Goal: Task Accomplishment & Management: Manage account settings

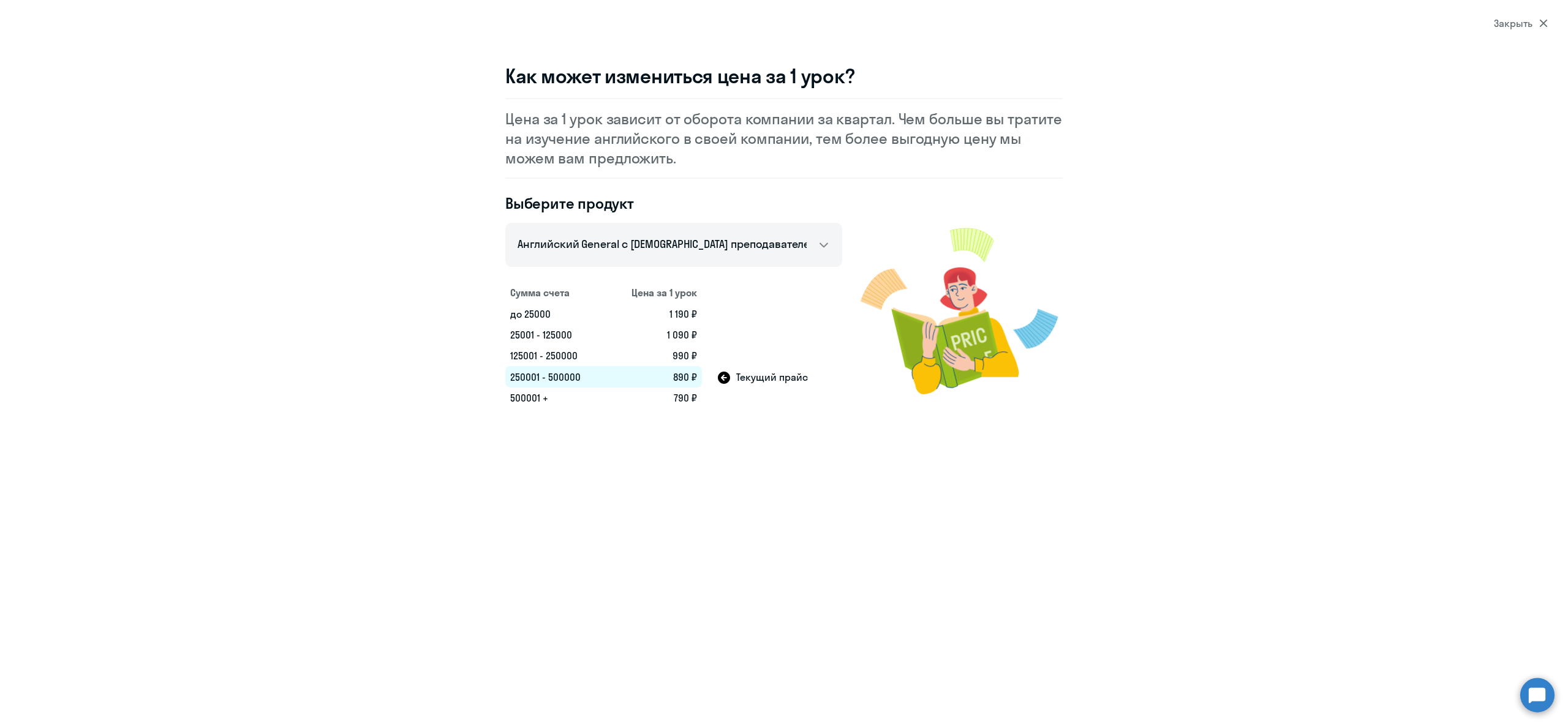
select select "english_adult_not_native_speaker"
click at [1541, 26] on icon at bounding box center [1542, 23] width 8 height 8
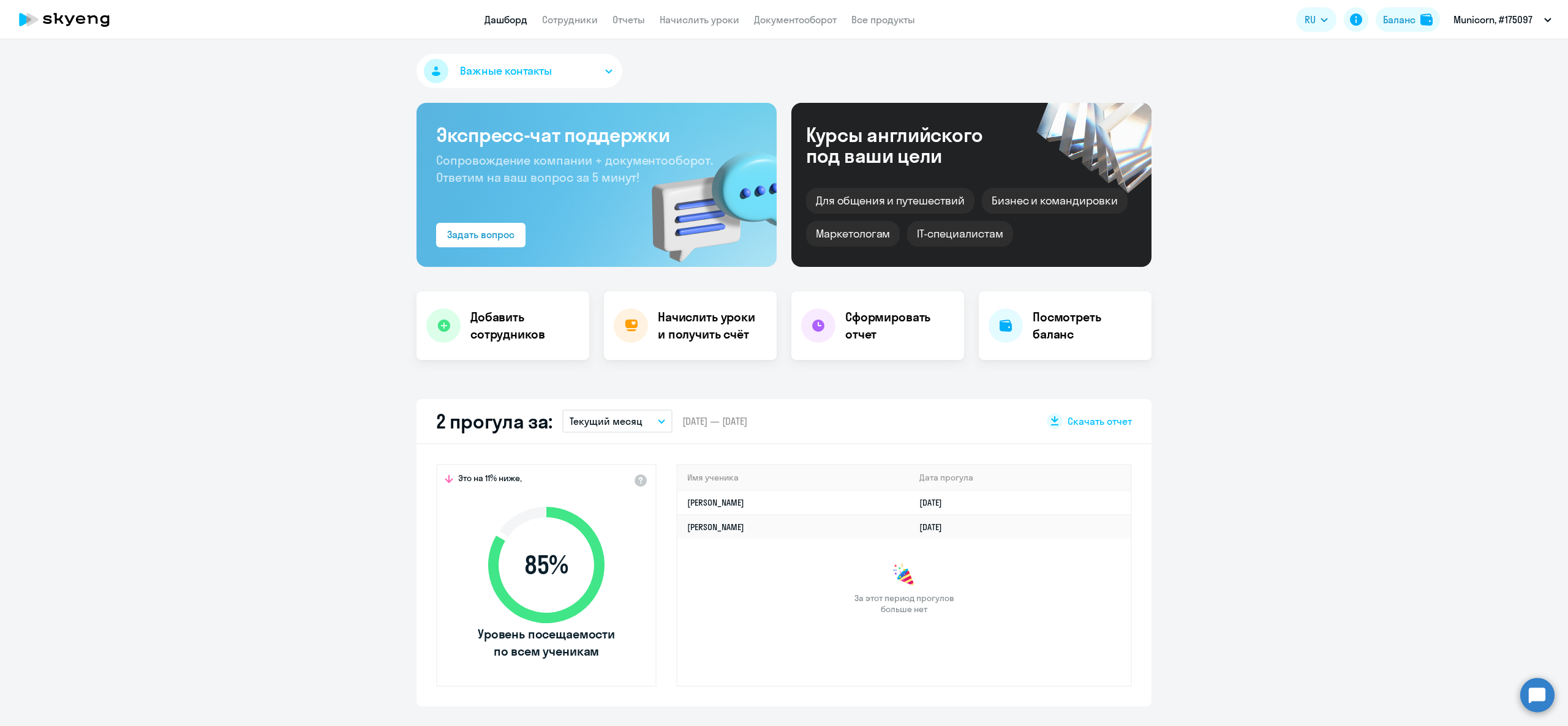
click at [537, 78] on span "Важные контакты" at bounding box center [506, 71] width 92 height 16
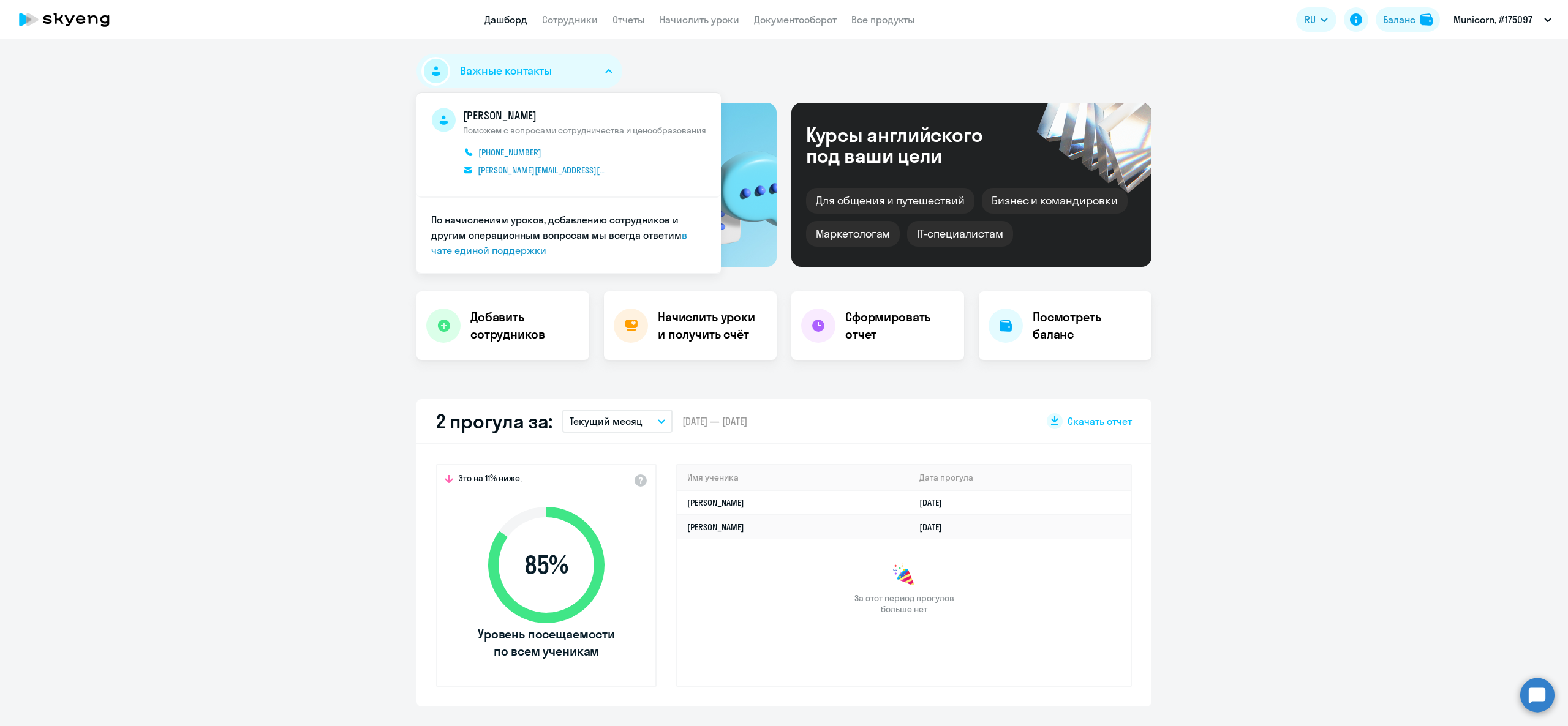
click at [535, 78] on span "Важные контакты" at bounding box center [506, 71] width 92 height 16
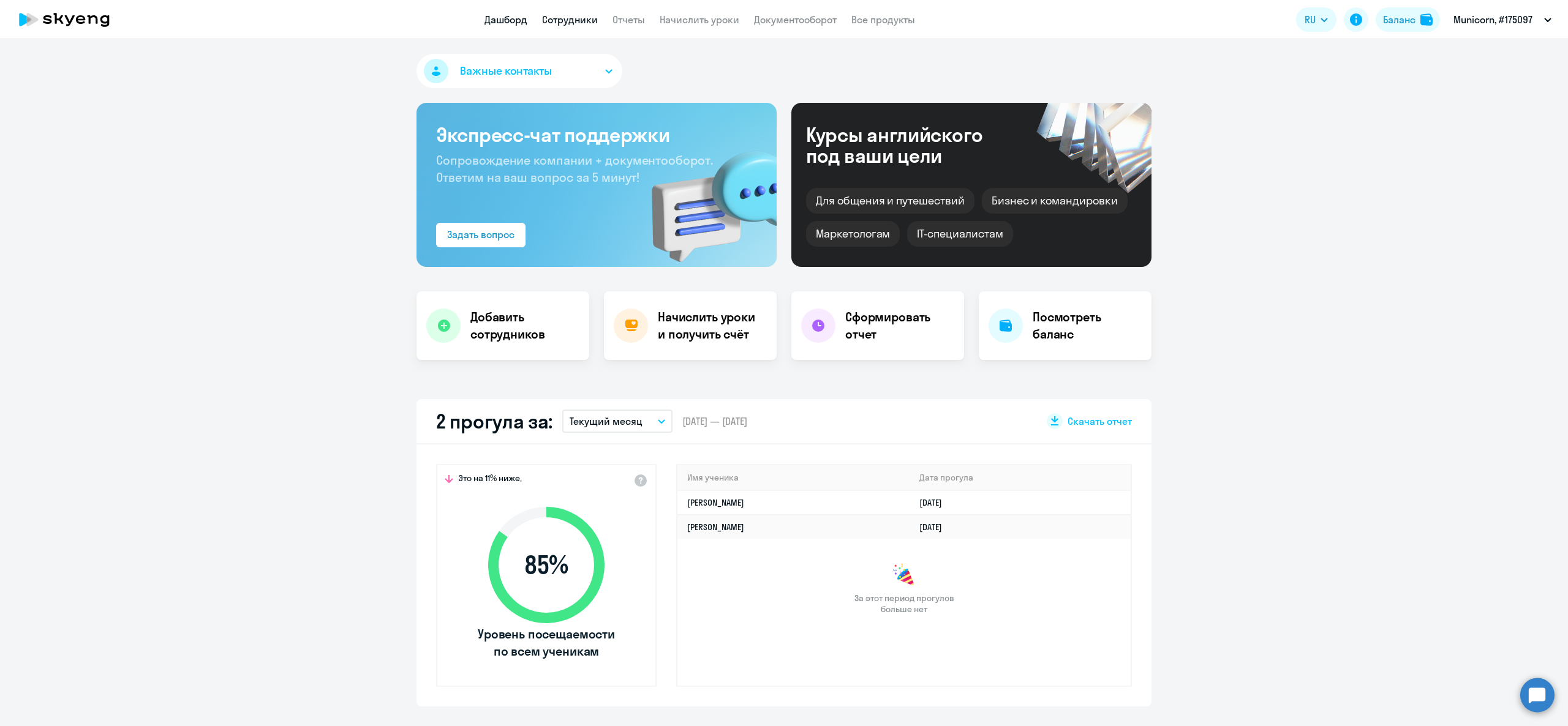
click at [557, 15] on link "Сотрудники" at bounding box center [569, 20] width 55 height 12
select select "30"
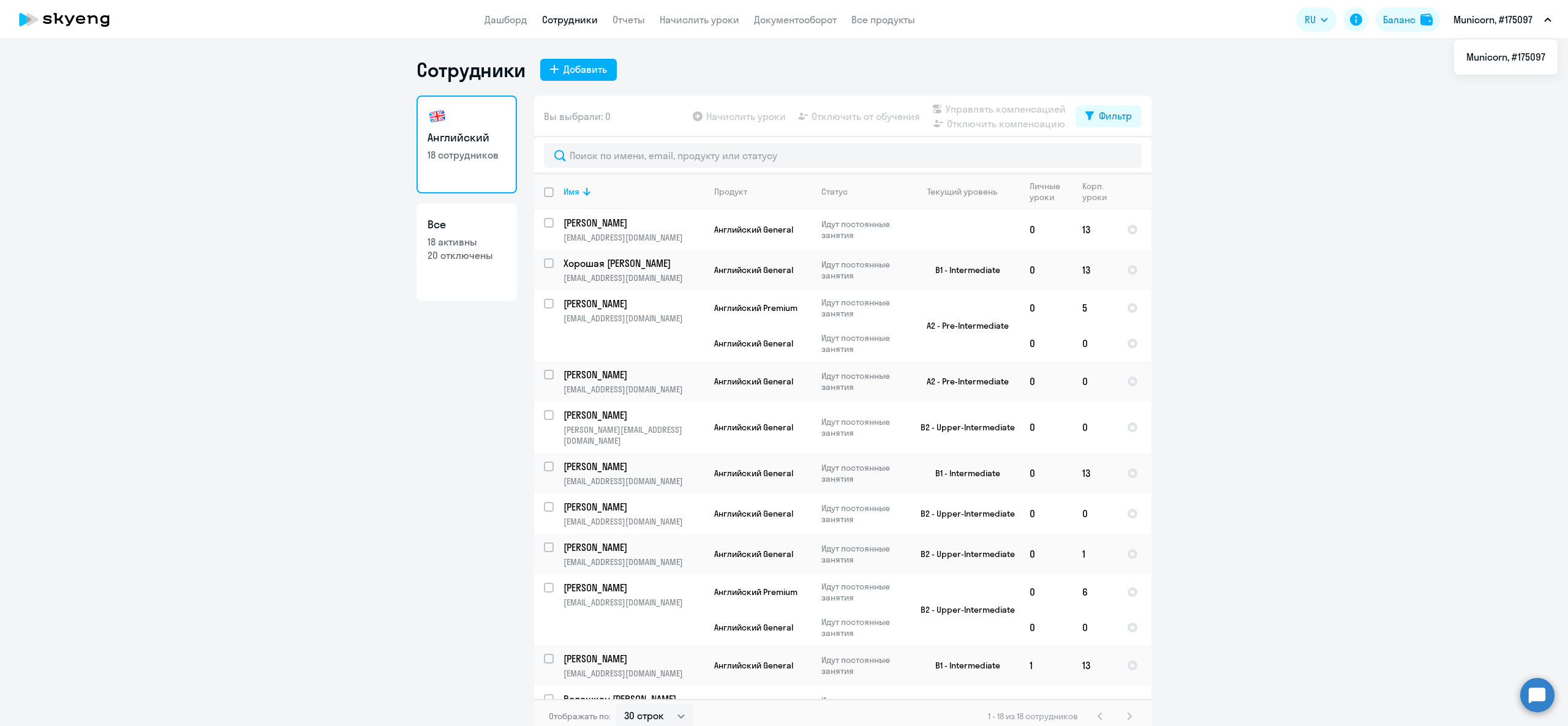
click at [1397, 32] on app-header-actions "RU [PERSON_NAME], #175097 [GEOGRAPHIC_DATA], #175097" at bounding box center [1426, 20] width 261 height 29
click at [1393, 17] on div "Баланс" at bounding box center [1399, 19] width 32 height 15
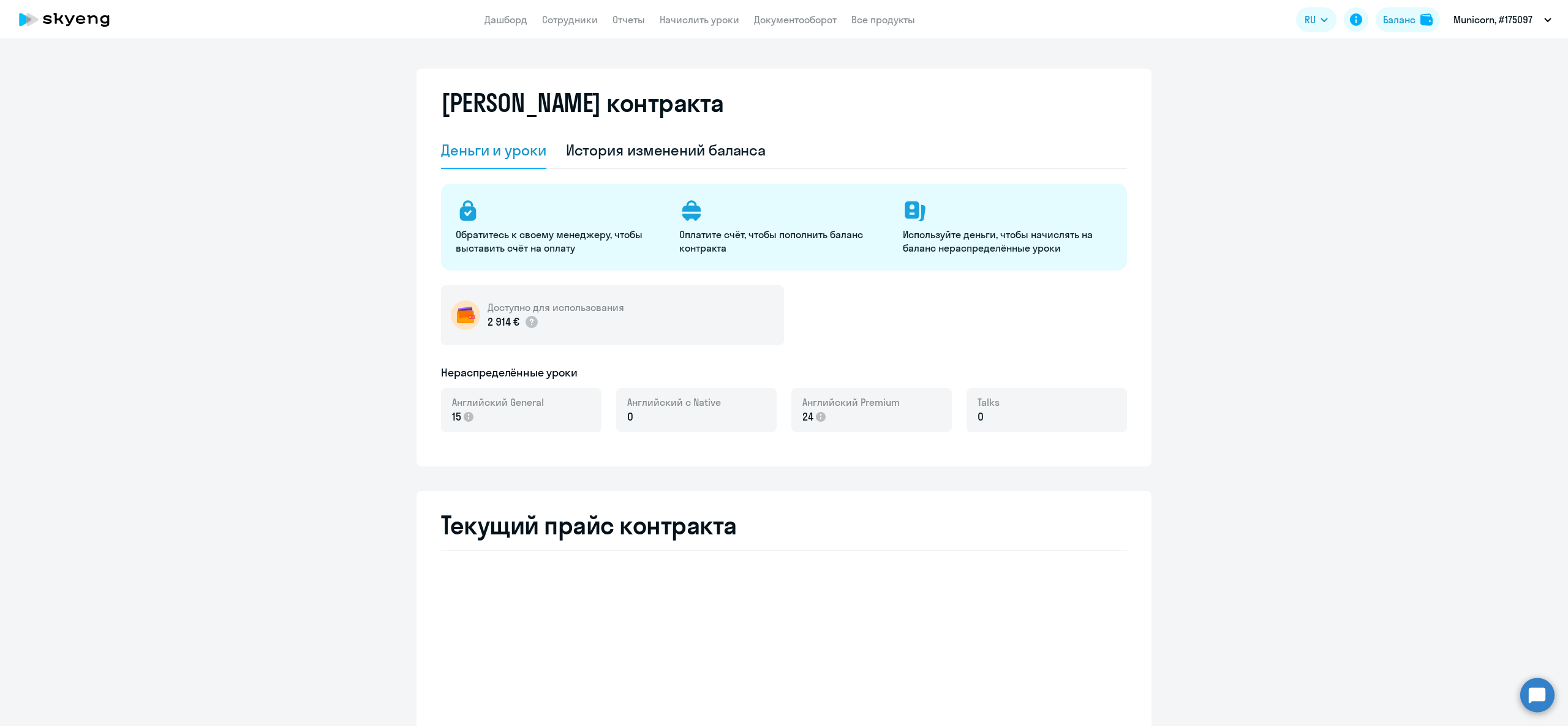
select select "english_adult_not_native_speaker"
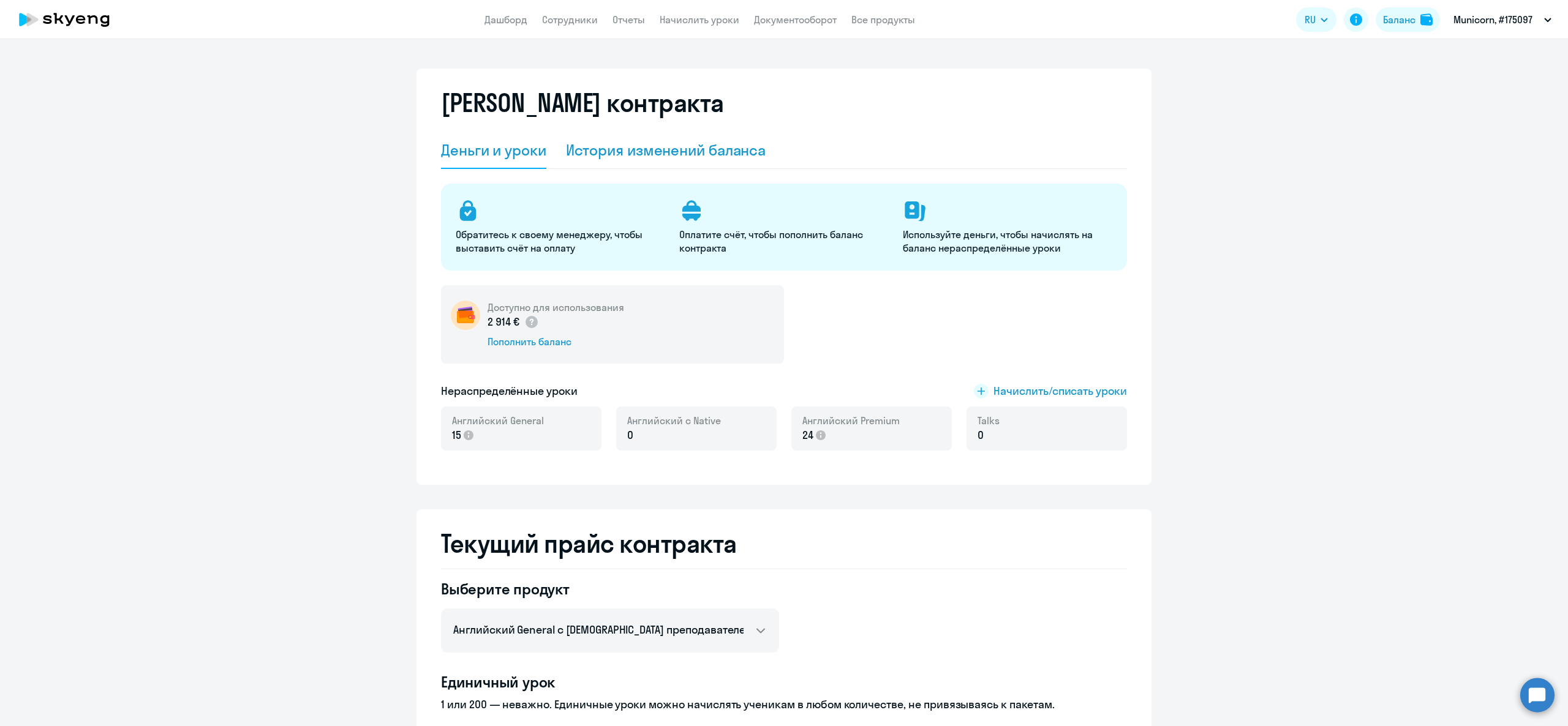
click at [665, 146] on div "История изменений баланса" at bounding box center [666, 149] width 201 height 20
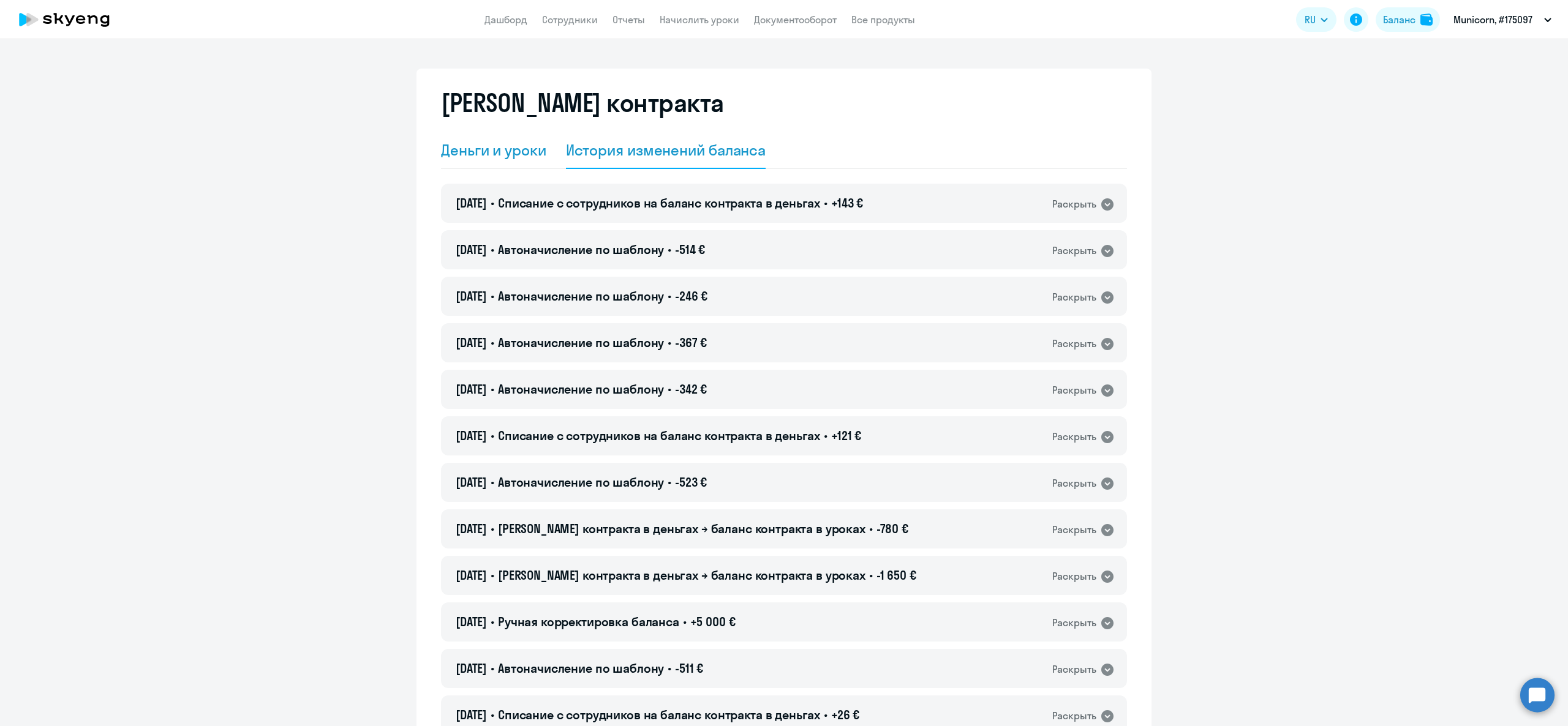
click at [510, 161] on div "Деньги и уроки" at bounding box center [493, 150] width 105 height 37
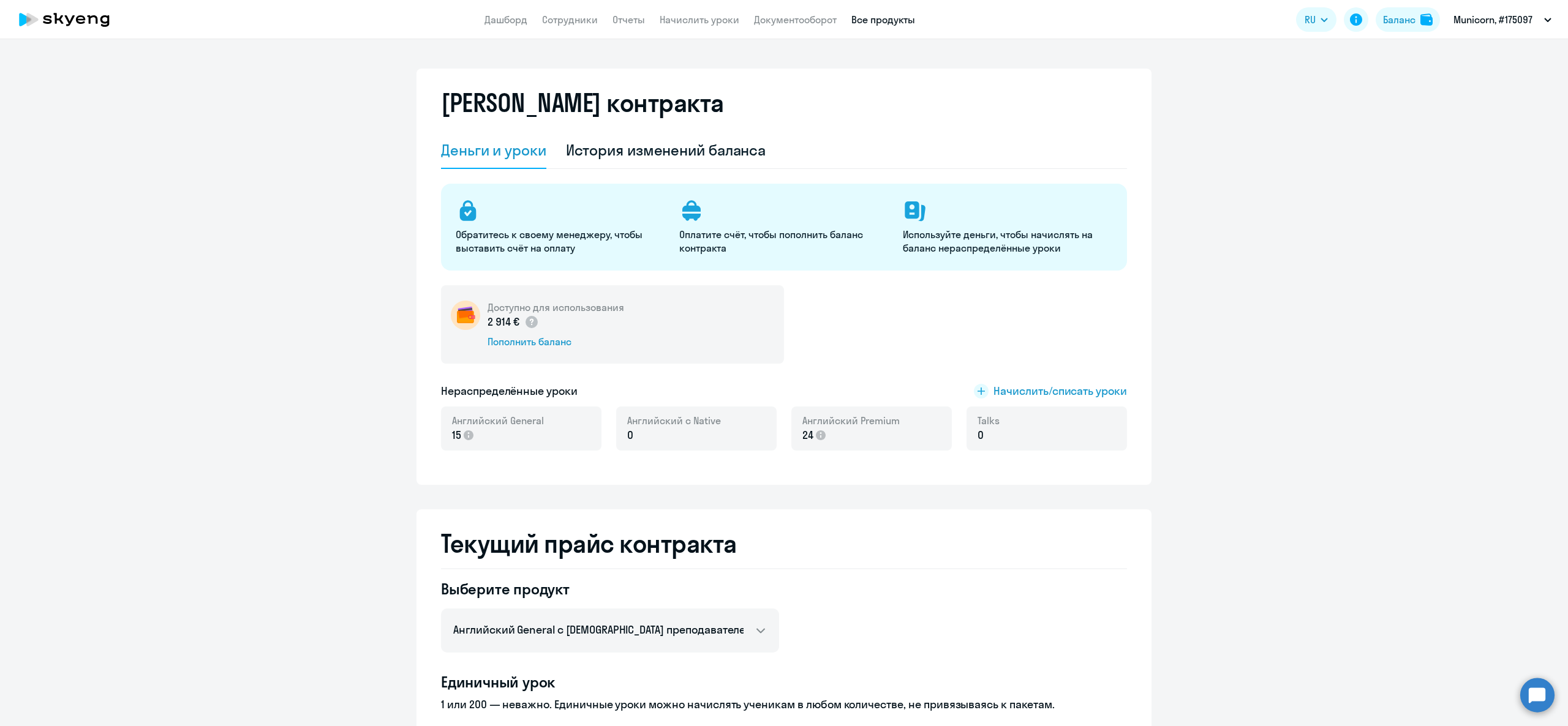
click at [873, 17] on link "Все продукты" at bounding box center [883, 20] width 64 height 12
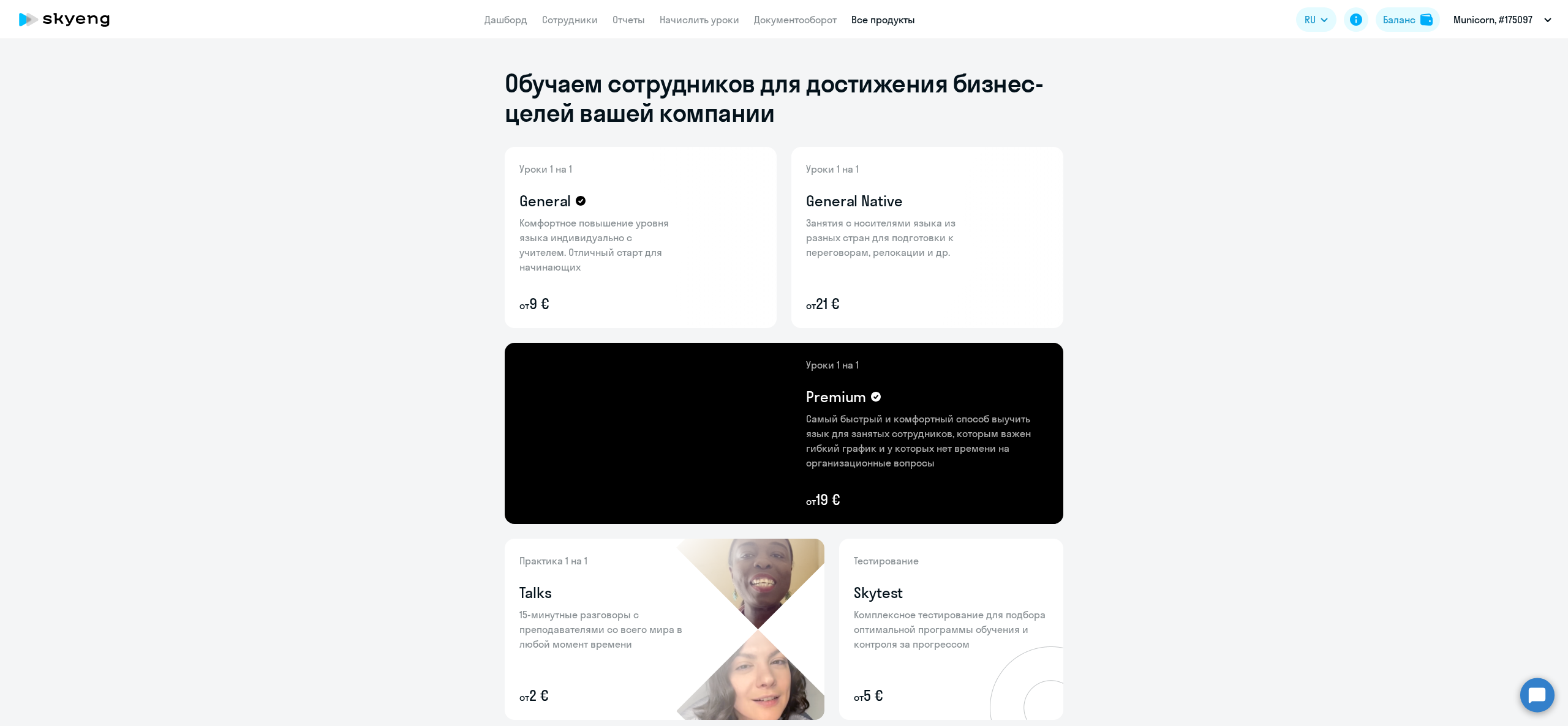
click at [788, 8] on app-header "Дашборд Сотрудники Отчеты Начислить уроки Документооборот Все продукты Дашборд …" at bounding box center [784, 20] width 1568 height 39
click at [796, 16] on link "Документооборот" at bounding box center [795, 20] width 83 height 12
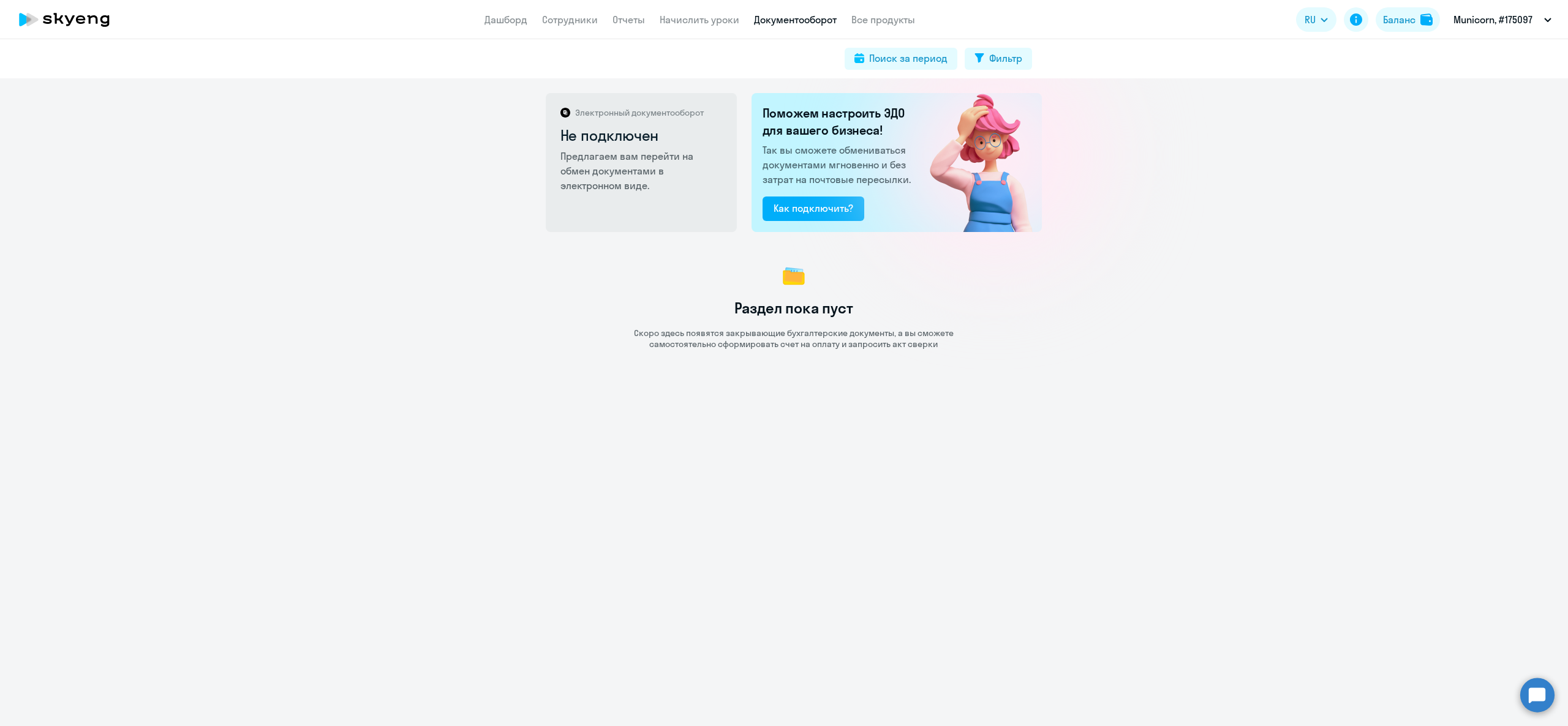
click at [551, 28] on app-header "Дашборд Сотрудники Отчеты Начислить уроки Документооборот Все продукты Дашборд …" at bounding box center [784, 20] width 1568 height 39
click at [555, 26] on link "Сотрудники" at bounding box center [569, 20] width 55 height 12
select select "30"
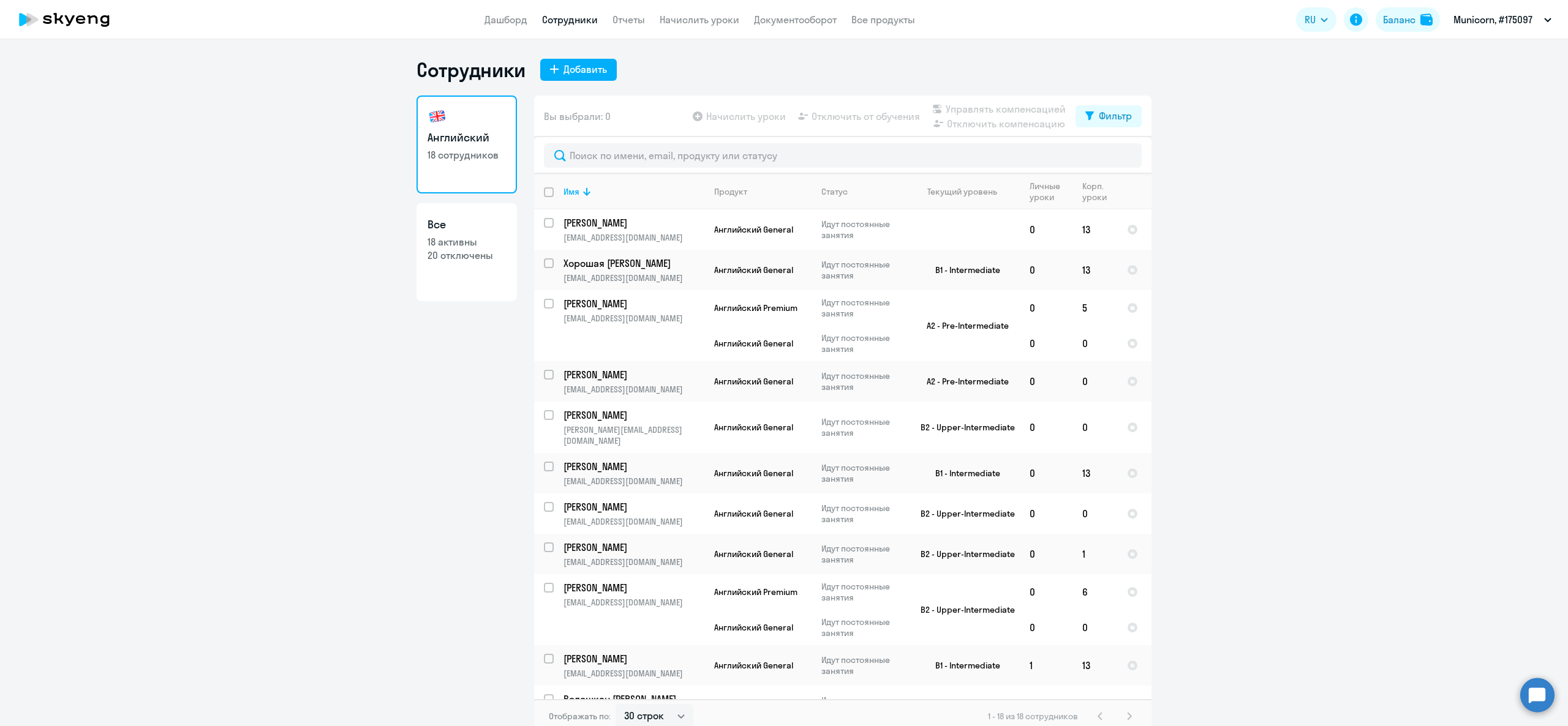
click at [1378, 29] on ds-button "Баланс" at bounding box center [1408, 20] width 64 height 25
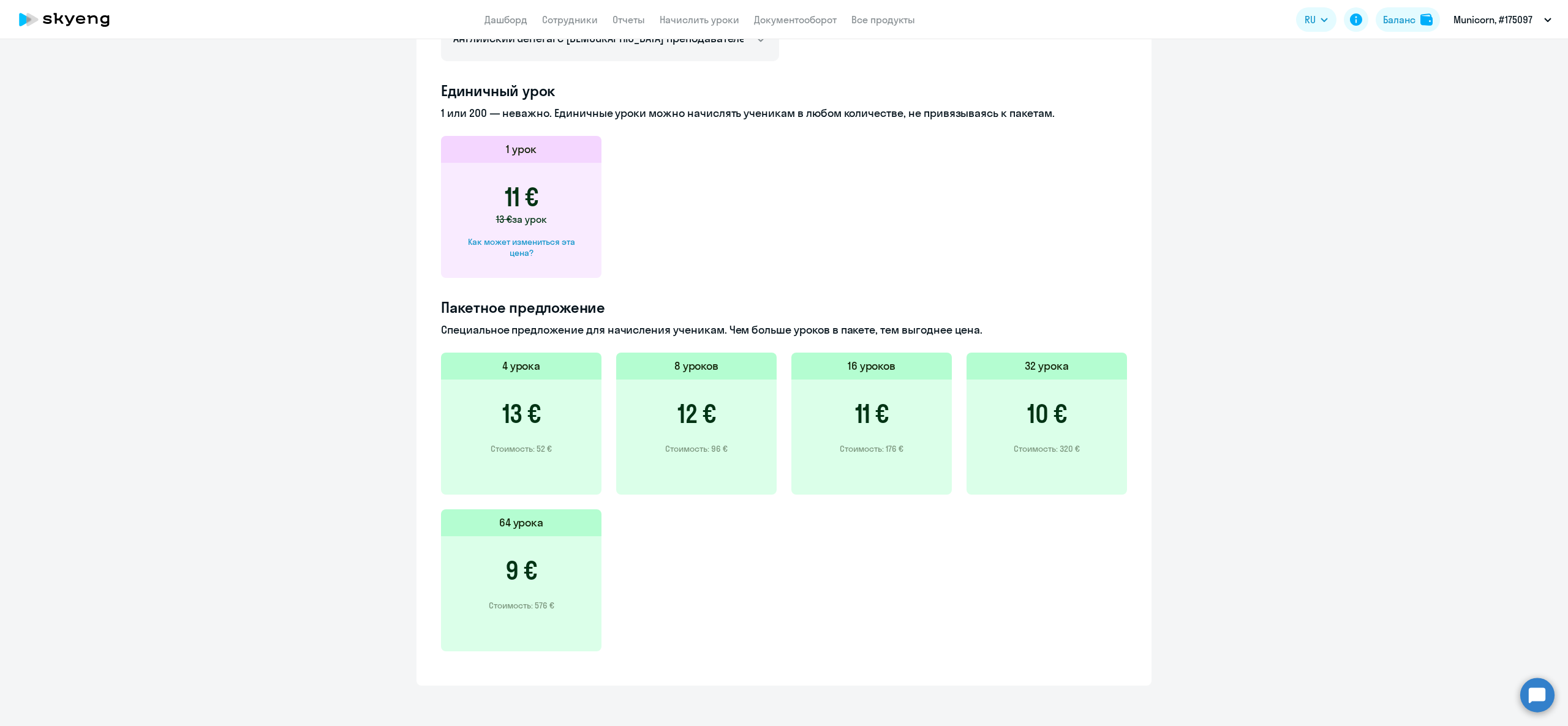
scroll to position [469, 0]
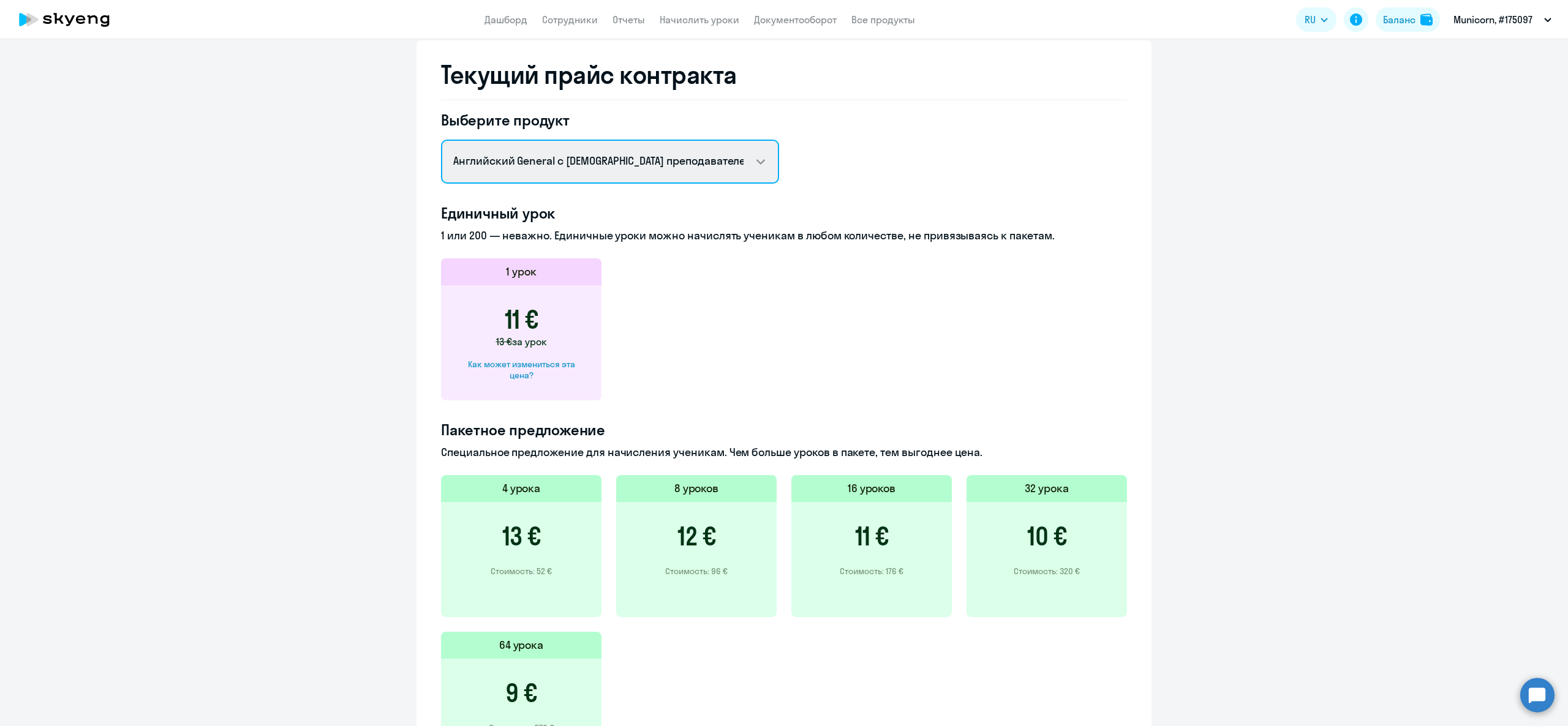
click at [594, 156] on select "Английский General с русскоговорящим преподавателем Премиум [DEMOGRAPHIC_DATA] …" at bounding box center [610, 162] width 338 height 44
click at [441, 140] on select "Английский General с русскоговорящим преподавателем Премиум [DEMOGRAPHIC_DATA] …" at bounding box center [610, 162] width 338 height 44
click at [608, 170] on select "Английский General с русскоговорящим преподавателем Премиум [DEMOGRAPHIC_DATA] …" at bounding box center [610, 162] width 338 height 44
click at [441, 183] on select "Английский General с русскоговорящим преподавателем Премиум [DEMOGRAPHIC_DATA] …" at bounding box center [610, 162] width 338 height 44
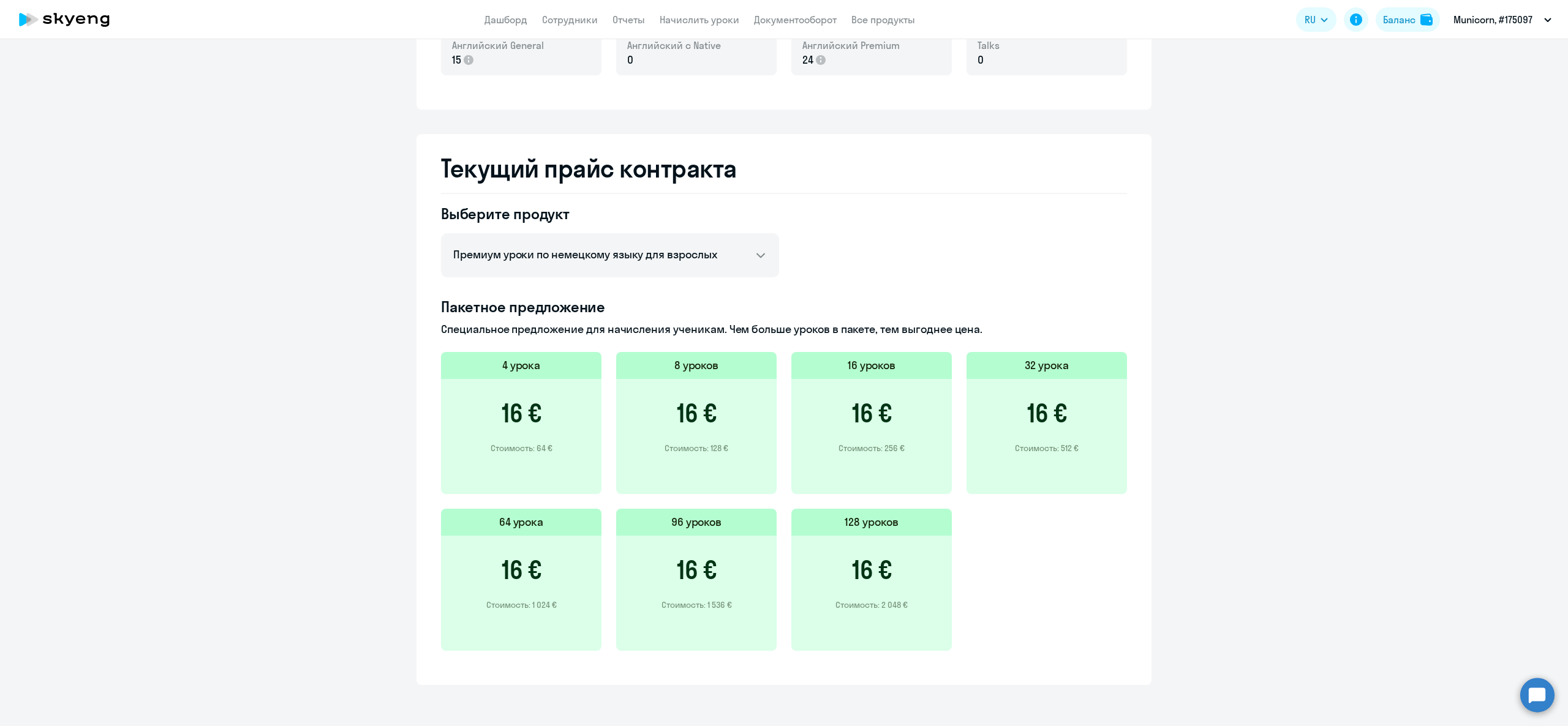
click at [905, 240] on div "Выберите продукт Английский General с русскоговорящим преподавателем Премиум ан…" at bounding box center [784, 434] width 686 height 462
click at [721, 247] on select "Английский General с русскоговорящим преподавателем Премиум [DEMOGRAPHIC_DATA] …" at bounding box center [610, 255] width 338 height 44
select select "english_adult_not_native_speaker"
click at [441, 233] on select "Английский General с русскоговорящим преподавателем Премиум [DEMOGRAPHIC_DATA] …" at bounding box center [610, 255] width 338 height 44
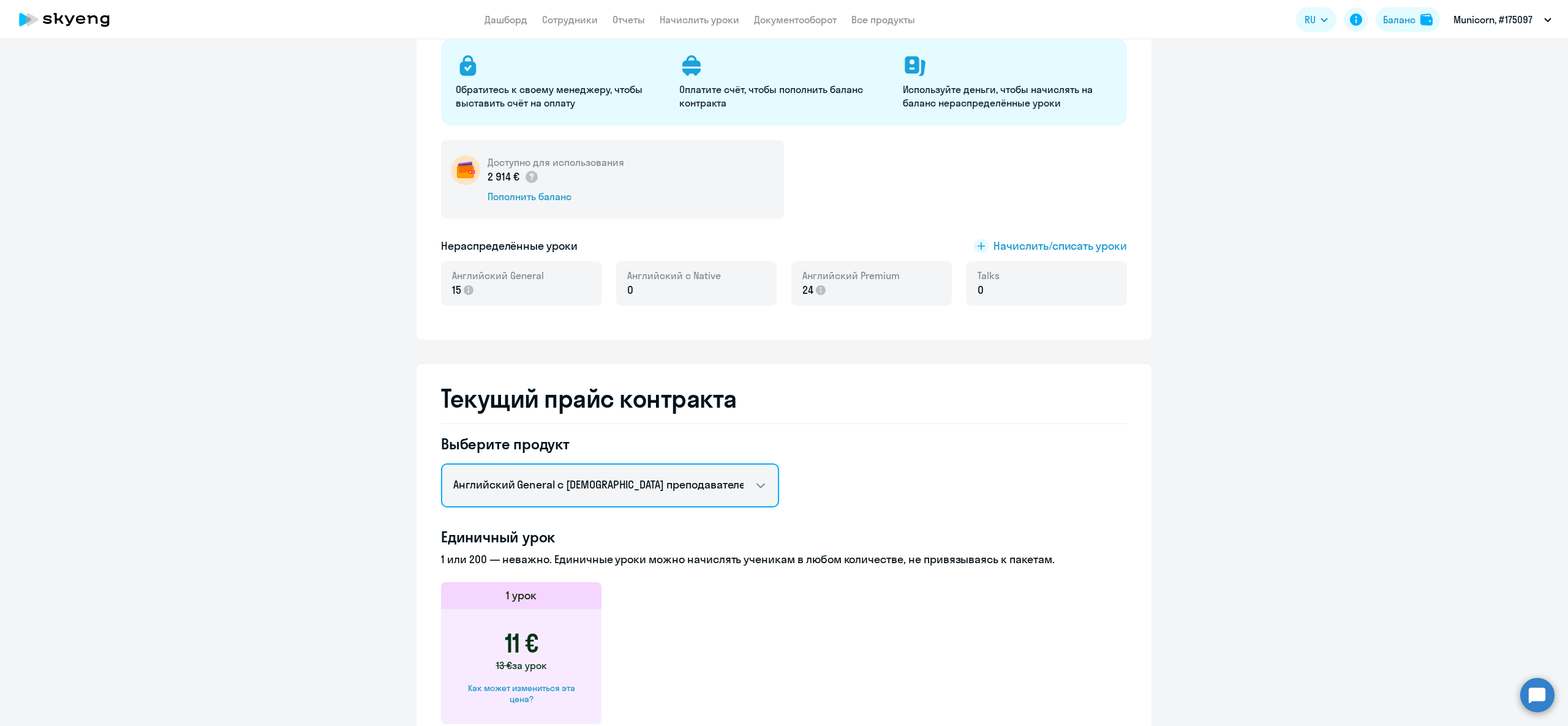
scroll to position [0, 0]
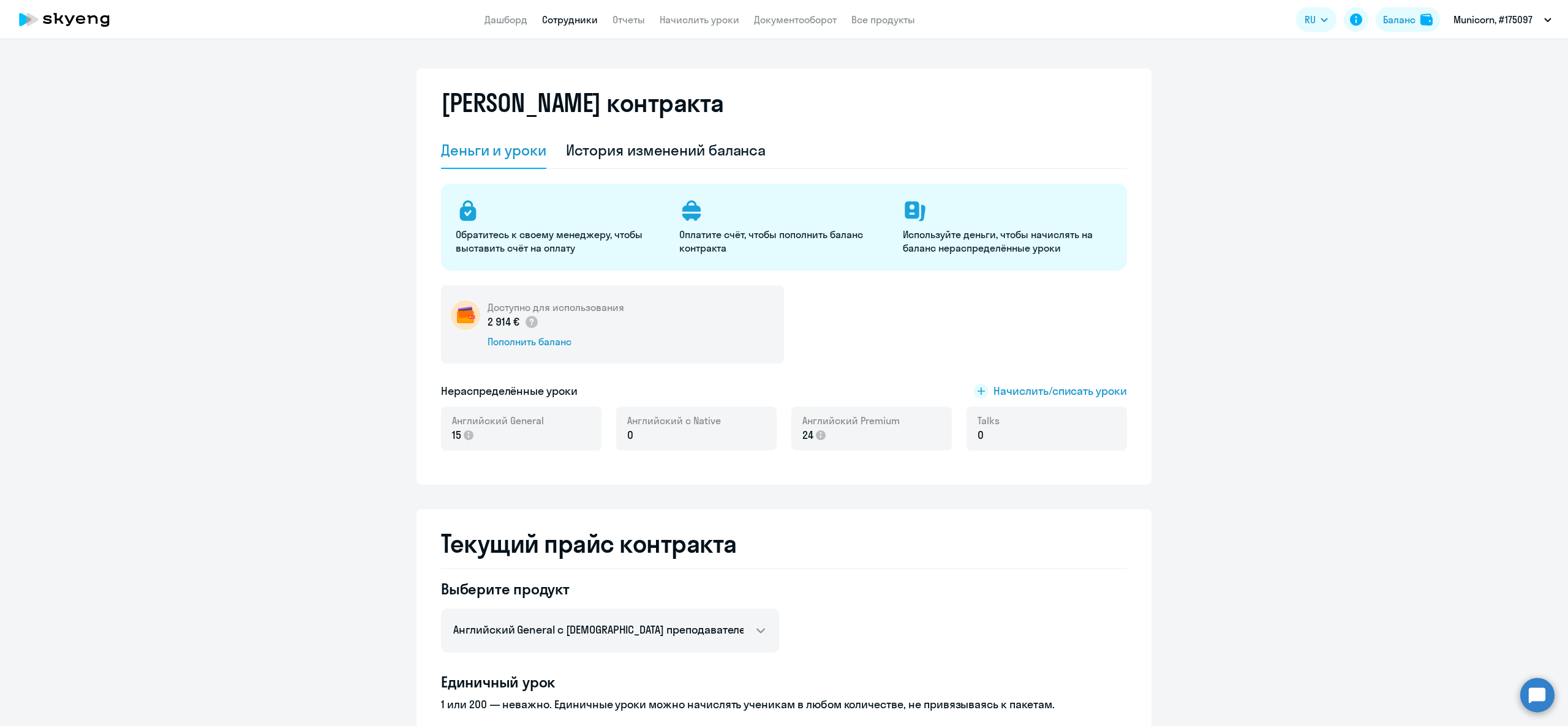
click at [574, 14] on link "Сотрудники" at bounding box center [569, 20] width 55 height 12
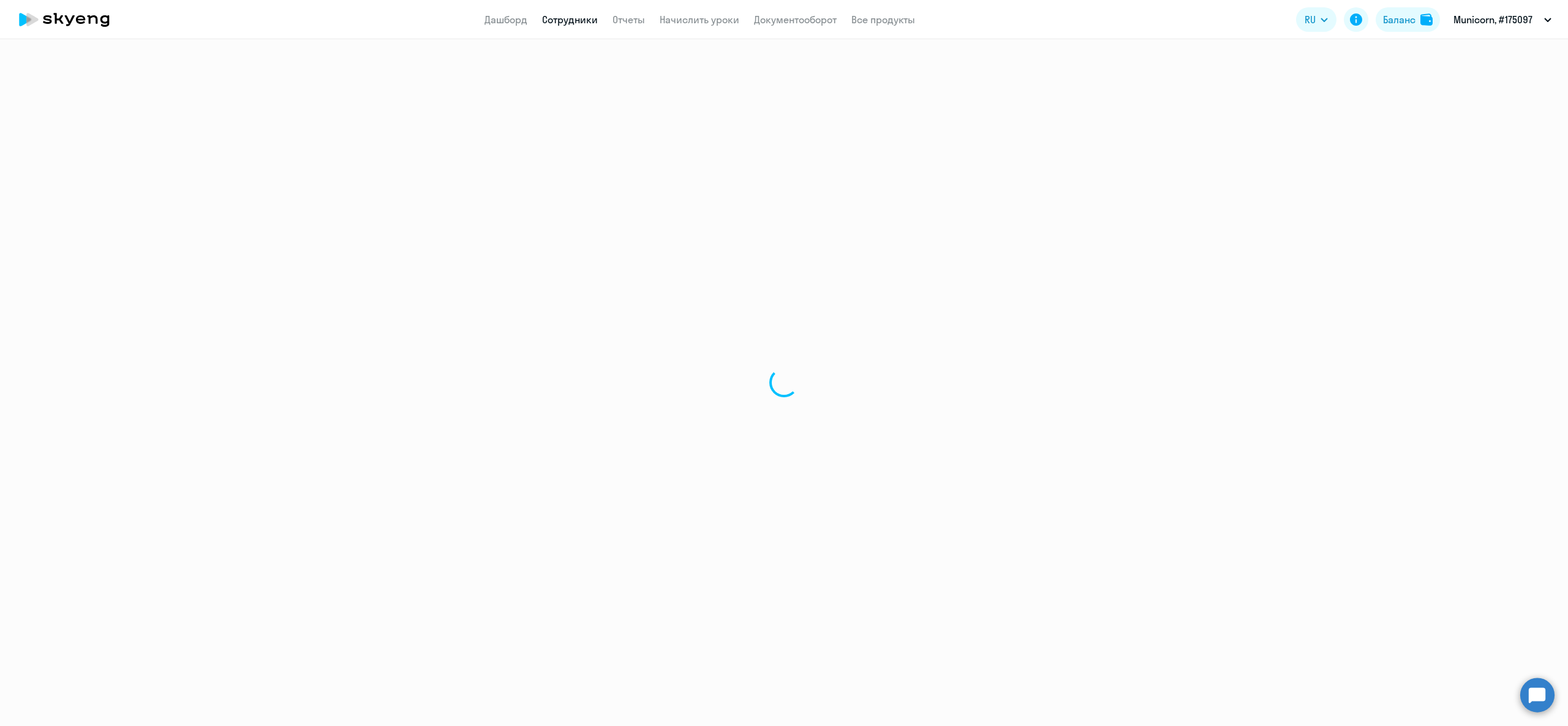
select select "30"
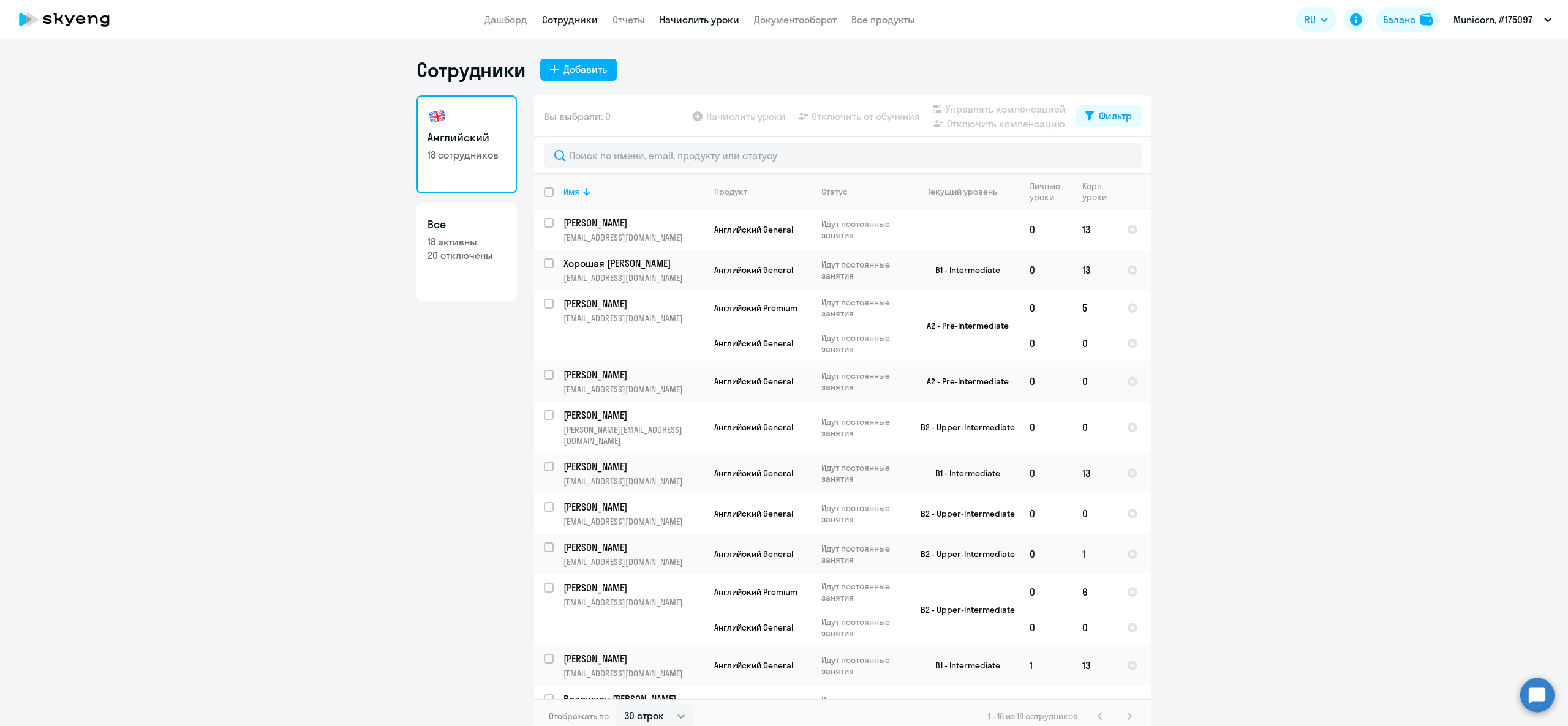
click at [665, 16] on link "Начислить уроки" at bounding box center [699, 20] width 79 height 12
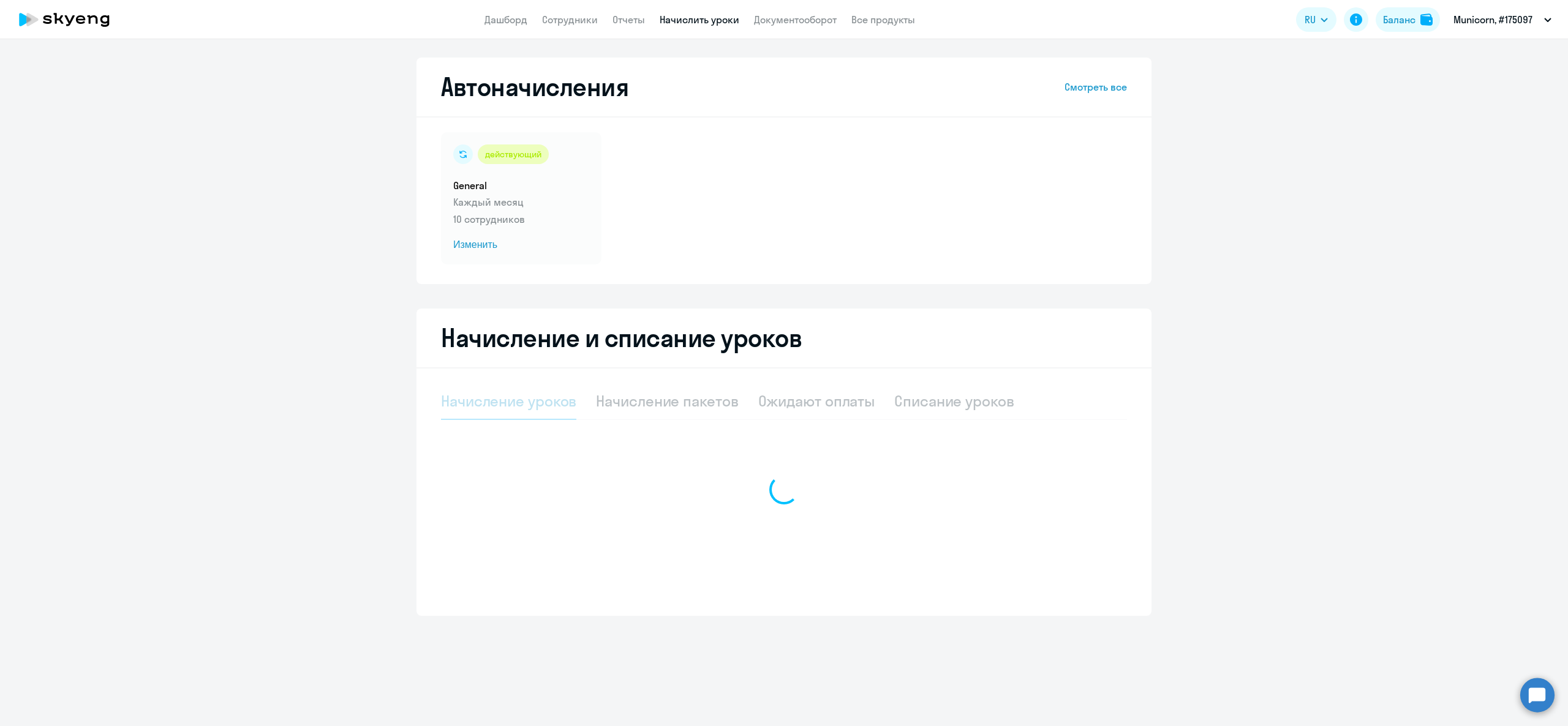
select select "10"
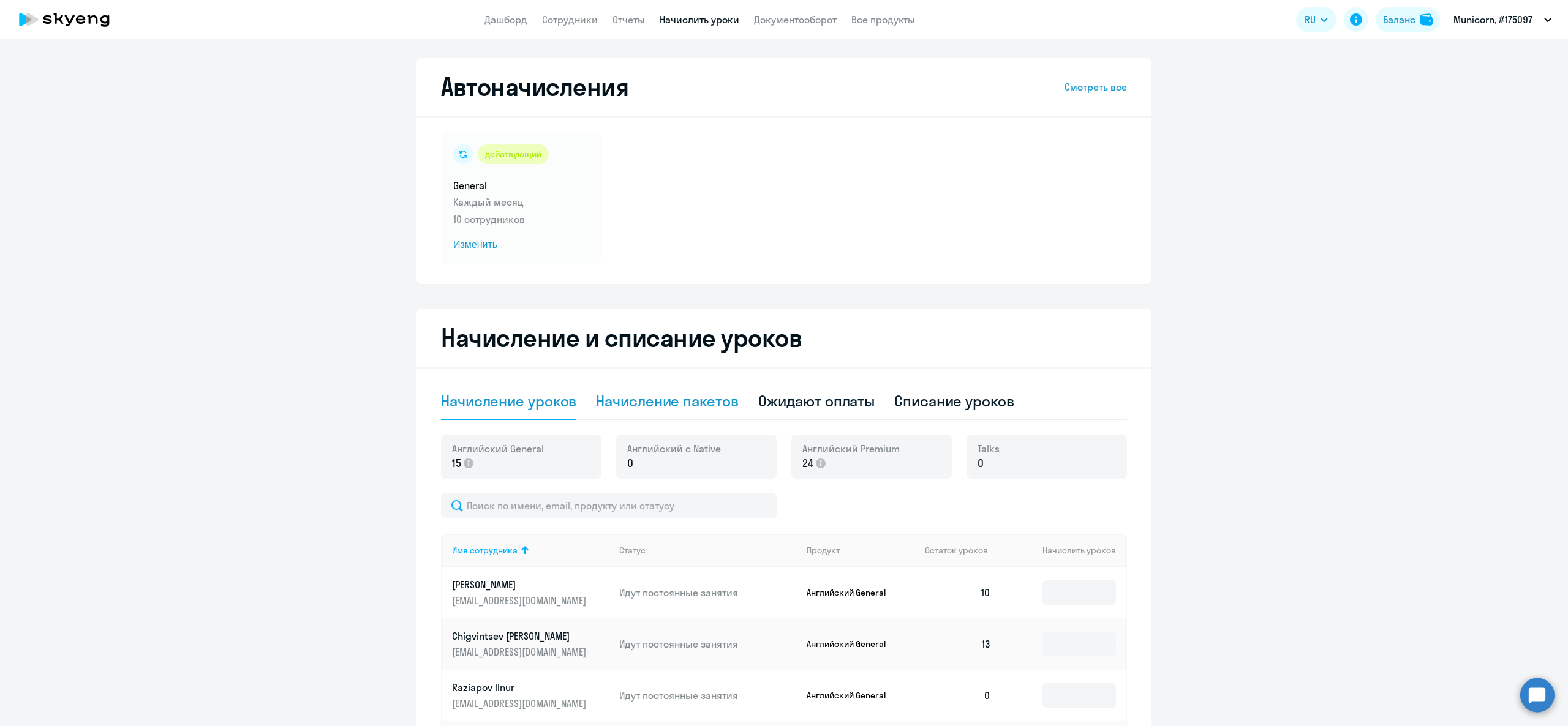
click at [648, 398] on div "Начисление пакетов" at bounding box center [667, 401] width 142 height 20
select select "10"
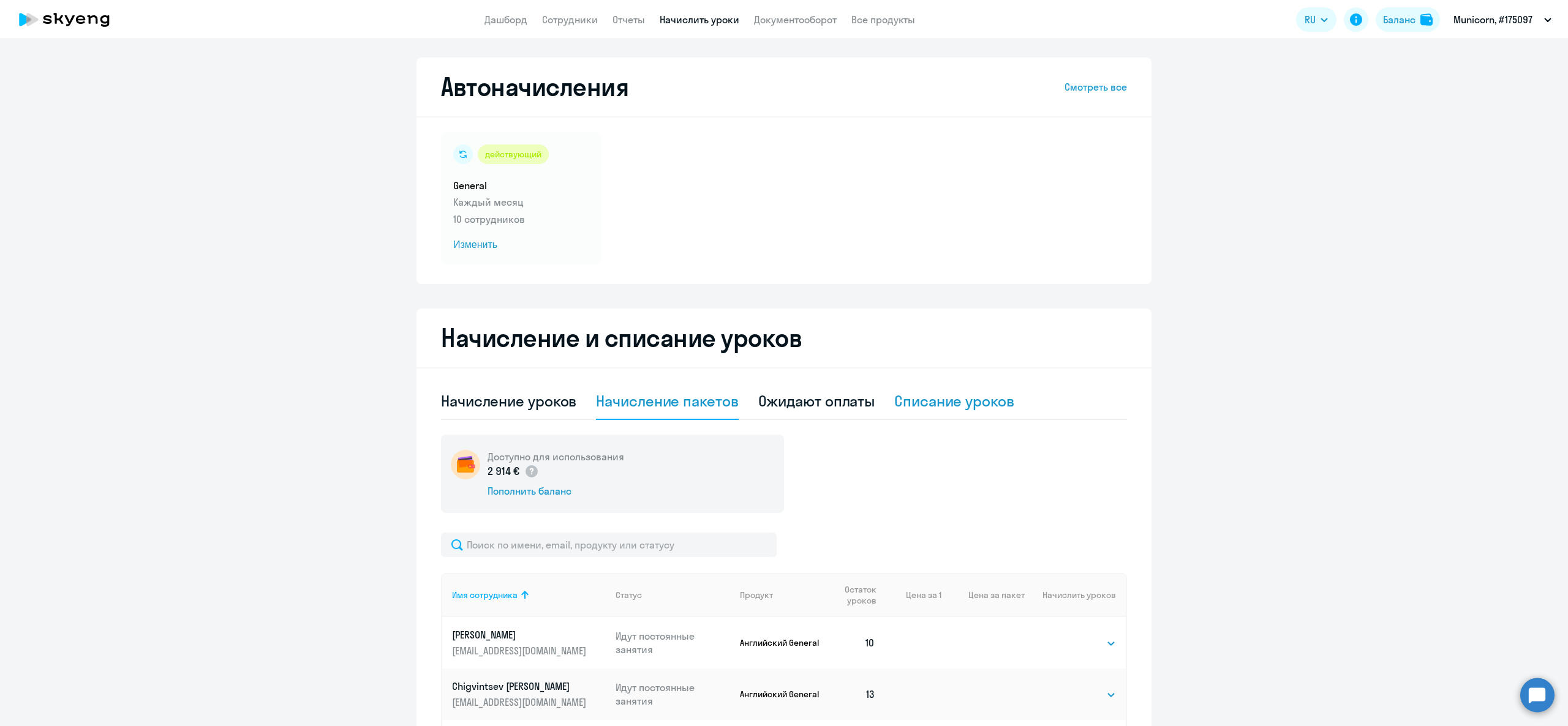
click at [969, 406] on div "Списание уроков" at bounding box center [954, 401] width 120 height 20
select select "10"
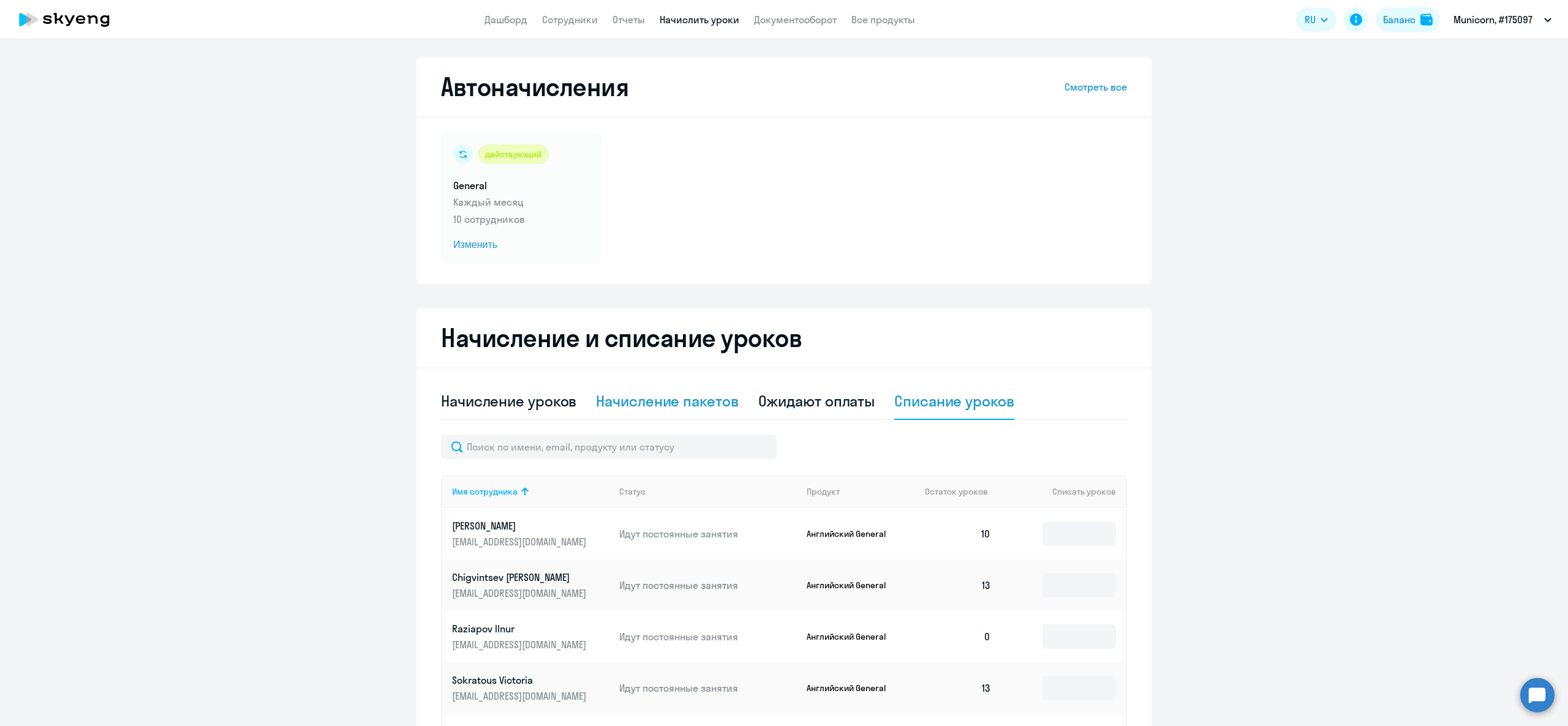
click at [645, 398] on div "Начисление пакетов" at bounding box center [667, 401] width 142 height 20
select select "10"
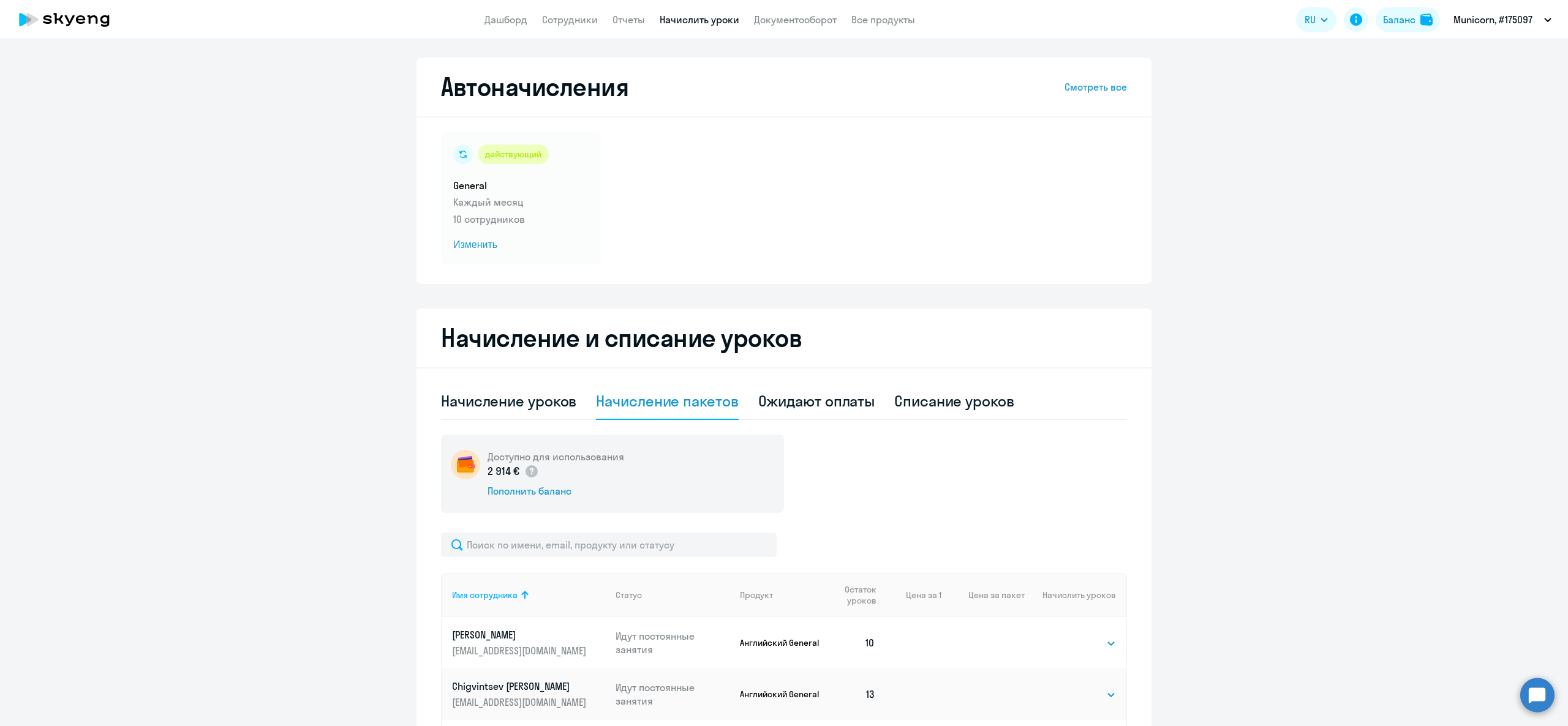
click at [1417, 241] on ng-component "Автоначисления Смотреть все действующий General Каждый месяц 10 сотрудников Изм…" at bounding box center [784, 621] width 1568 height 1128
click at [498, 20] on link "Дашборд" at bounding box center [506, 20] width 43 height 12
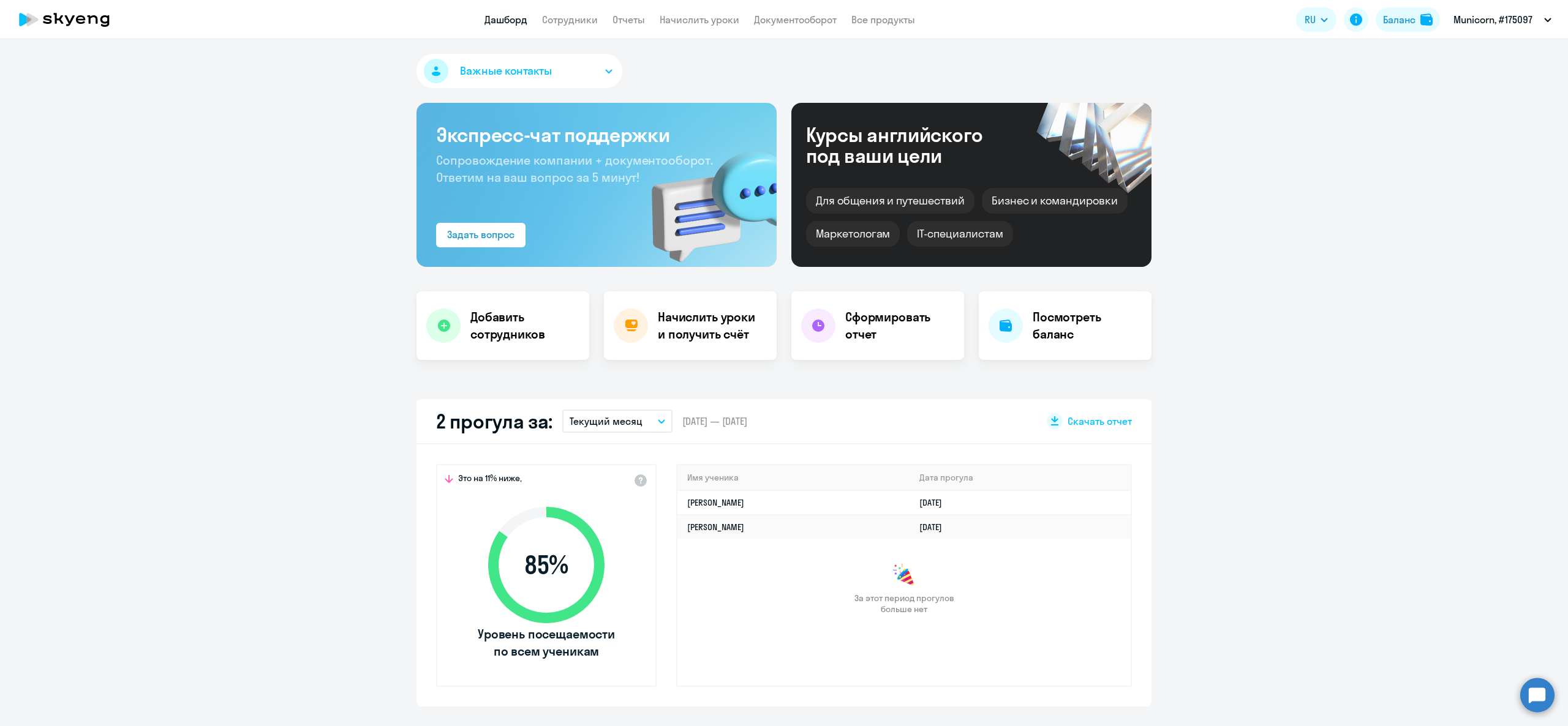
select select "30"
click at [562, 16] on link "Сотрудники" at bounding box center [569, 20] width 55 height 12
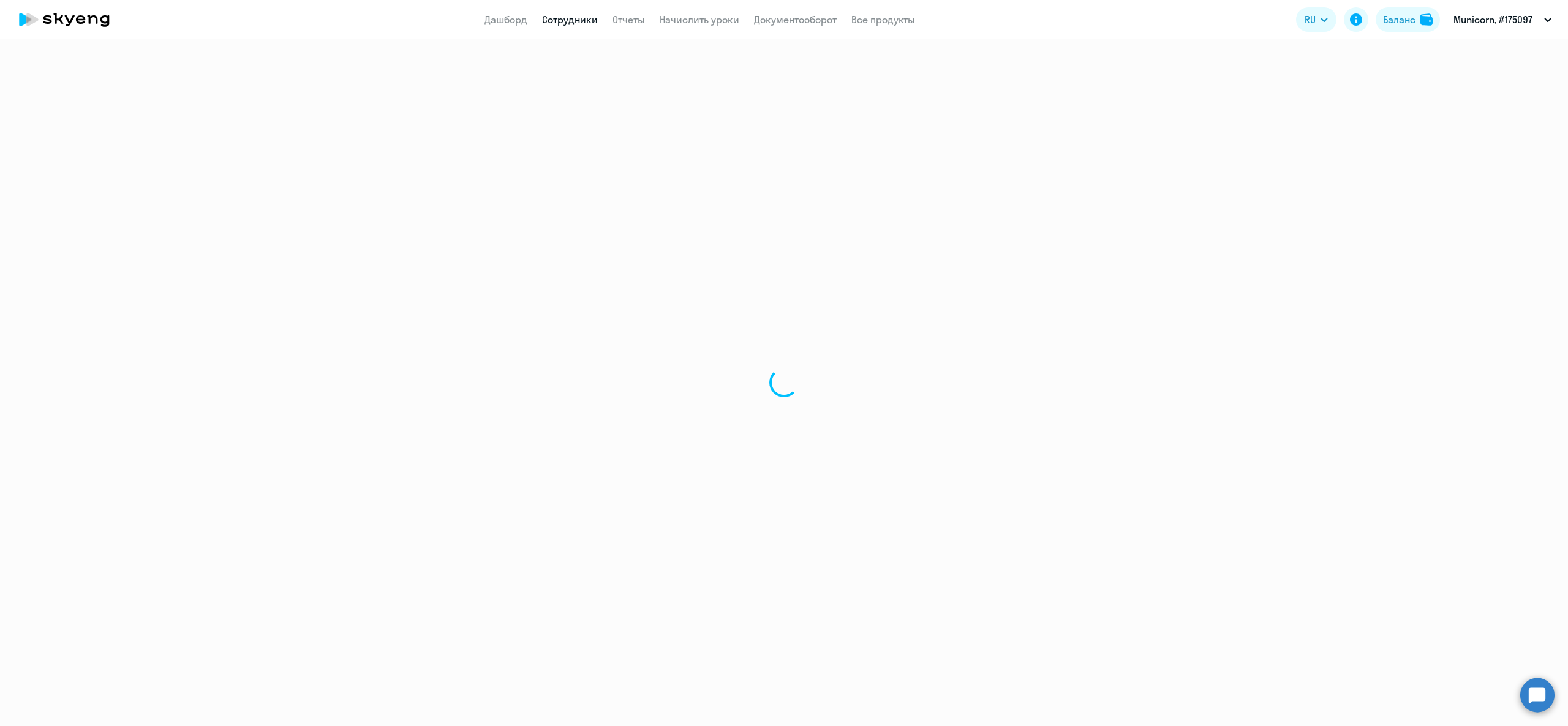
select select "30"
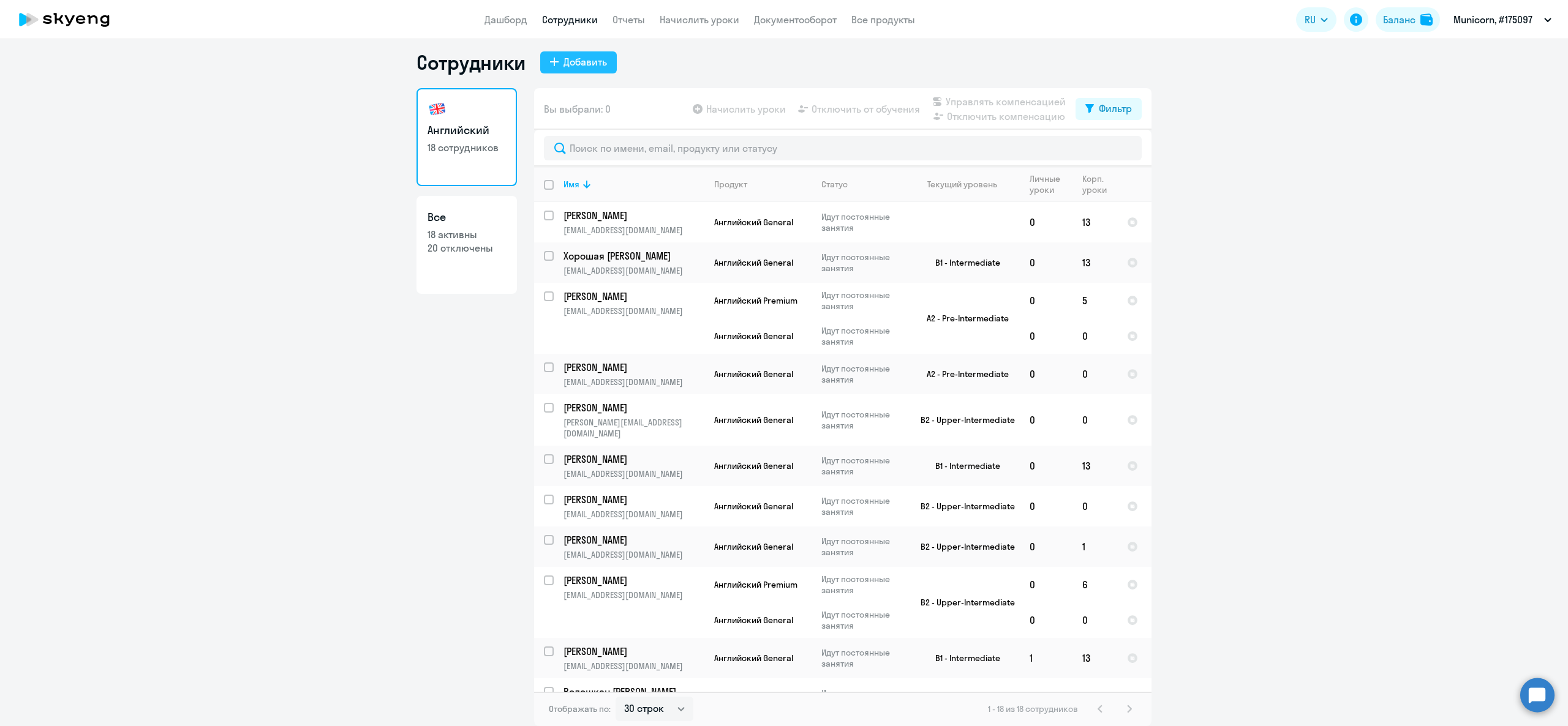
click at [582, 65] on div "Добавить" at bounding box center [585, 61] width 44 height 15
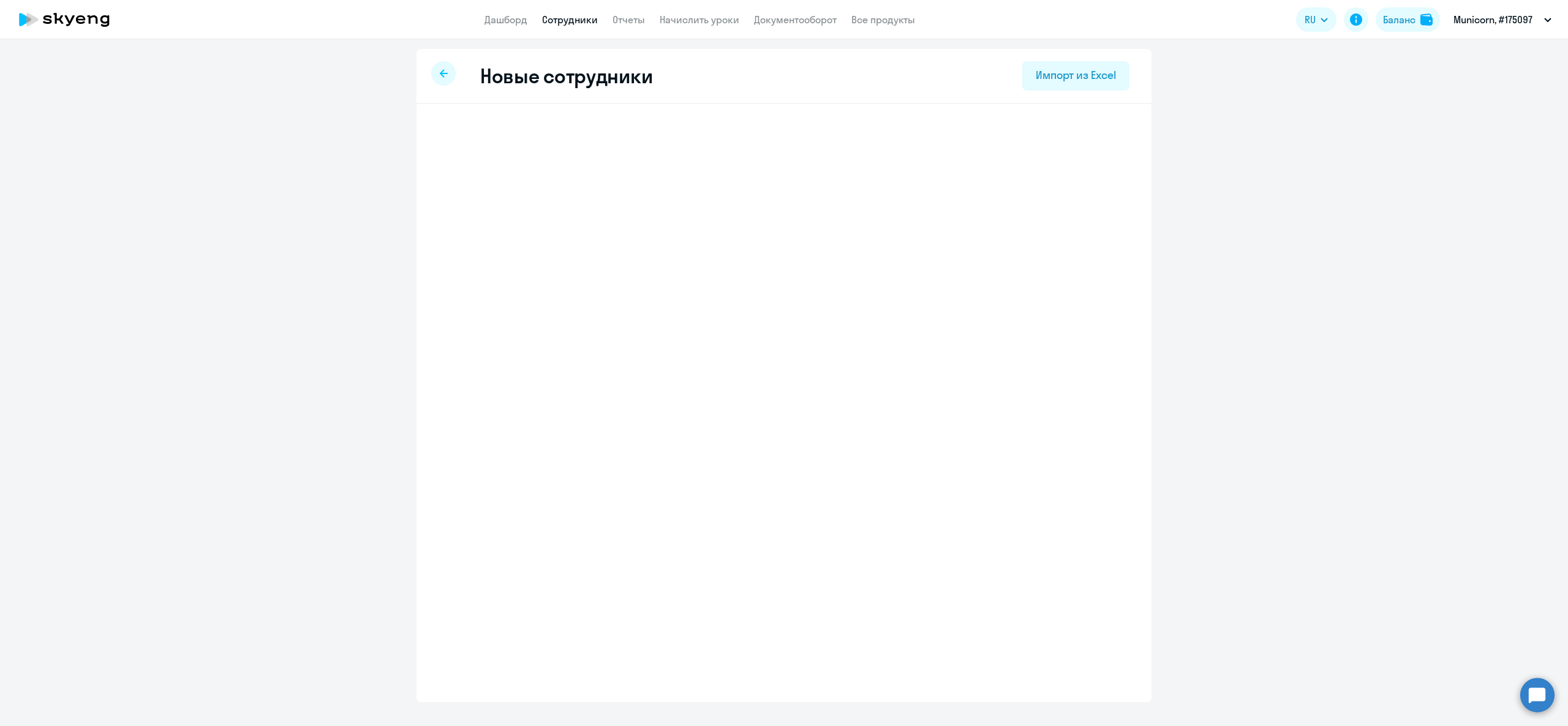
select select "english_adult_not_native_speaker"
select select "3"
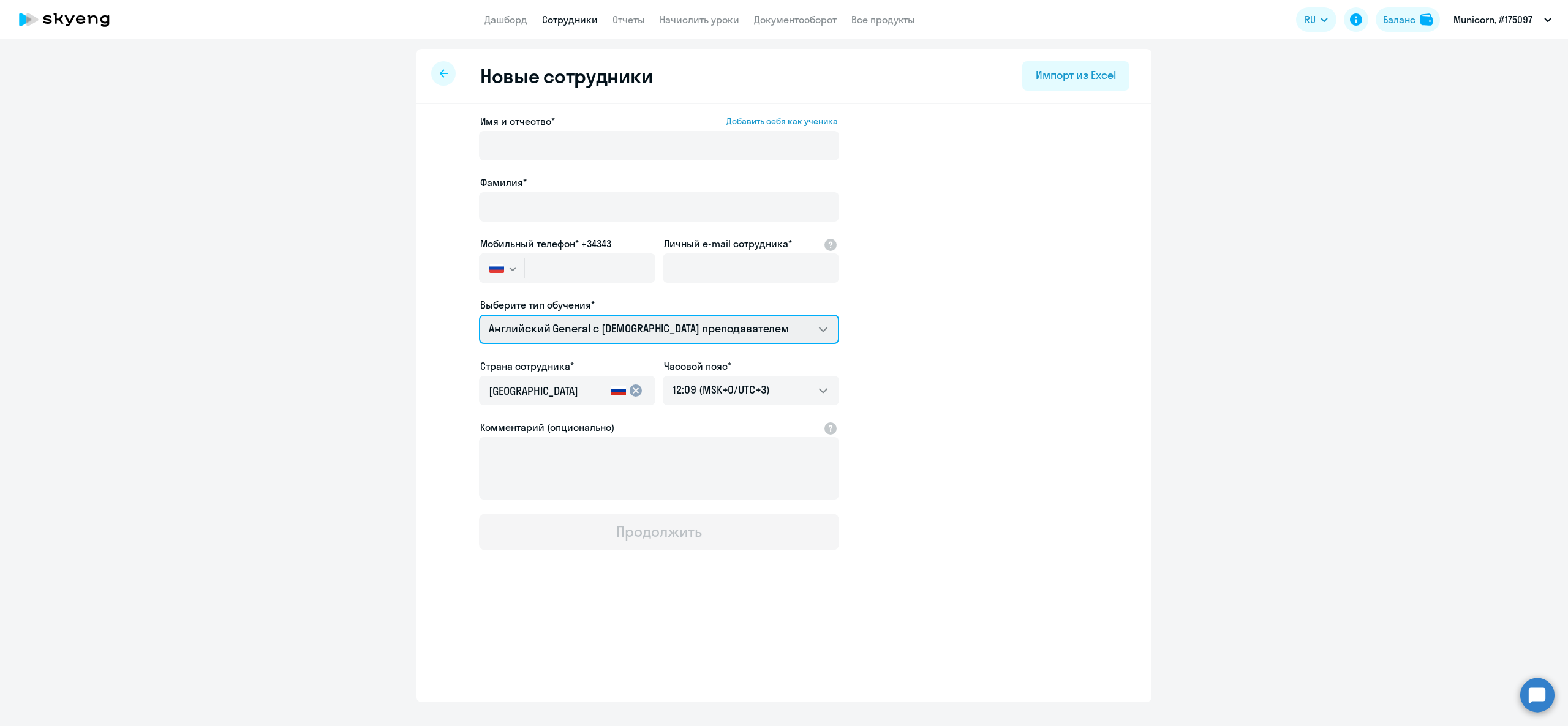
click at [569, 317] on select "Английский General с русскоговорящим преподавателем Премиум английский с русско…" at bounding box center [659, 329] width 360 height 29
click at [1036, 287] on app-new-student-form "Имя и отчество* Добавить себя как ученика [PERSON_NAME]* Мобильный телефон* +34…" at bounding box center [784, 332] width 696 height 437
click at [741, 322] on select "Английский General с русскоговорящим преподавателем Премиум английский с русско…" at bounding box center [659, 329] width 360 height 29
select select "spanish_adult_not_native_speaker_premium"
click at [479, 315] on select "Английский General с русскоговорящим преподавателем Премиум английский с русско…" at bounding box center [659, 329] width 360 height 29
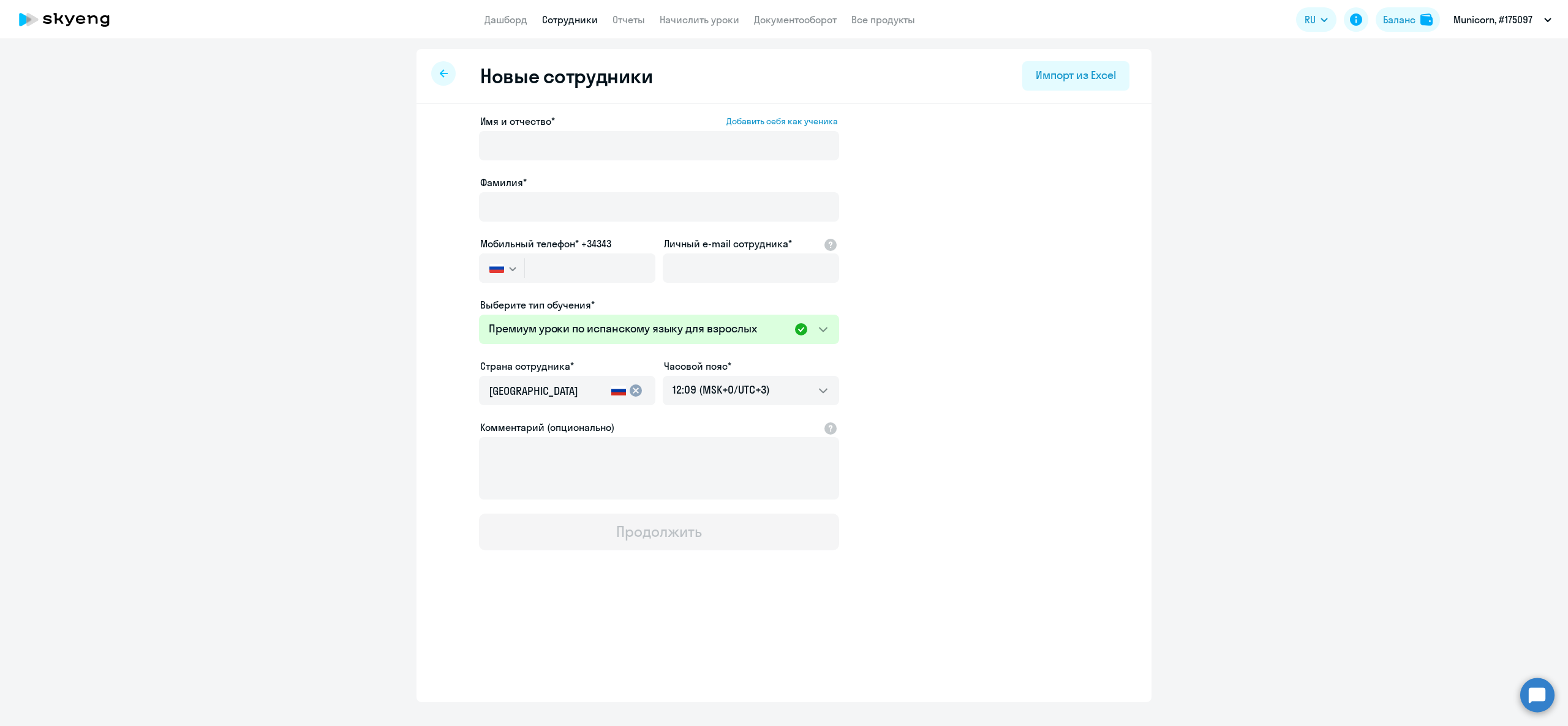
click at [578, 19] on link "Сотрудники" at bounding box center [569, 20] width 55 height 12
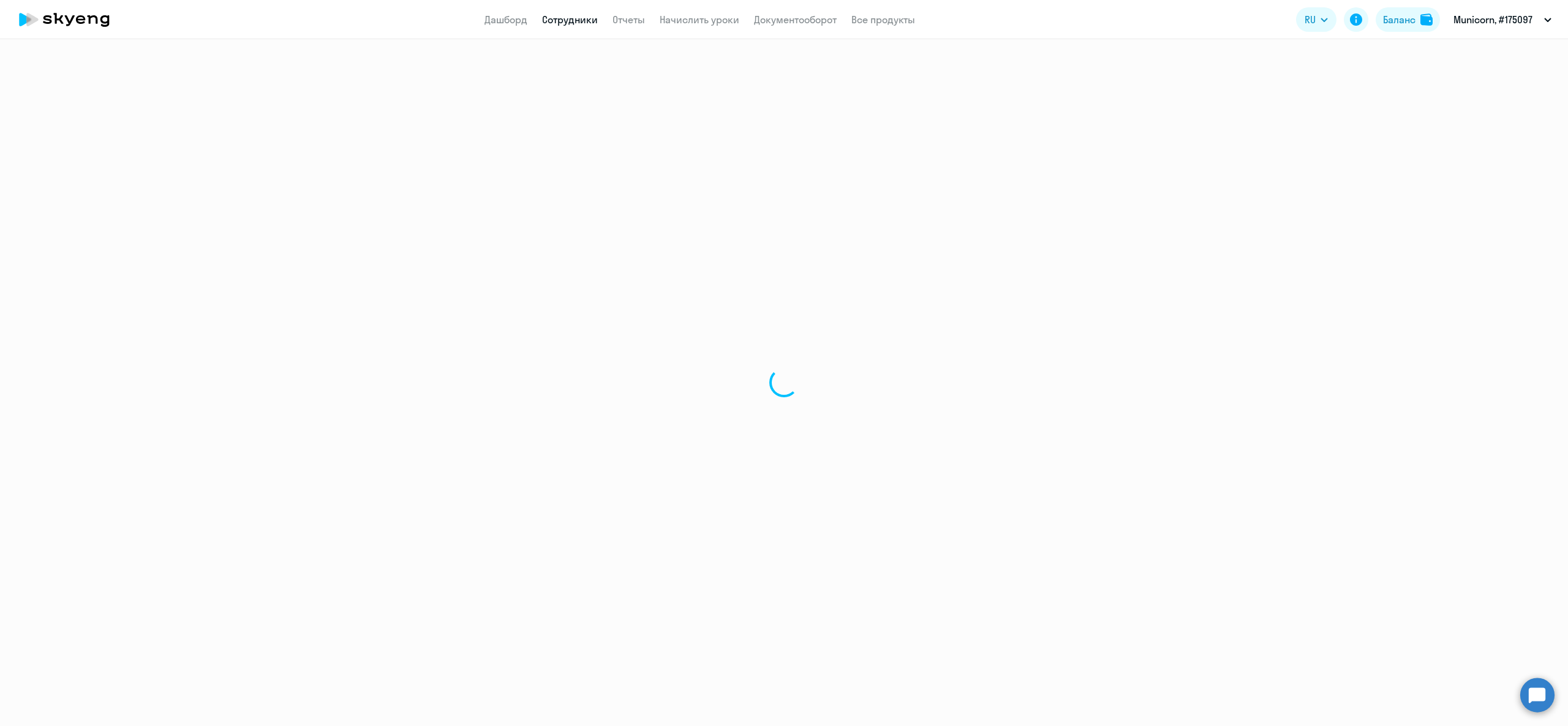
select select "30"
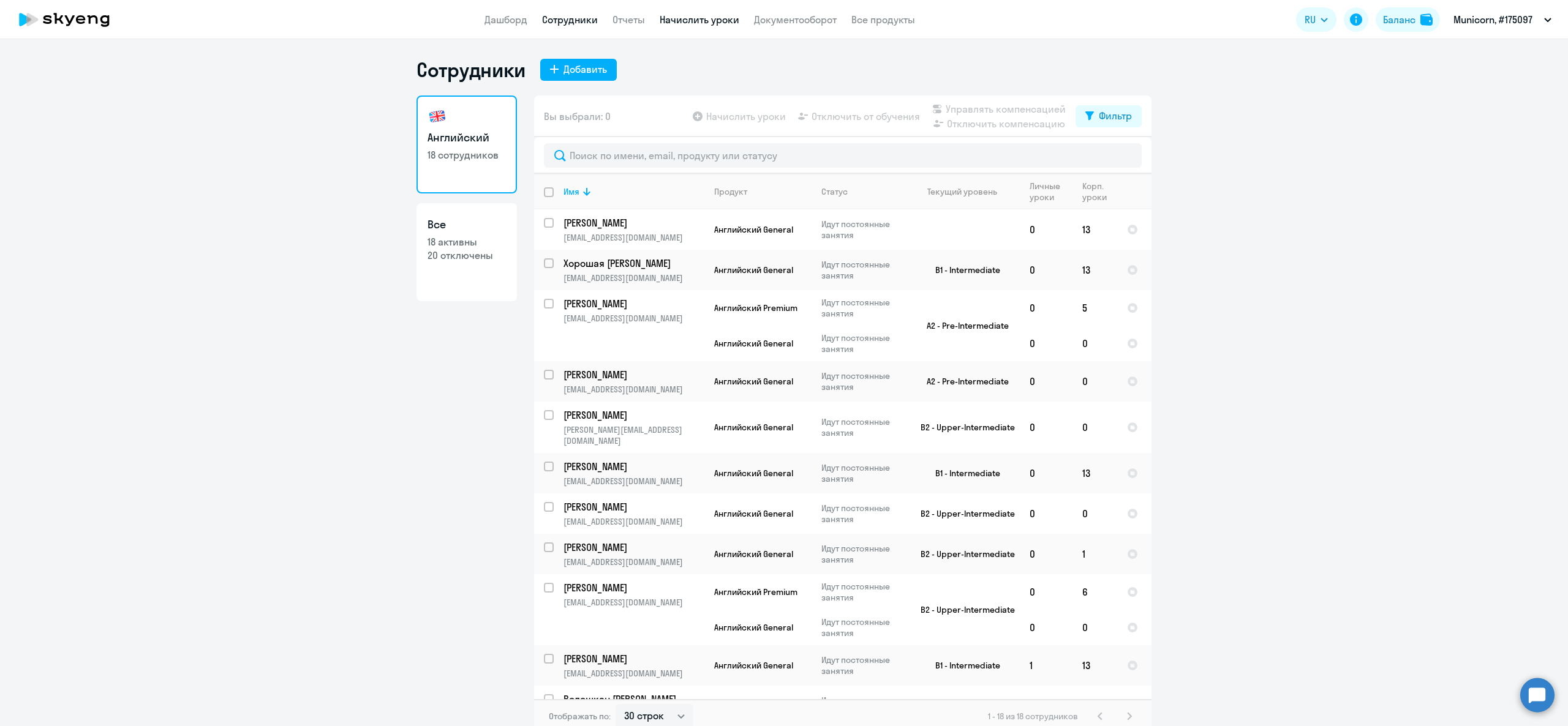
click at [703, 20] on link "Начислить уроки" at bounding box center [699, 20] width 79 height 12
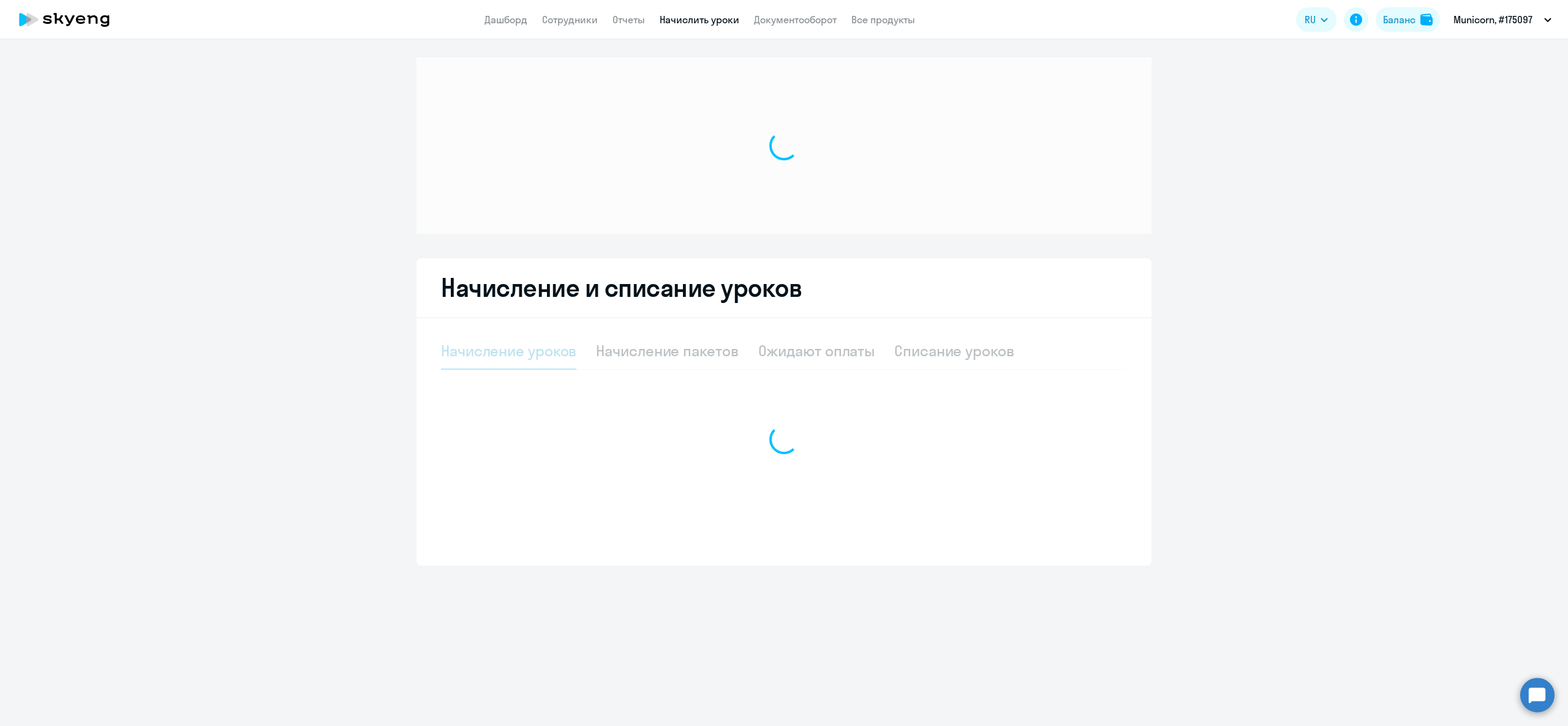
select select "10"
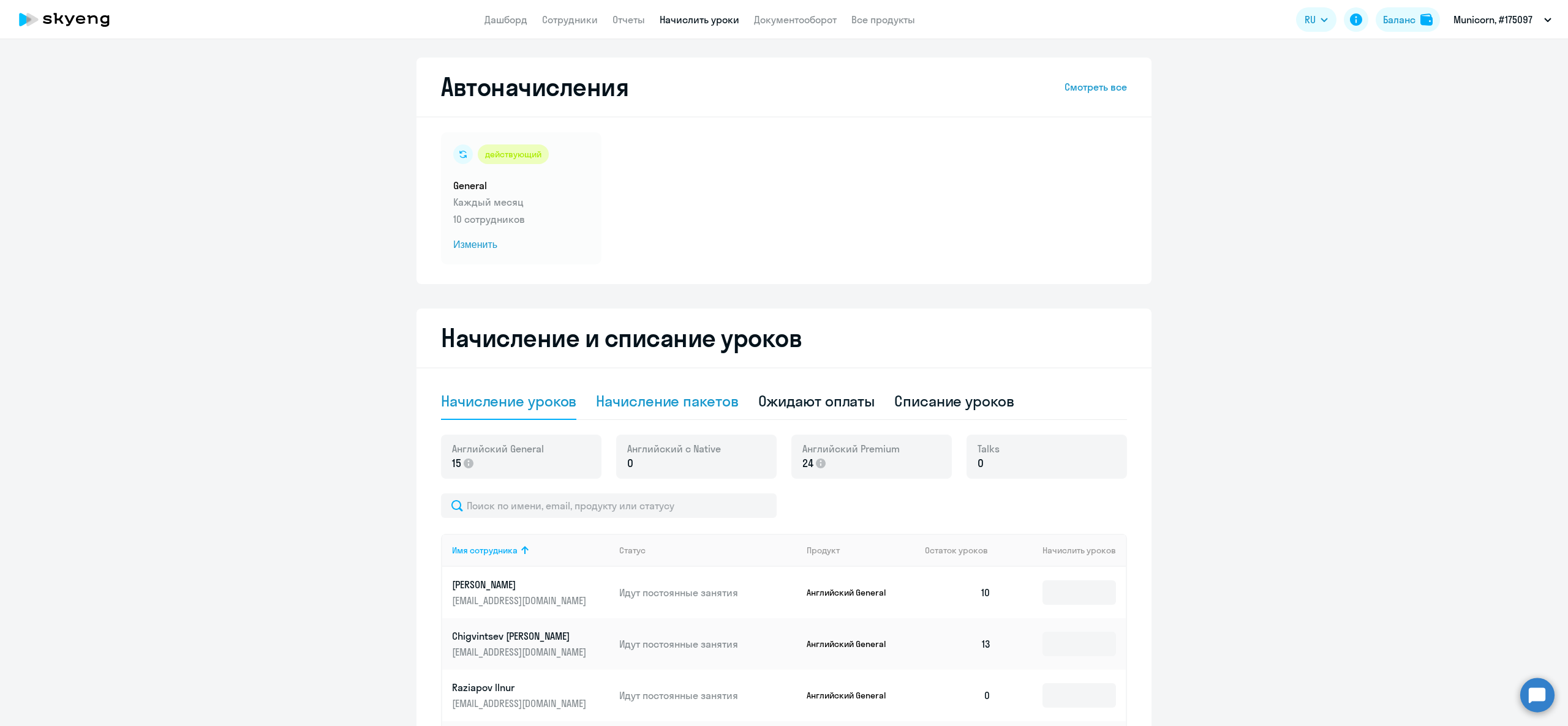
click at [689, 394] on div "Начисление пакетов" at bounding box center [667, 401] width 142 height 20
select select "10"
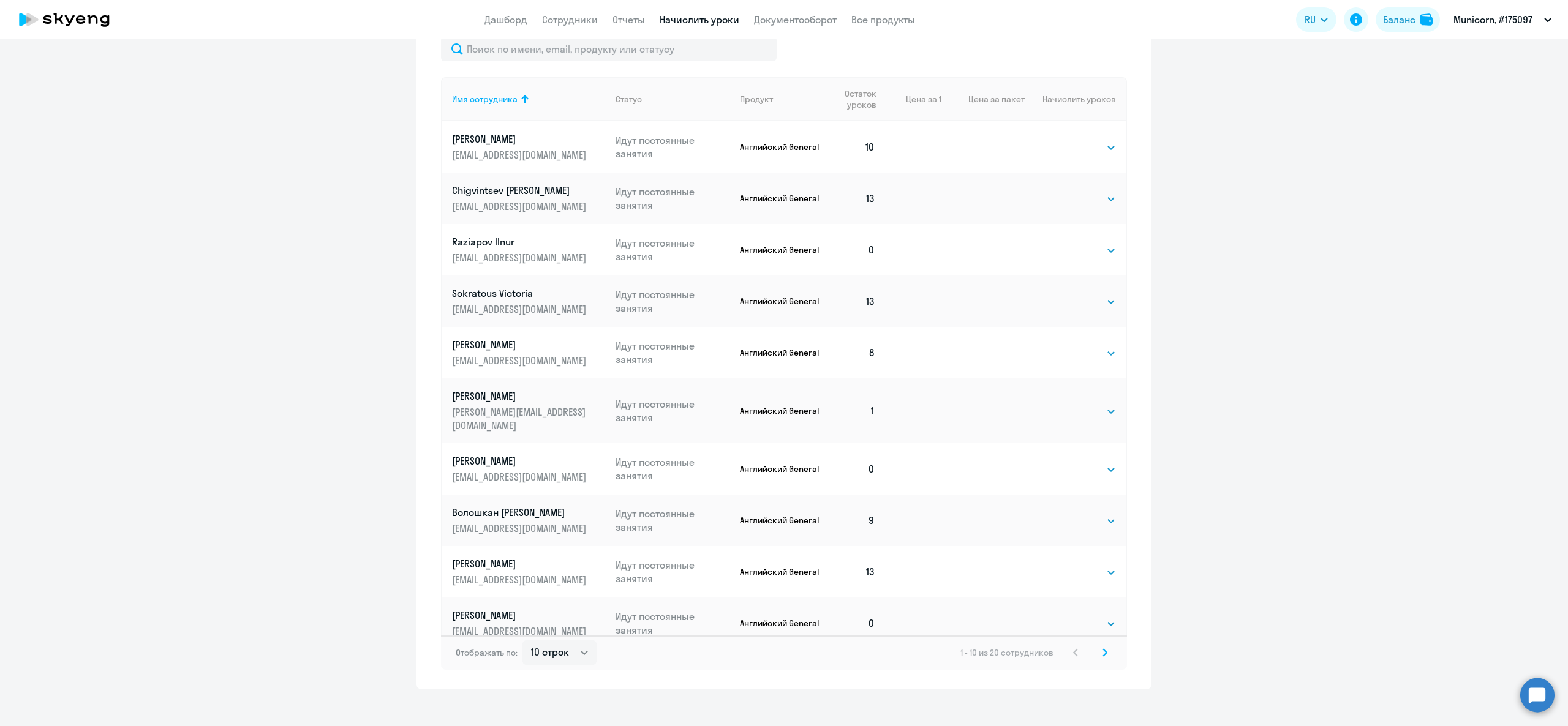
scroll to position [508, 0]
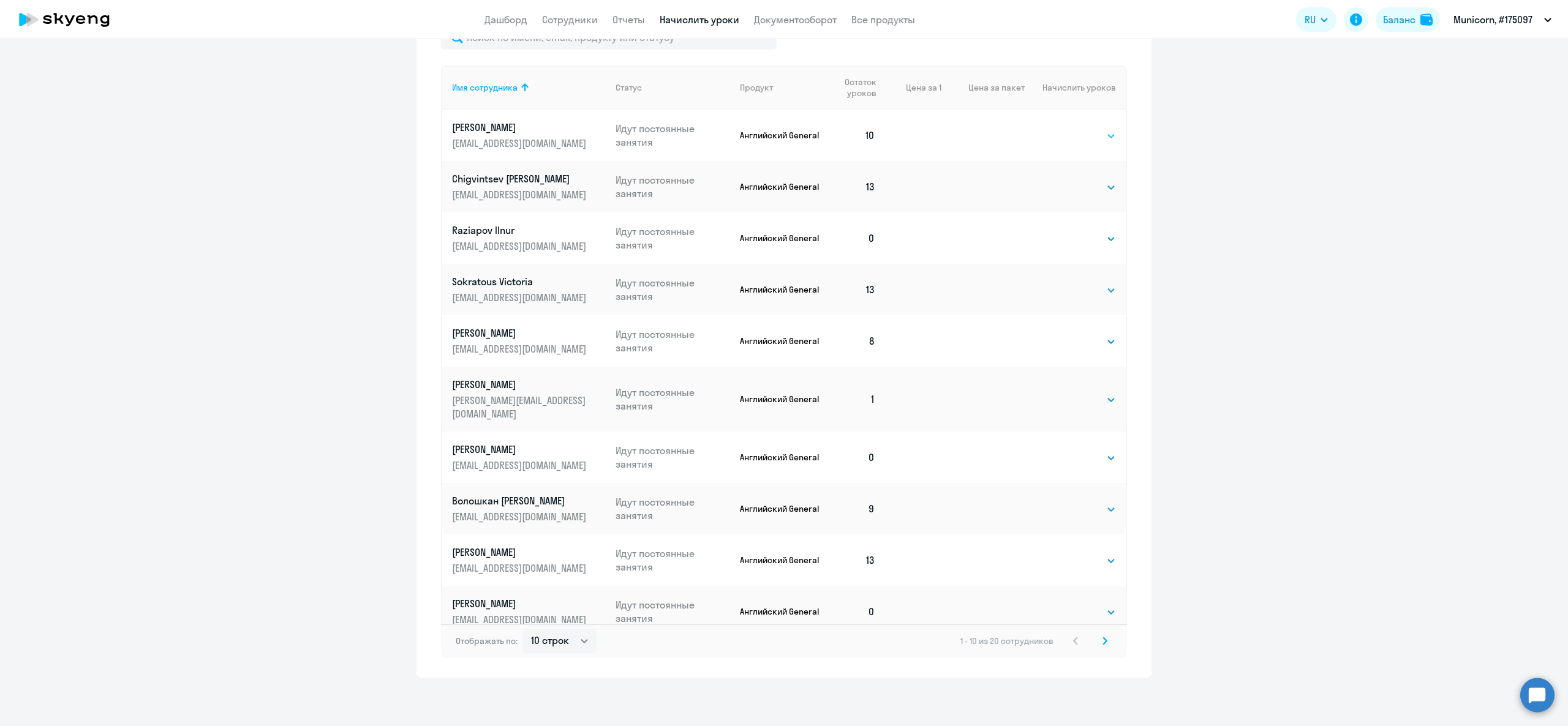
click at [1094, 135] on select "Выбрать 4 8 16 32 64" at bounding box center [1091, 136] width 50 height 15
click at [1066, 129] on select "Выбрать 4 8 16 32 64" at bounding box center [1091, 136] width 50 height 15
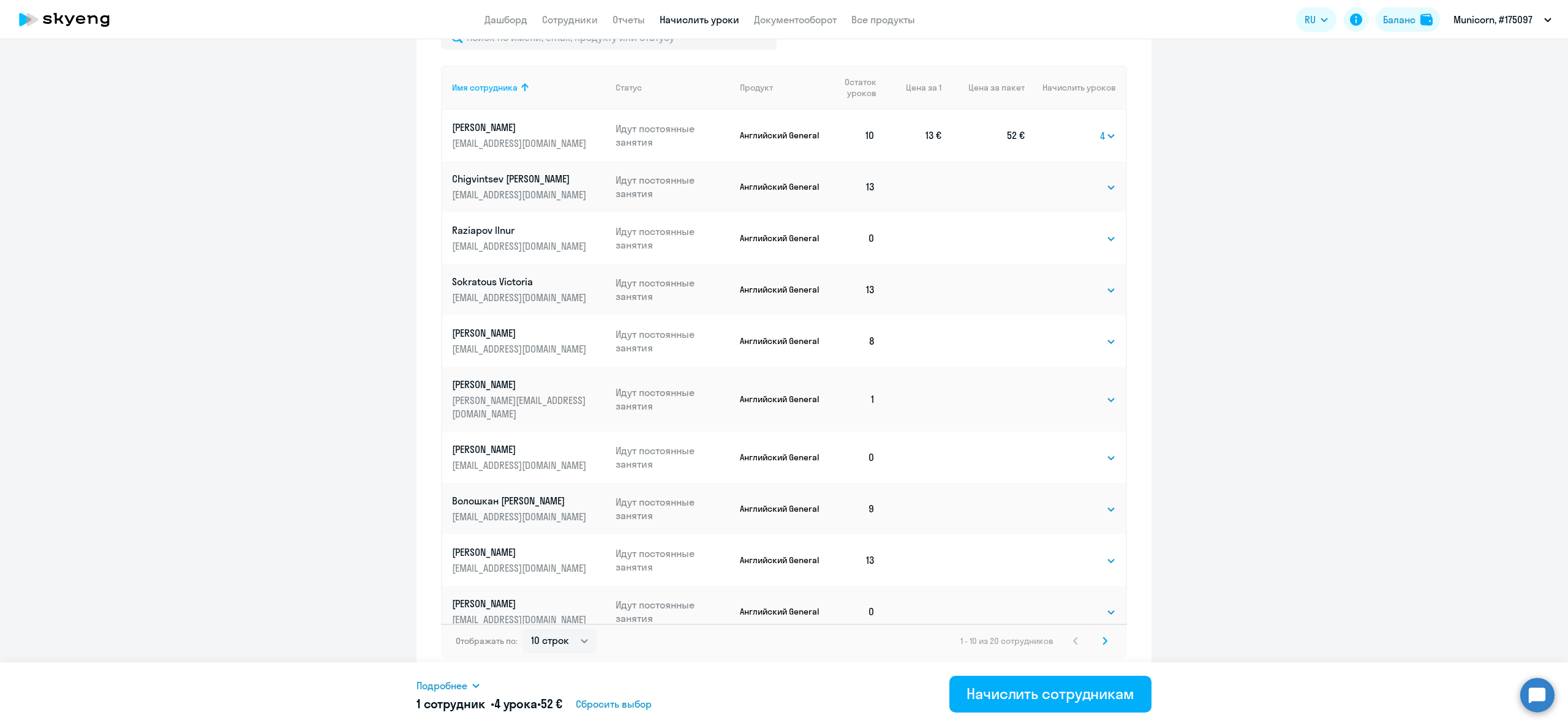
click at [1107, 136] on td "Выбрать 4 8 16 32 64 4" at bounding box center [1075, 135] width 101 height 51
click at [1100, 126] on td "Выбрать 4 8 16 32 64 4" at bounding box center [1075, 135] width 101 height 51
click at [1100, 137] on select "Выбрать 4 8 16 32 64" at bounding box center [1108, 136] width 16 height 15
click at [1091, 224] on td "Выбрать 4 8 16 32 64 Выбрать" at bounding box center [1075, 238] width 101 height 51
click at [1114, 130] on td "Выбрать 4 8 16 32 64 4" at bounding box center [1075, 135] width 101 height 51
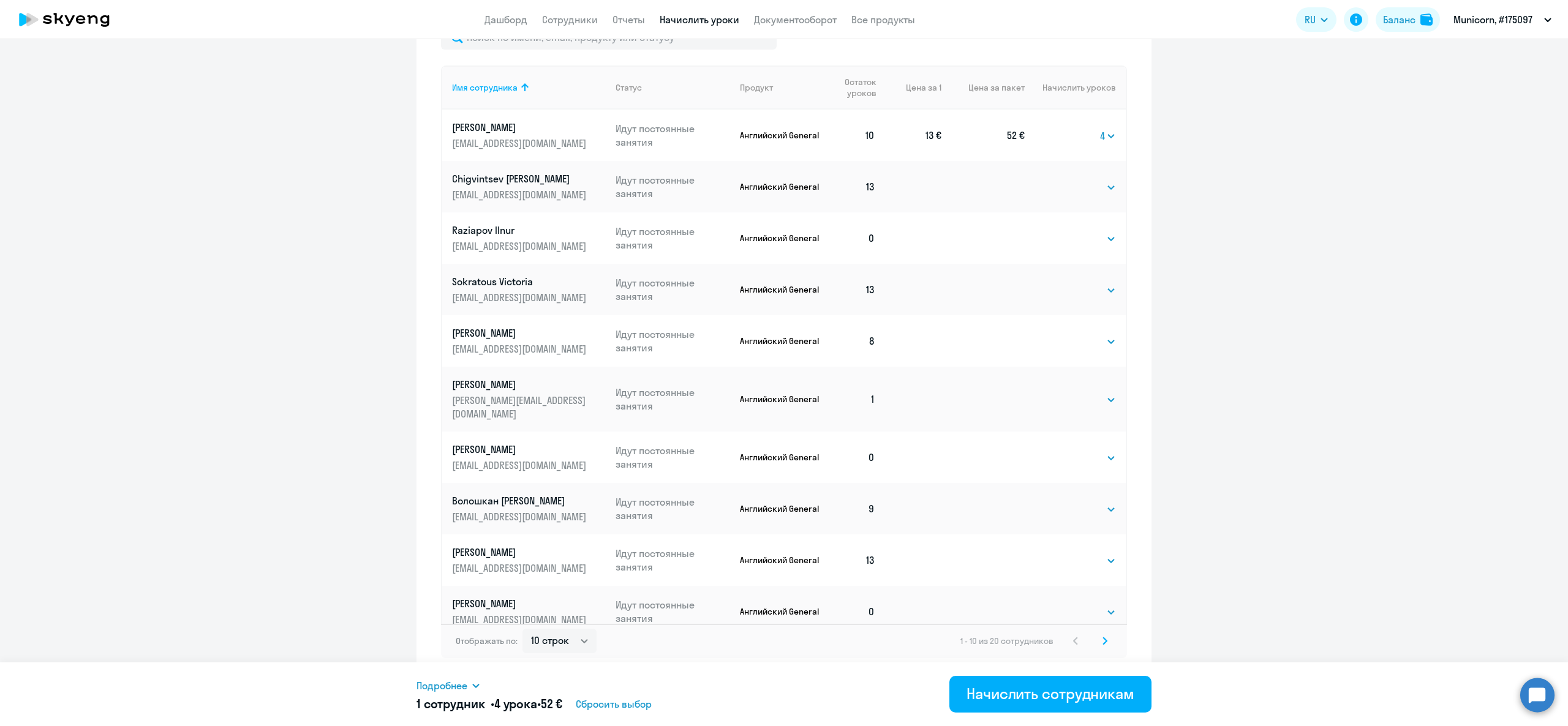
click at [1108, 133] on td "Выбрать 4 8 16 32 64 4" at bounding box center [1075, 135] width 101 height 51
click at [1100, 135] on select "Выбрать 4 8 16 32 64" at bounding box center [1108, 136] width 16 height 15
select select "8"
click at [1100, 129] on select "Выбрать 4 8 16 32 64" at bounding box center [1108, 136] width 16 height 15
click at [1101, 129] on select "Выбрать 4 8 16 32 64" at bounding box center [1107, 136] width 16 height 15
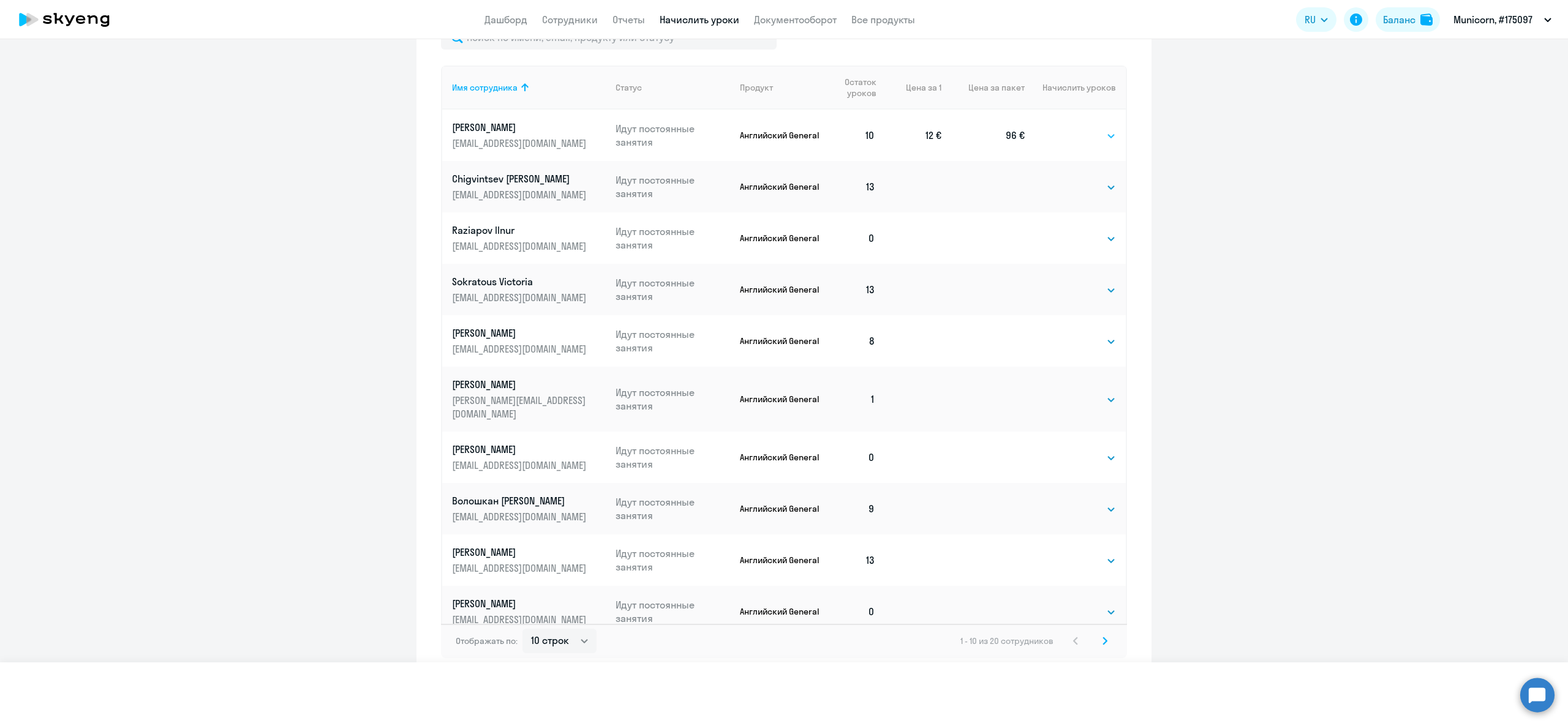
click at [1099, 129] on select "Выбрать 4 8 16 32 64" at bounding box center [1107, 136] width 16 height 15
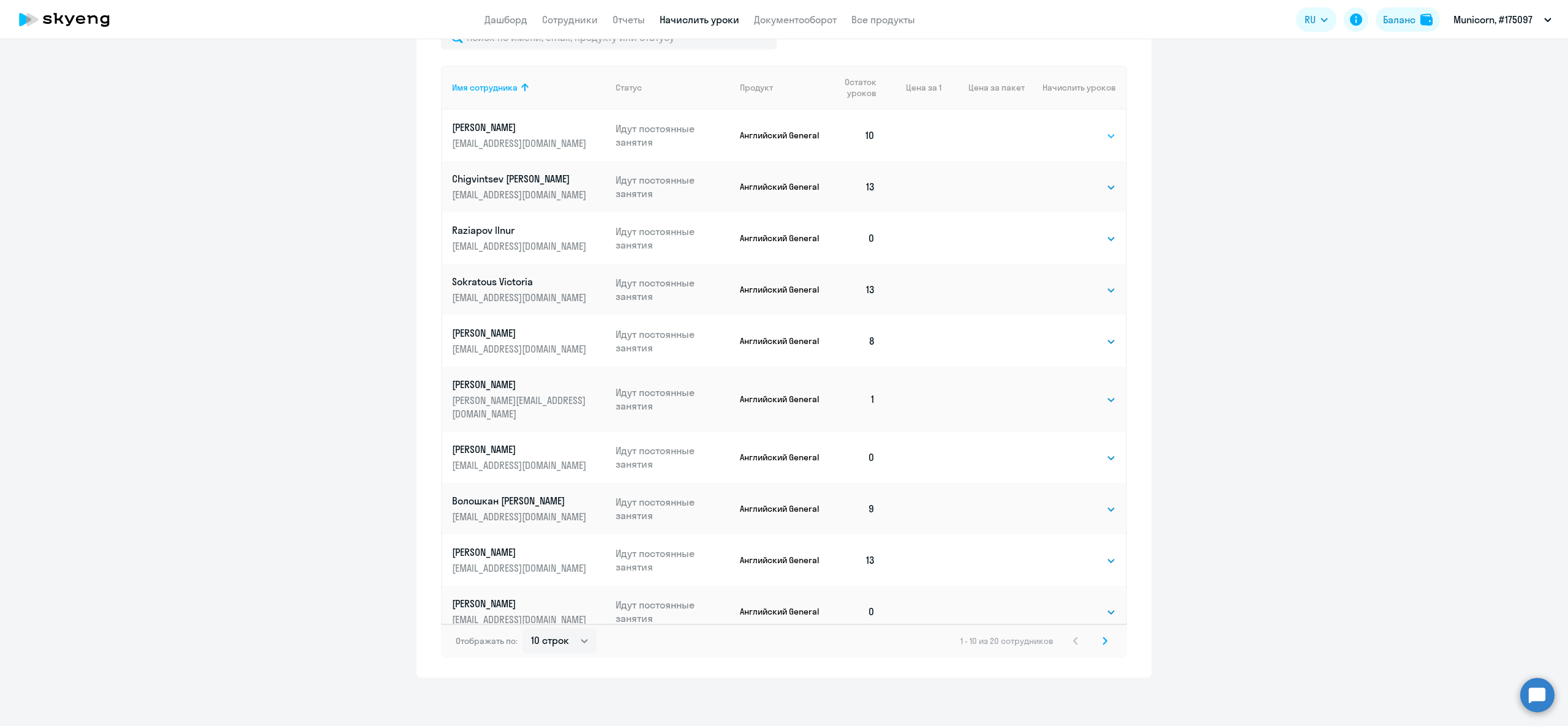
click at [1094, 131] on select "Выбрать 4 8 16 32 64" at bounding box center [1091, 136] width 50 height 15
select select "8"
click at [1066, 129] on select "Выбрать 4 8 16 32 64" at bounding box center [1091, 136] width 50 height 15
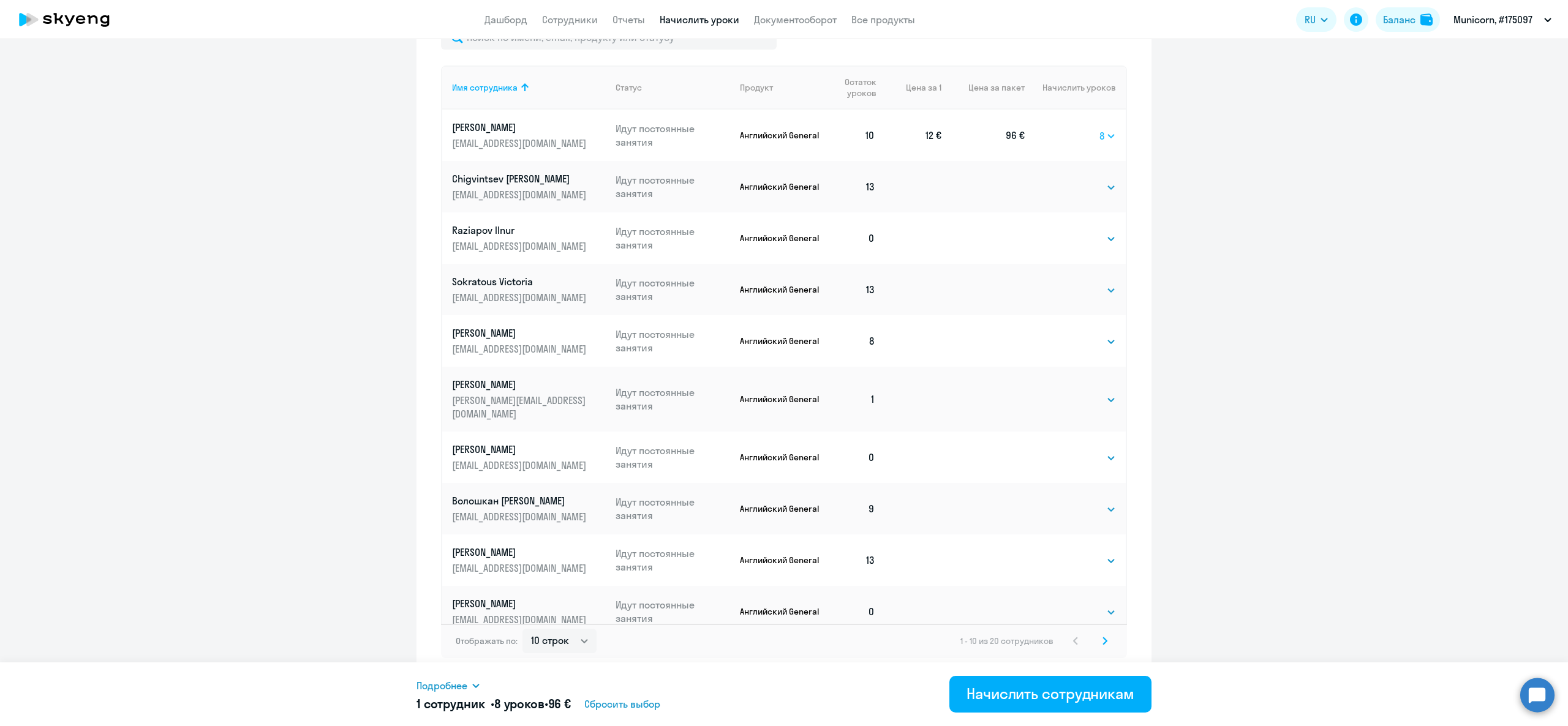
click at [1099, 131] on select "Выбрать 4 8 16 32 64" at bounding box center [1107, 136] width 16 height 15
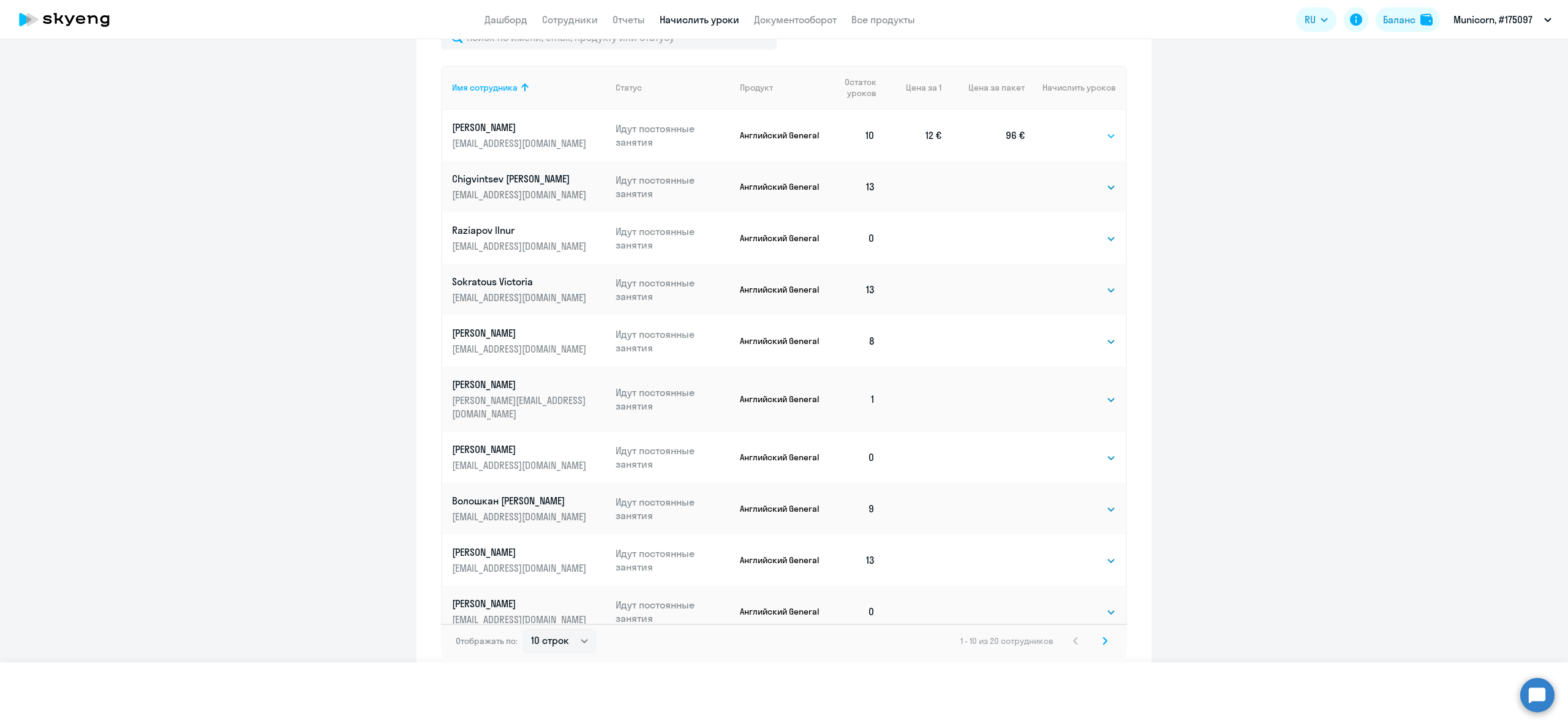
click at [1099, 129] on select "Выбрать 4 8 16 32 64" at bounding box center [1107, 136] width 16 height 15
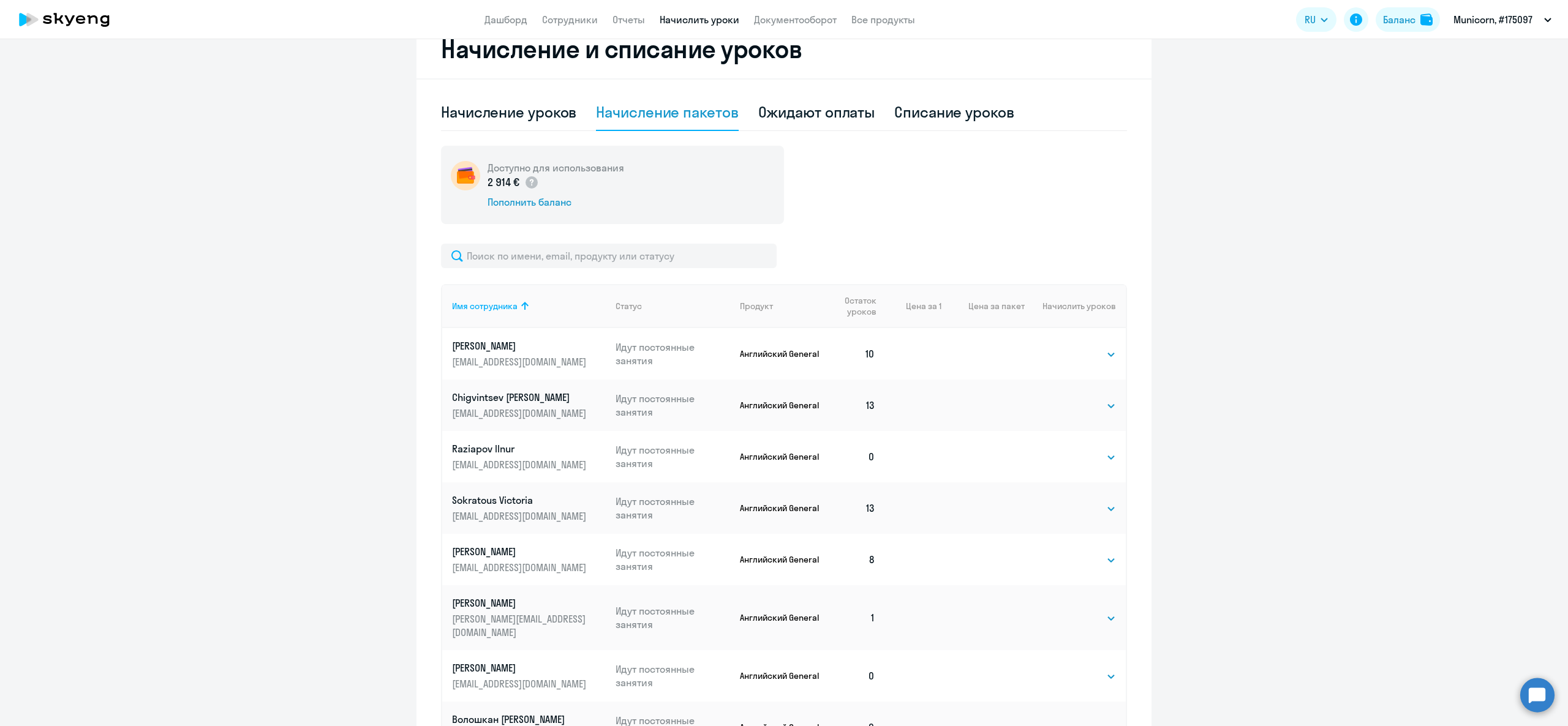
scroll to position [140, 0]
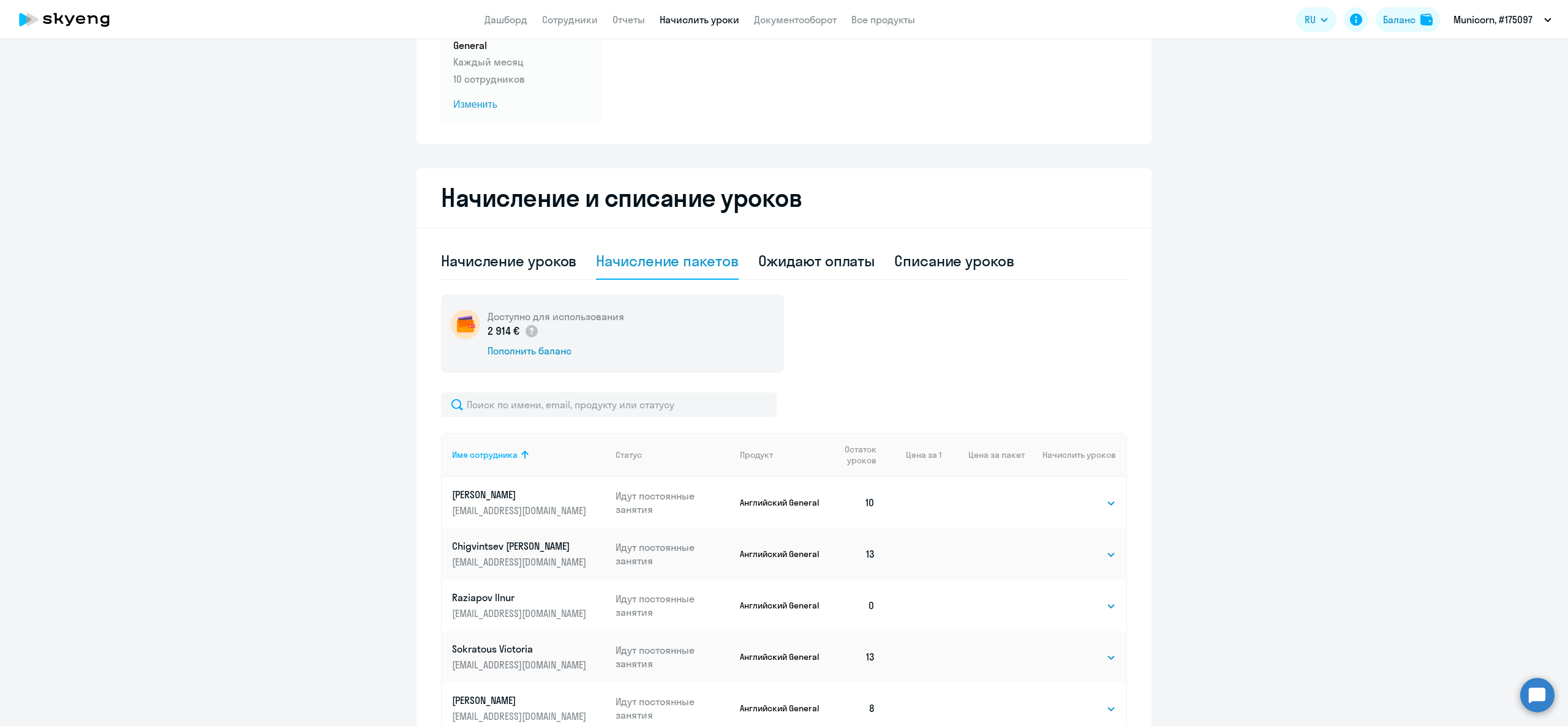
click at [1099, 514] on td "Выбрать 4 8 16 32 64 Выбрать" at bounding box center [1075, 502] width 101 height 51
click at [1091, 506] on select "Выбрать 4 8 16 32 64" at bounding box center [1091, 502] width 50 height 15
click at [966, 313] on div "Доступно для использования 2 914 € Пополнить баланс" at bounding box center [784, 334] width 686 height 78
click at [1074, 503] on select "Выбрать 4 8 16 32 64" at bounding box center [1091, 502] width 50 height 15
select select "8"
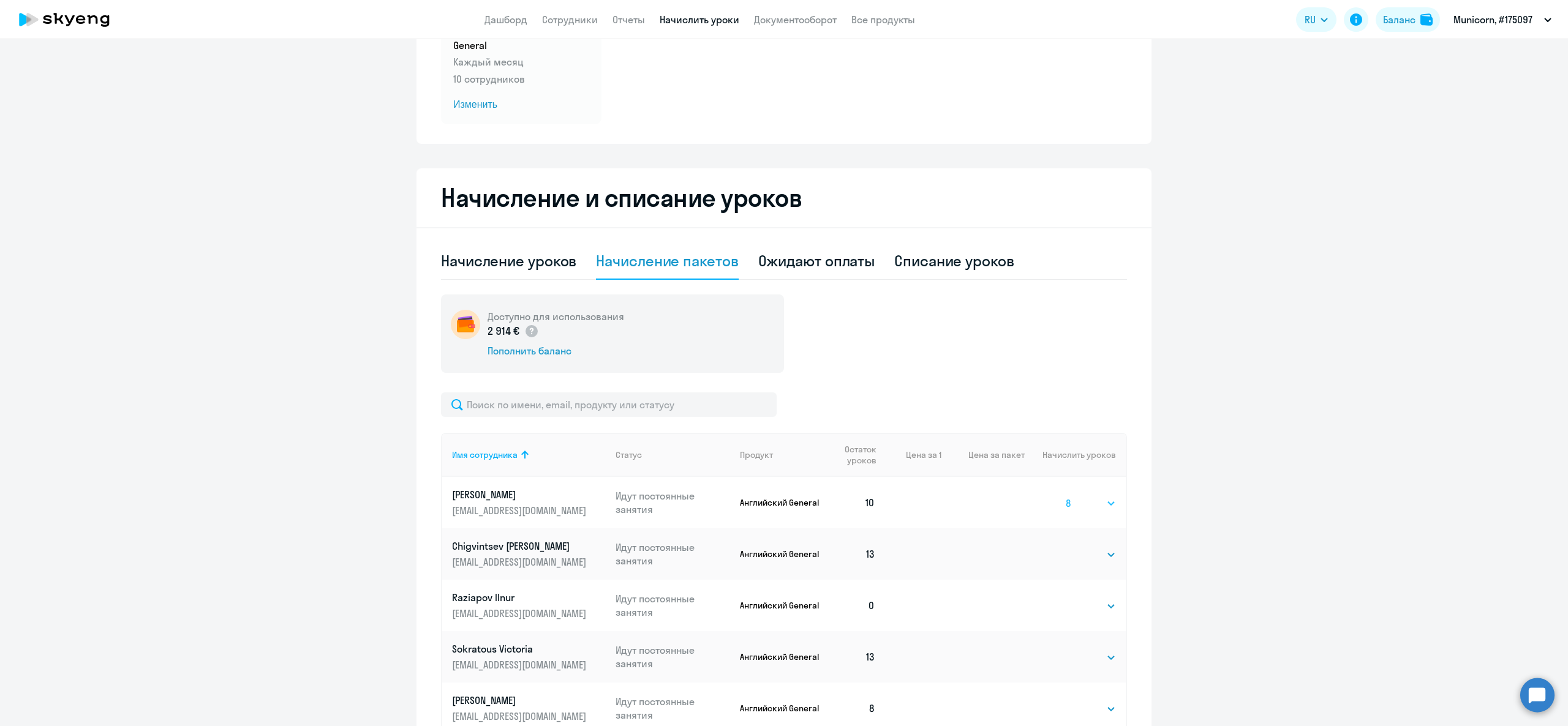
click at [1066, 496] on select "Выбрать 4 8 16 32 64" at bounding box center [1091, 502] width 50 height 15
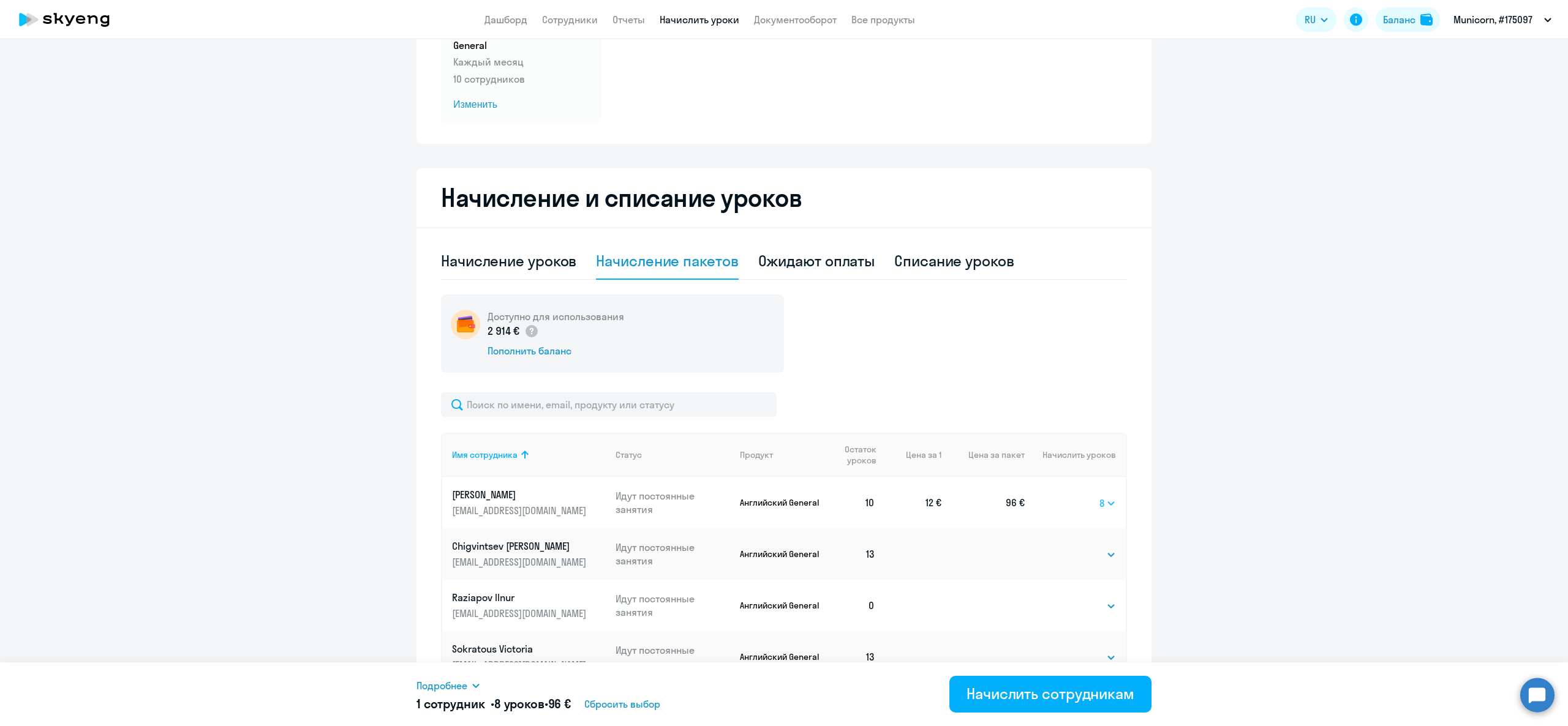
click at [1101, 502] on select "Выбрать 4 8 16 32 64" at bounding box center [1107, 502] width 16 height 15
select select
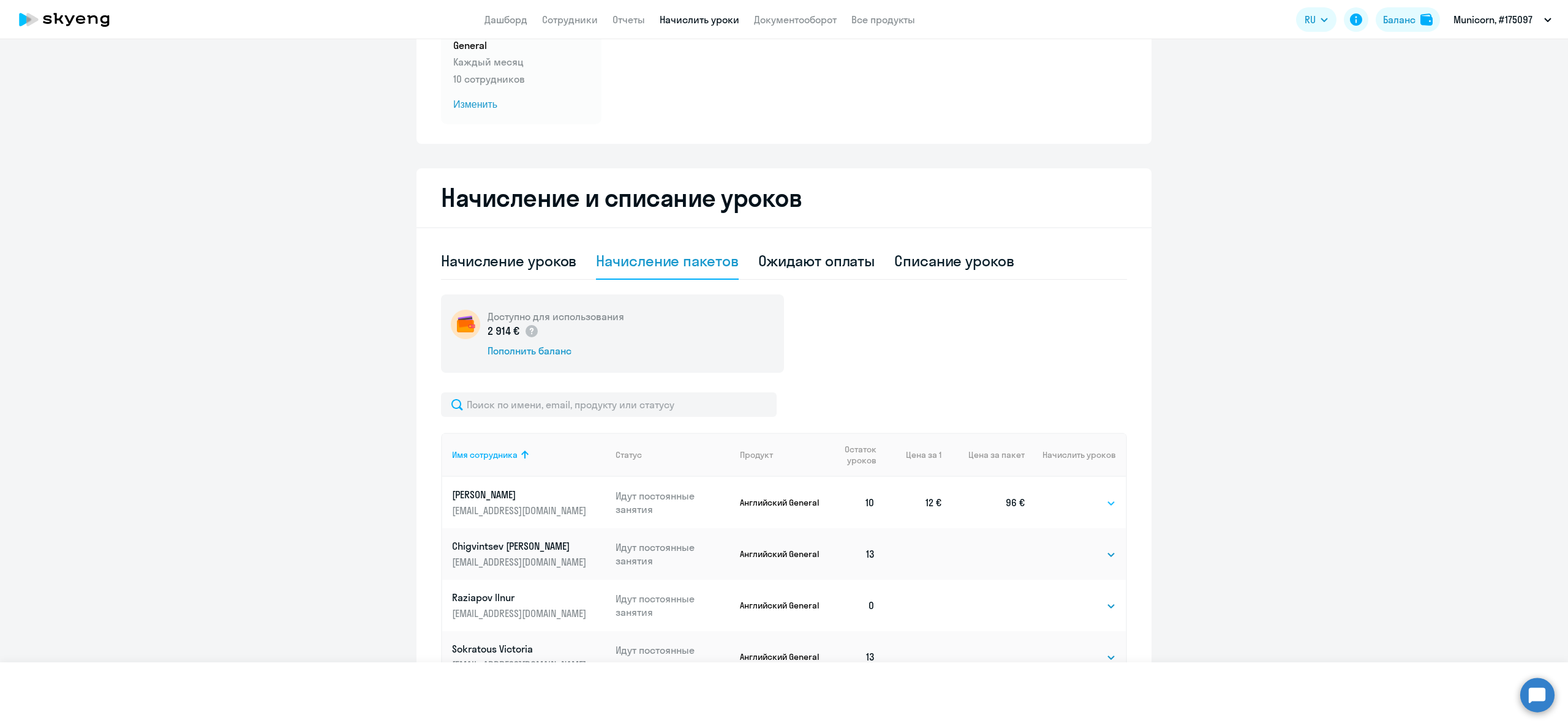
click at [1099, 496] on select "Выбрать 4 8 16 32 64" at bounding box center [1107, 502] width 16 height 15
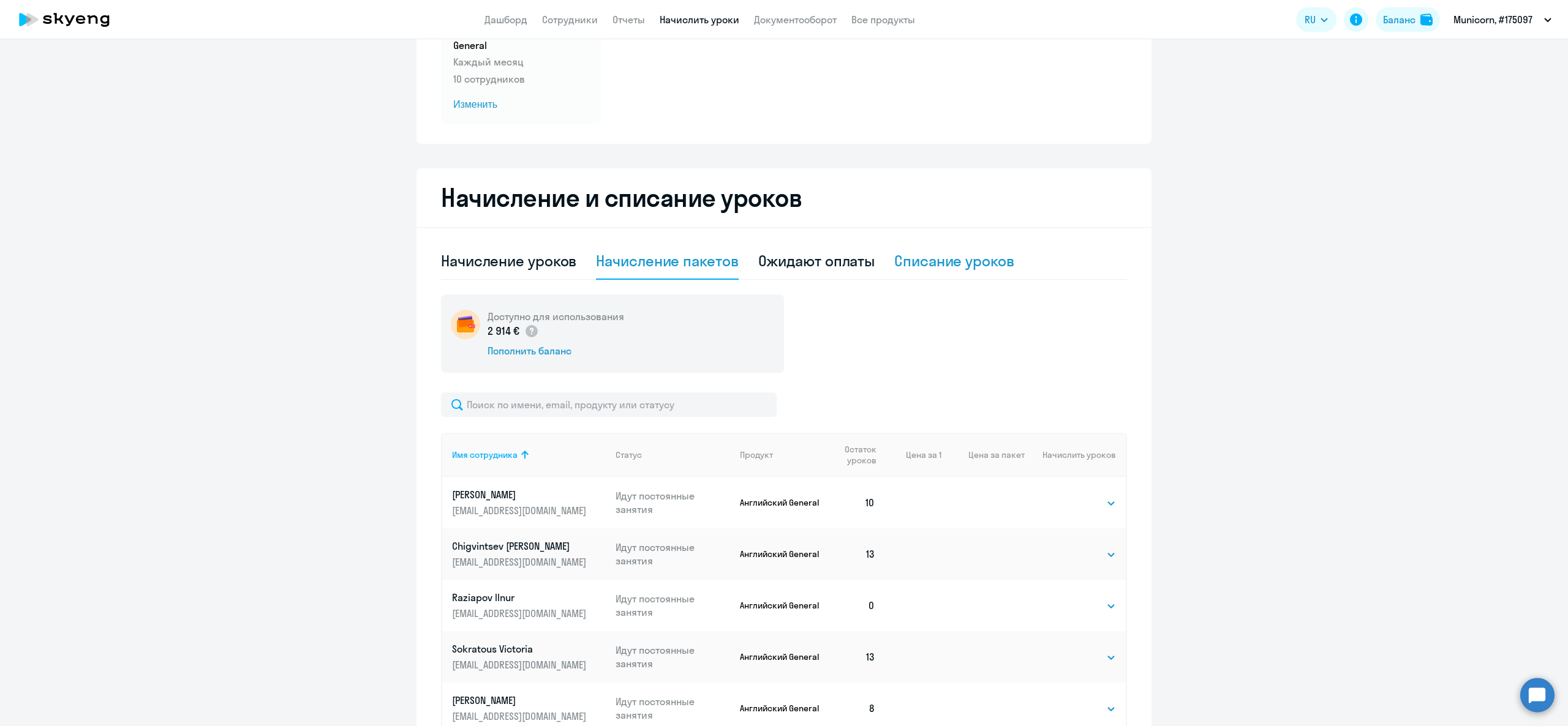
click at [937, 261] on div "Списание уроков" at bounding box center [954, 260] width 120 height 20
select select "10"
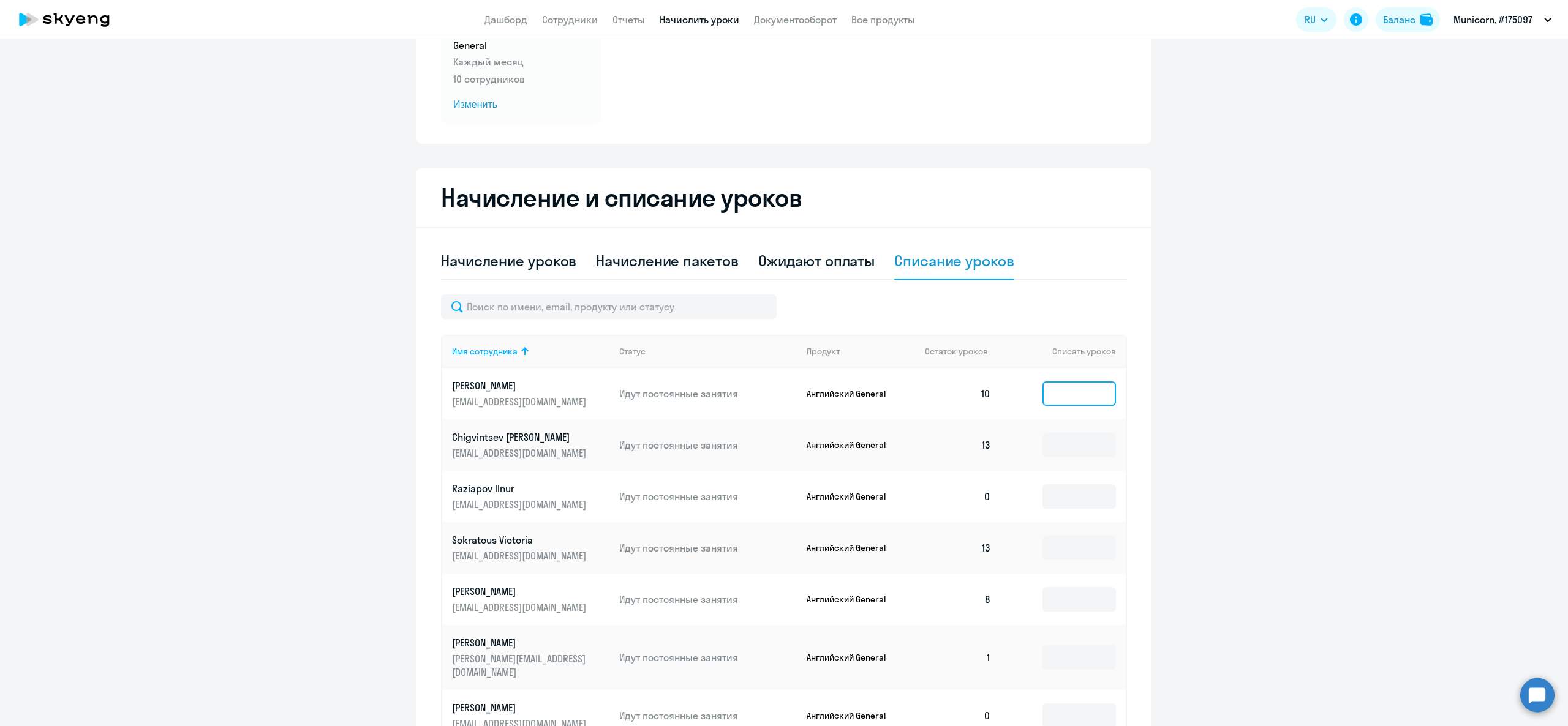
click at [1076, 389] on input at bounding box center [1079, 393] width 73 height 25
type input "2"
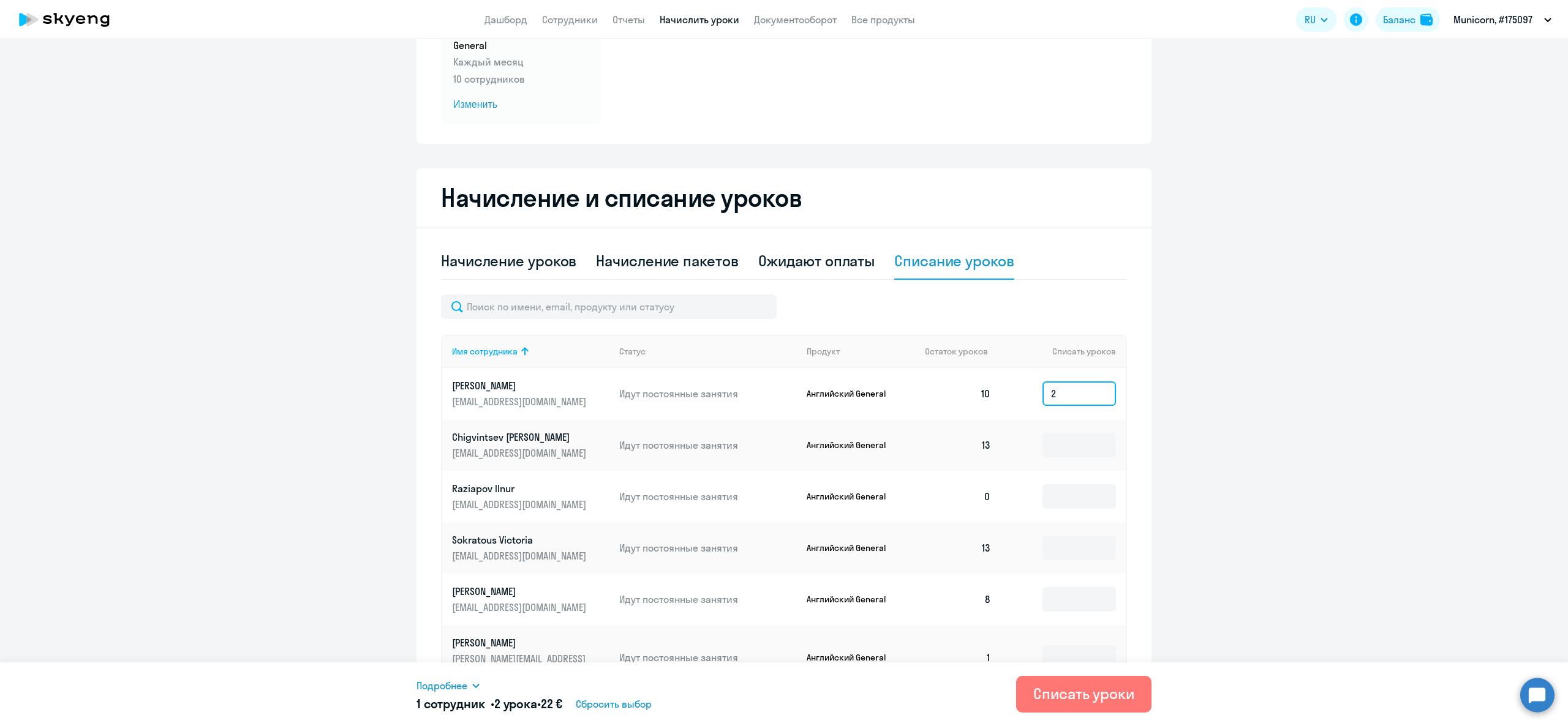
click at [1074, 388] on input "2" at bounding box center [1079, 393] width 73 height 25
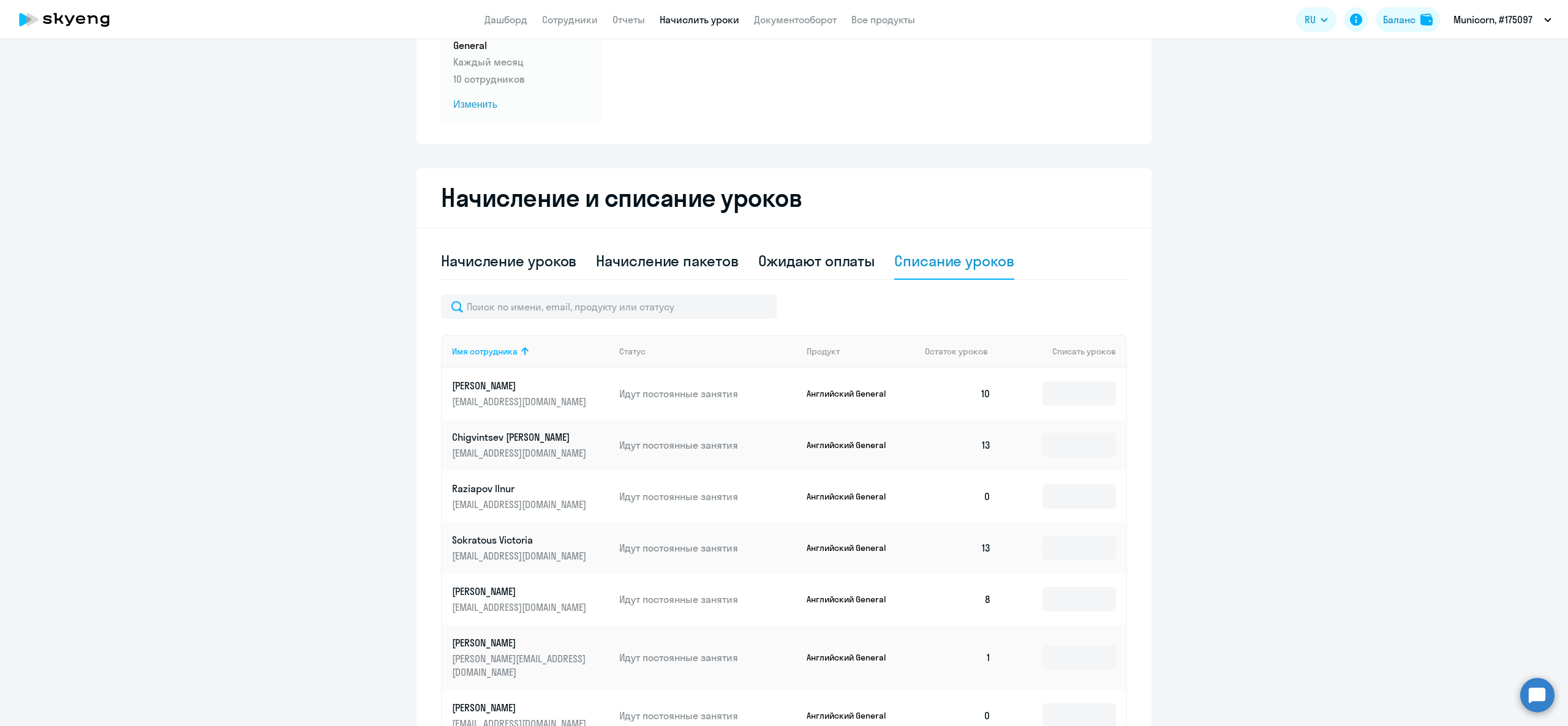
click at [1046, 194] on h2 "Начисление и списание уроков" at bounding box center [784, 198] width 686 height 29
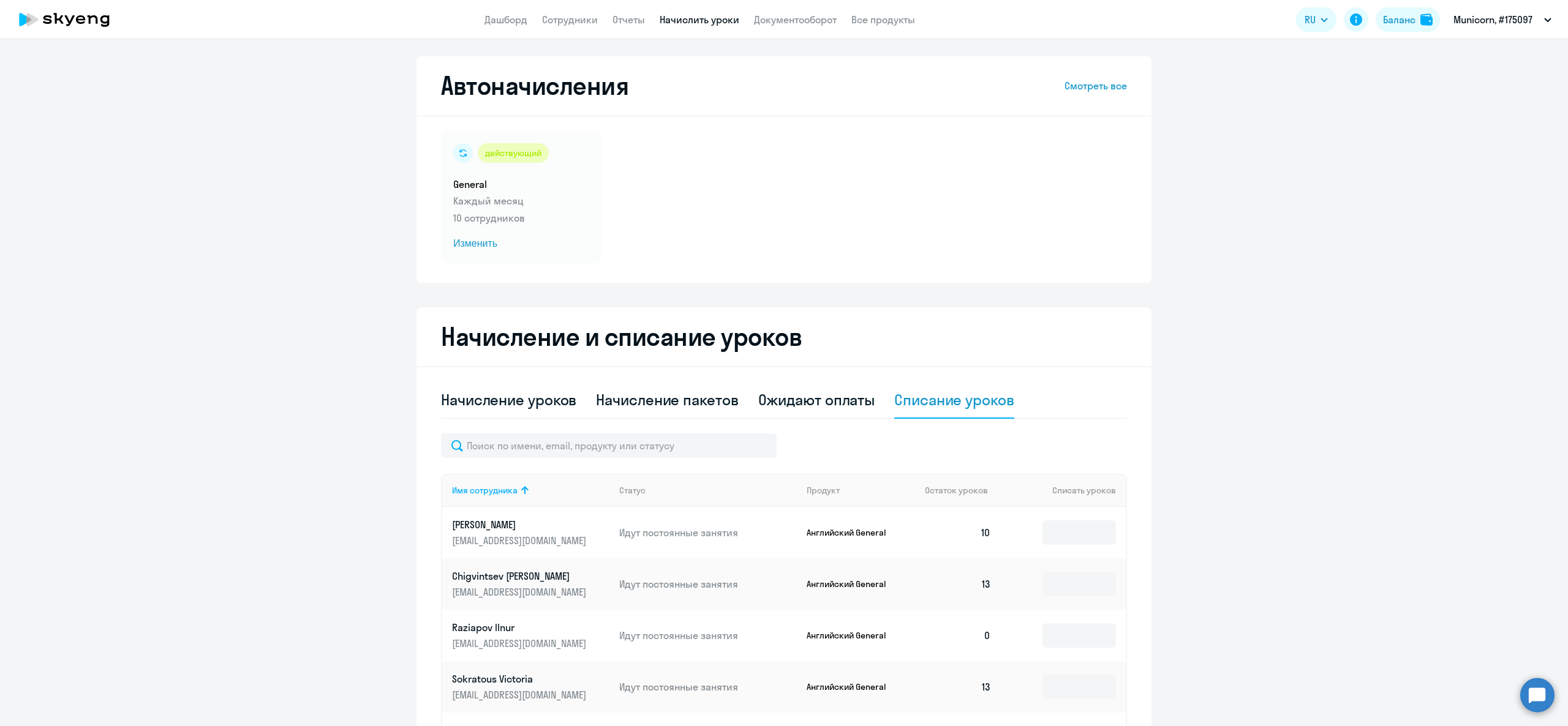
scroll to position [0, 0]
click at [502, 413] on div "Начисление уроков" at bounding box center [509, 401] width 136 height 37
select select "10"
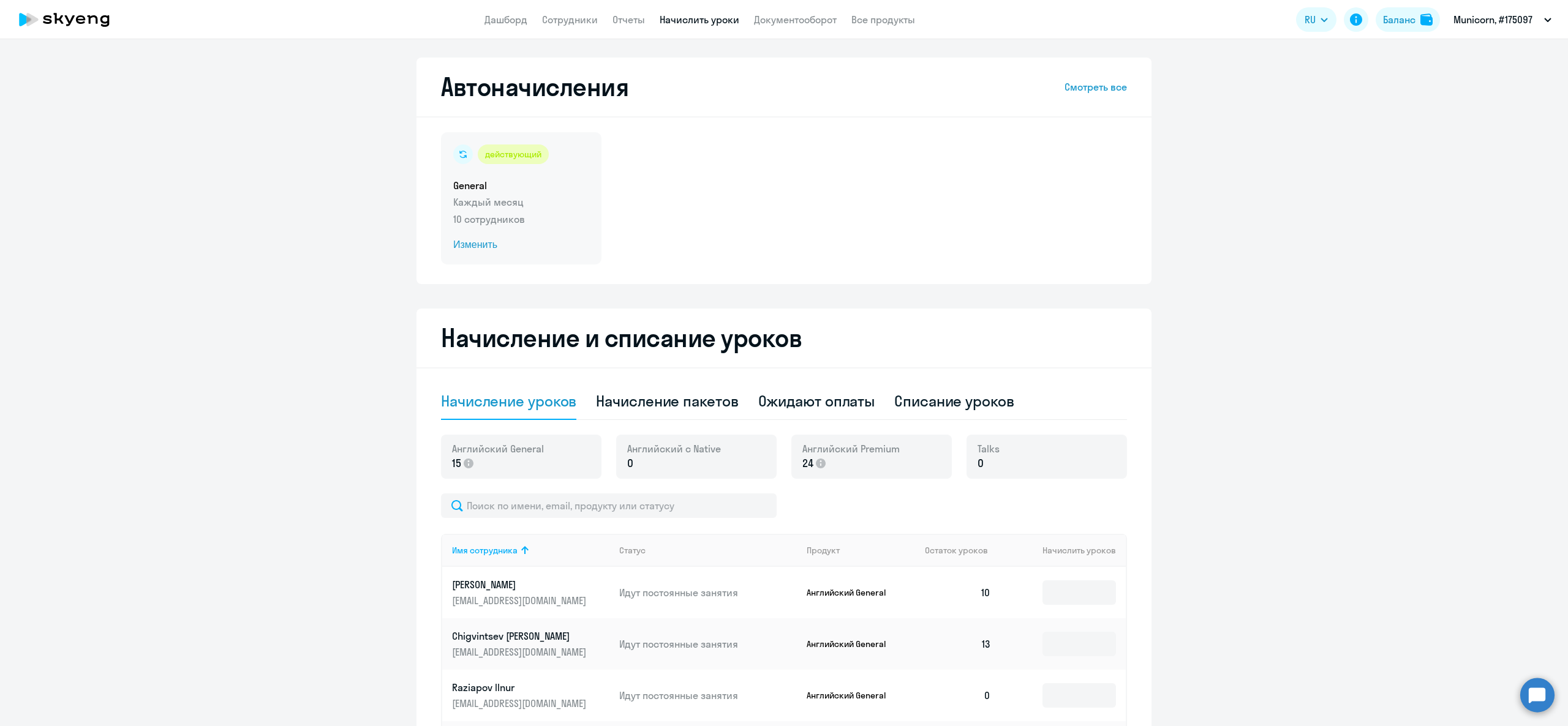
click at [512, 180] on h5 "General" at bounding box center [521, 186] width 136 height 14
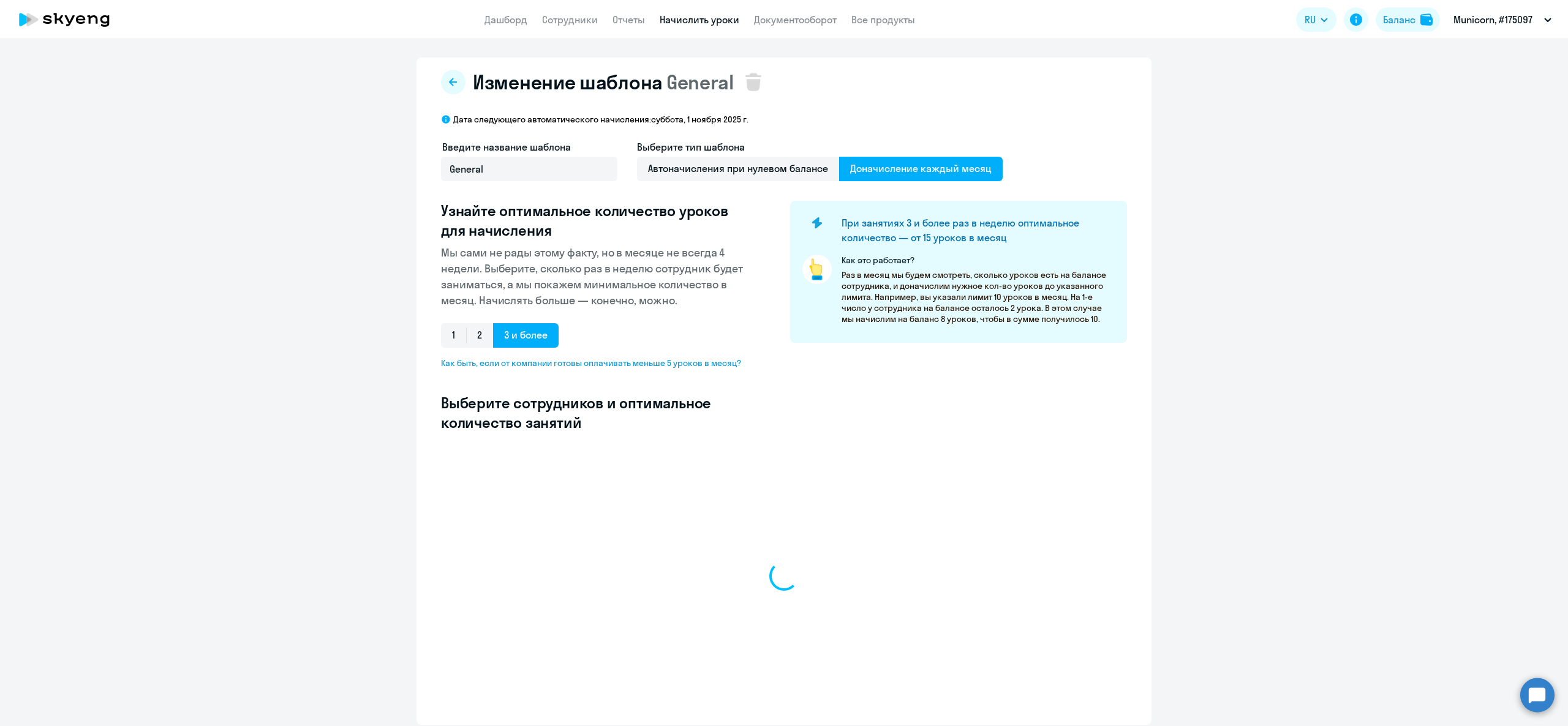
select select "10"
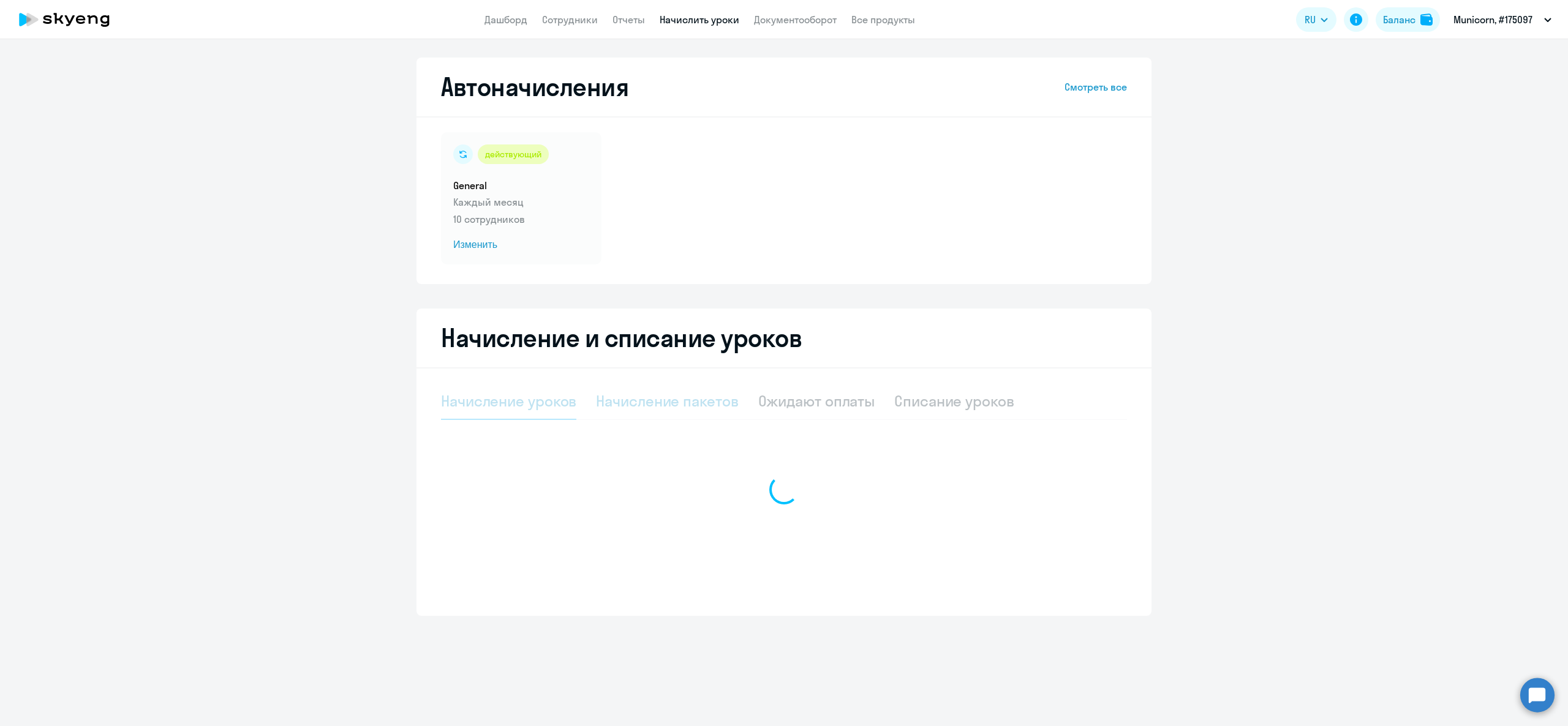
select select "10"
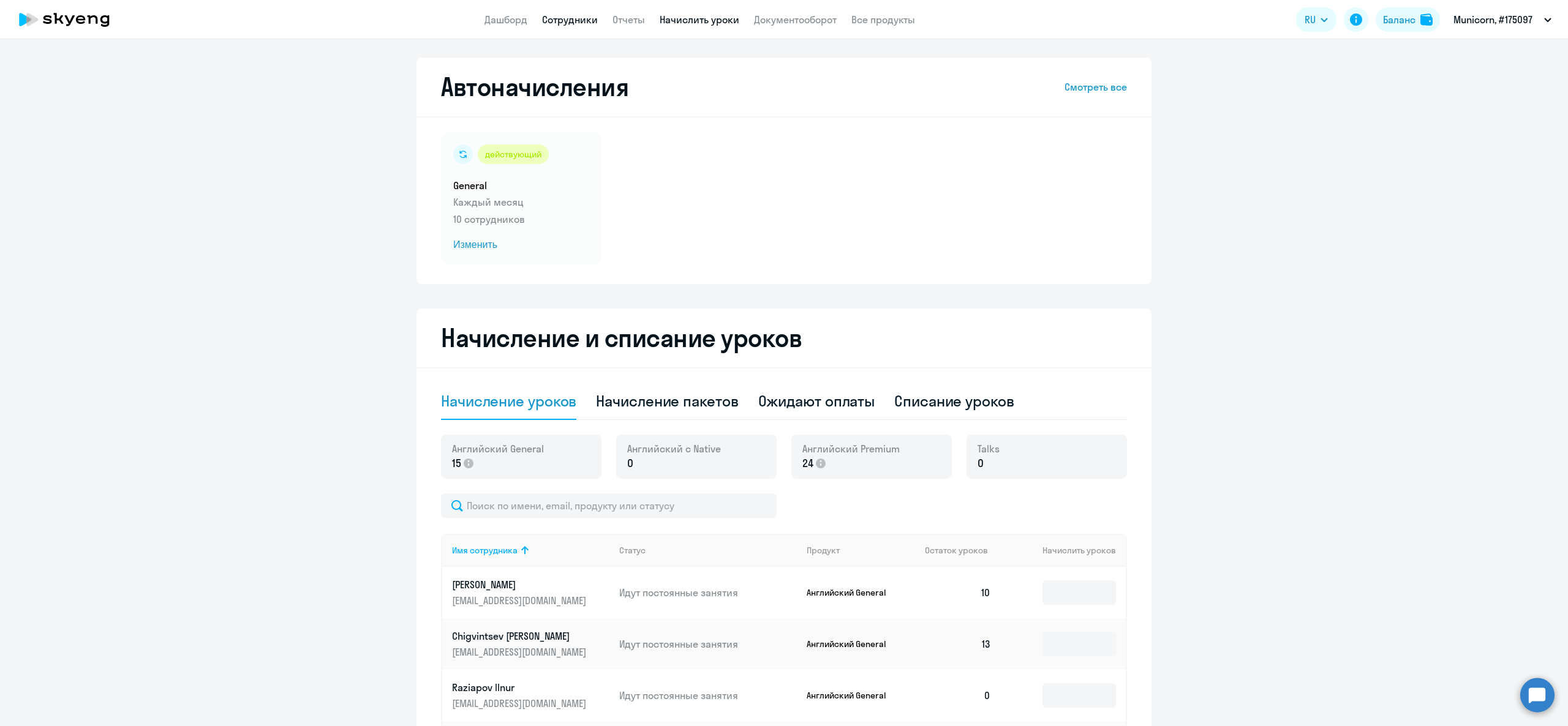
click at [584, 19] on link "Сотрудники" at bounding box center [569, 20] width 55 height 12
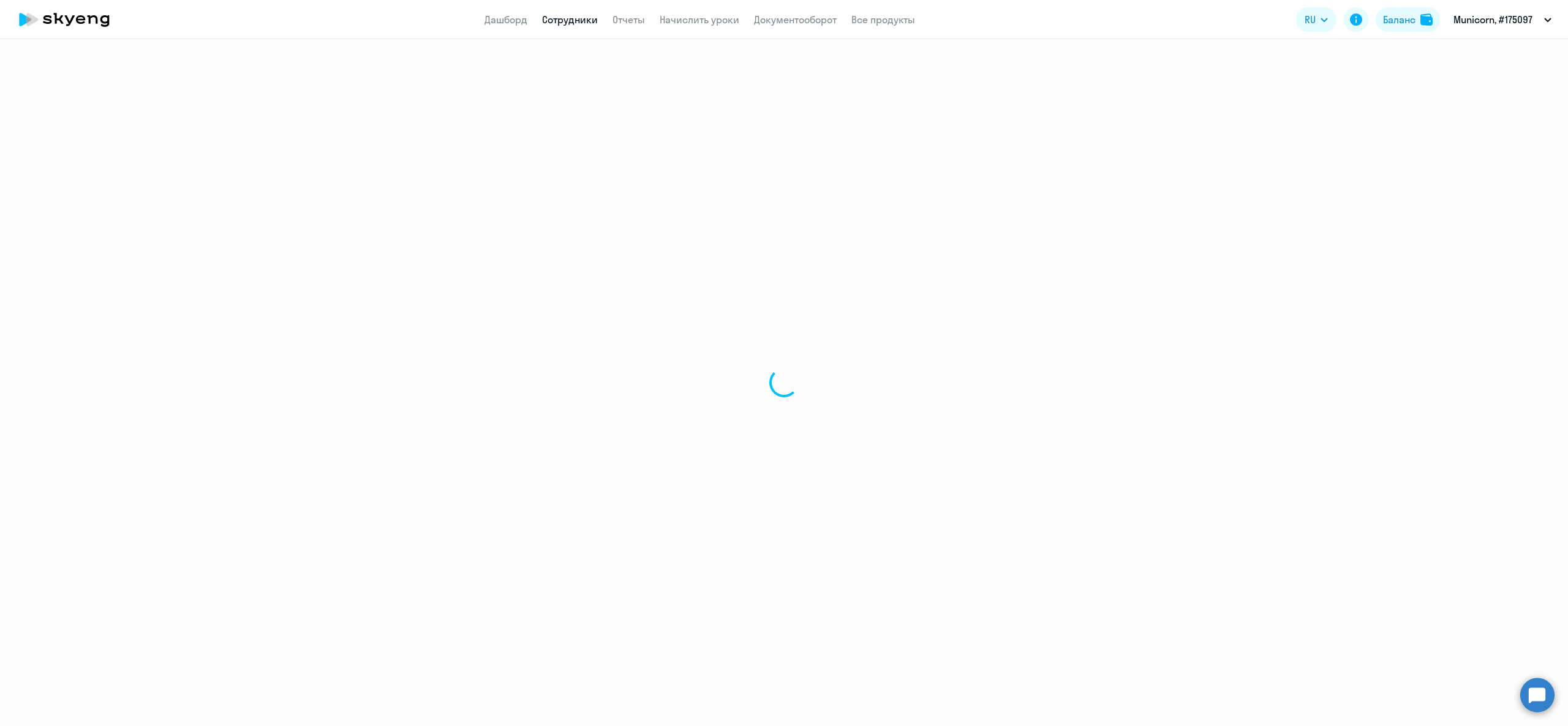
select select "30"
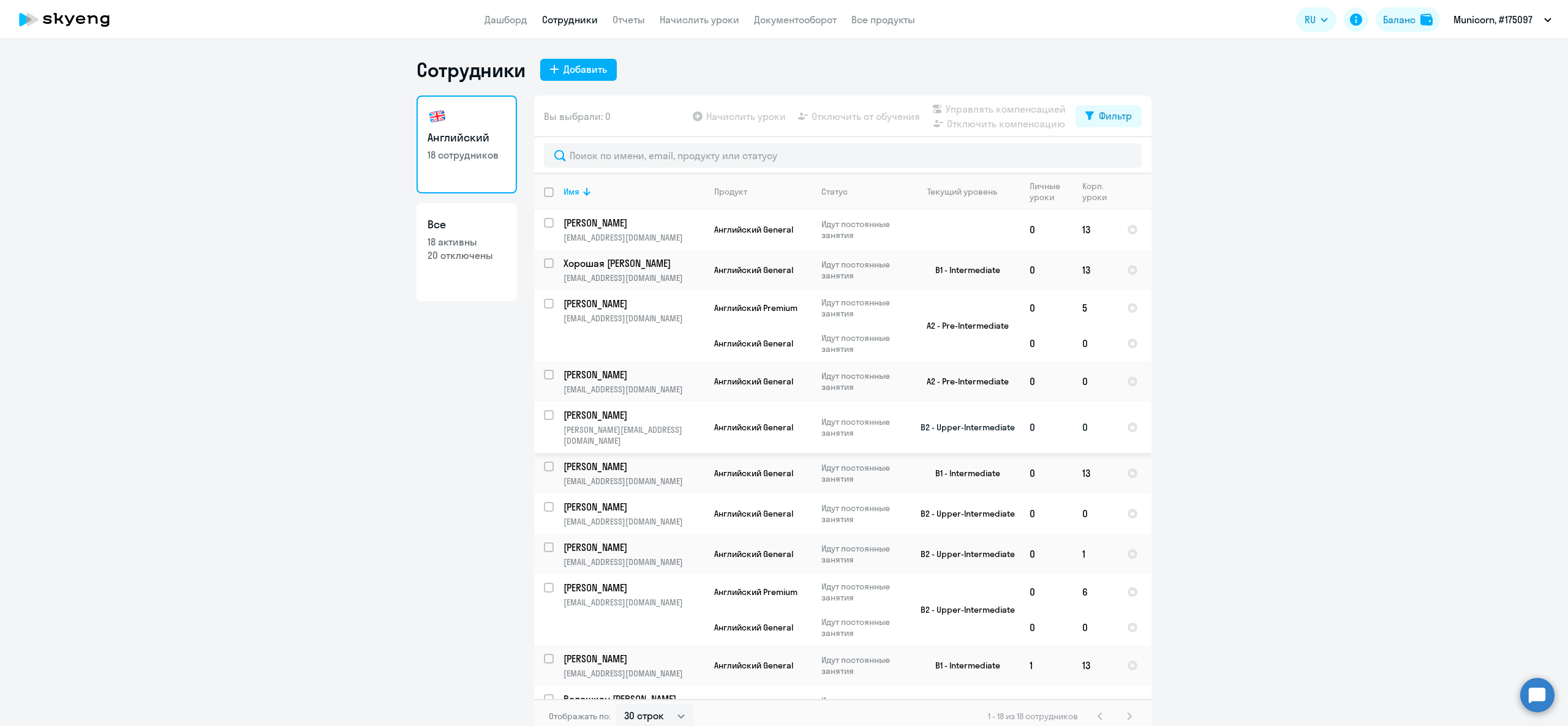
click at [606, 419] on p "[PERSON_NAME]" at bounding box center [632, 415] width 138 height 14
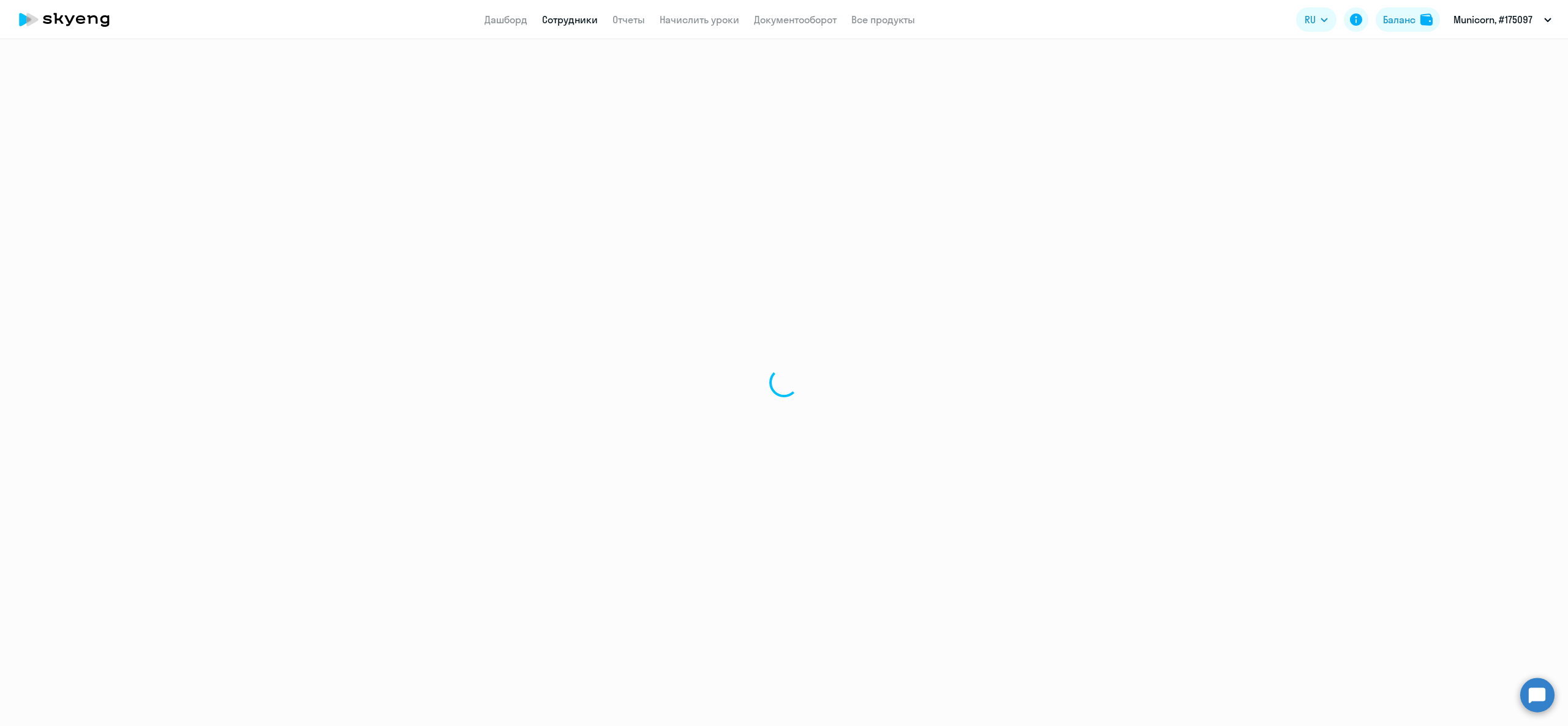
select select "english"
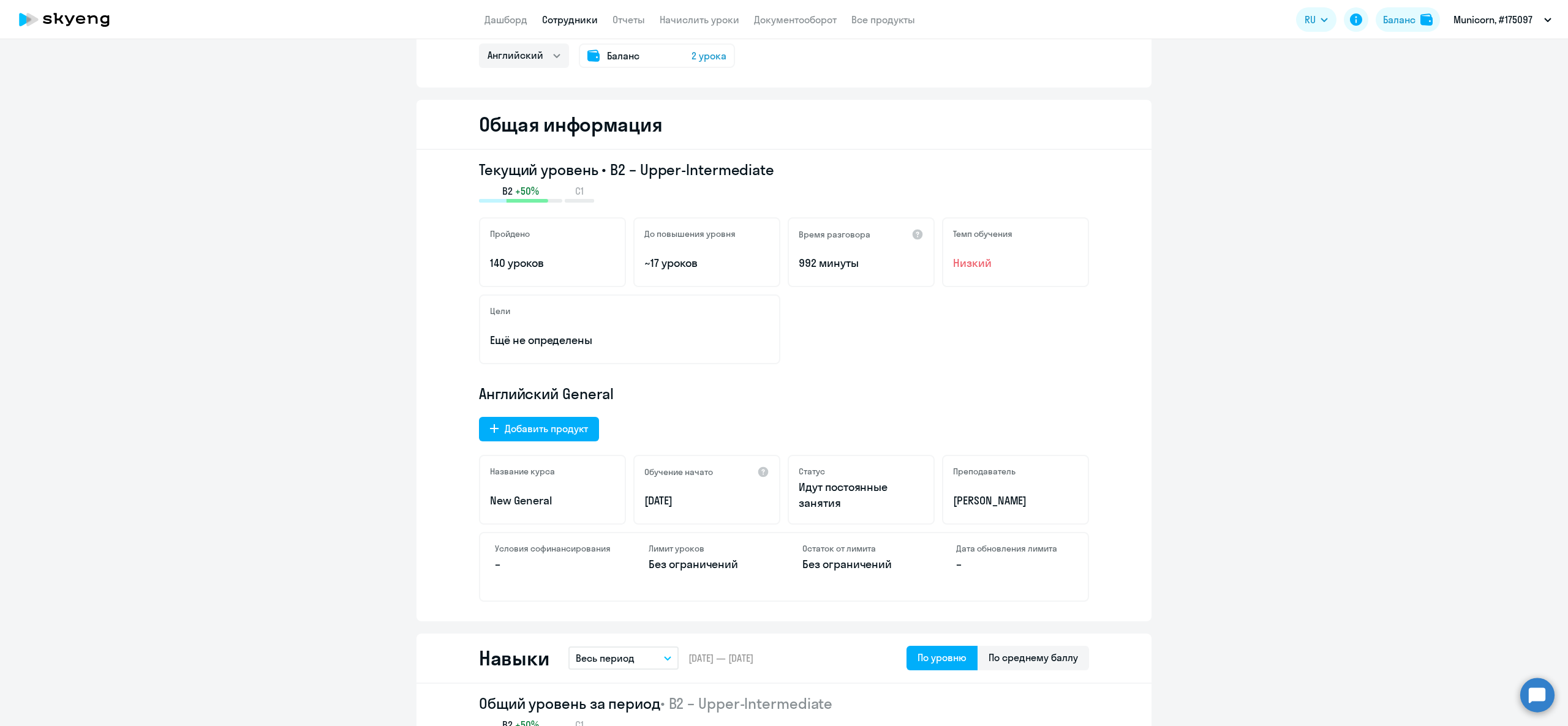
scroll to position [123, 0]
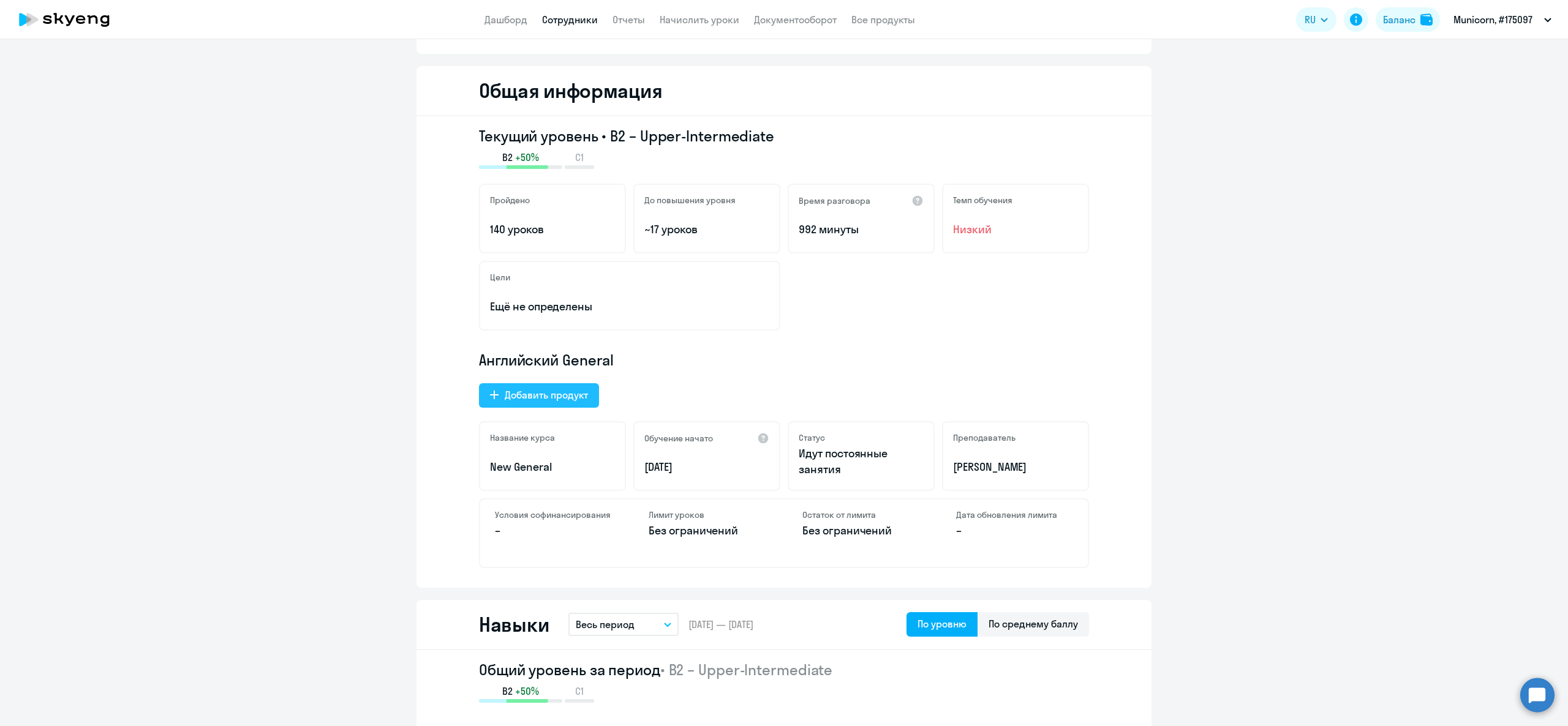
click at [526, 396] on div "Добавить продукт" at bounding box center [546, 394] width 84 height 15
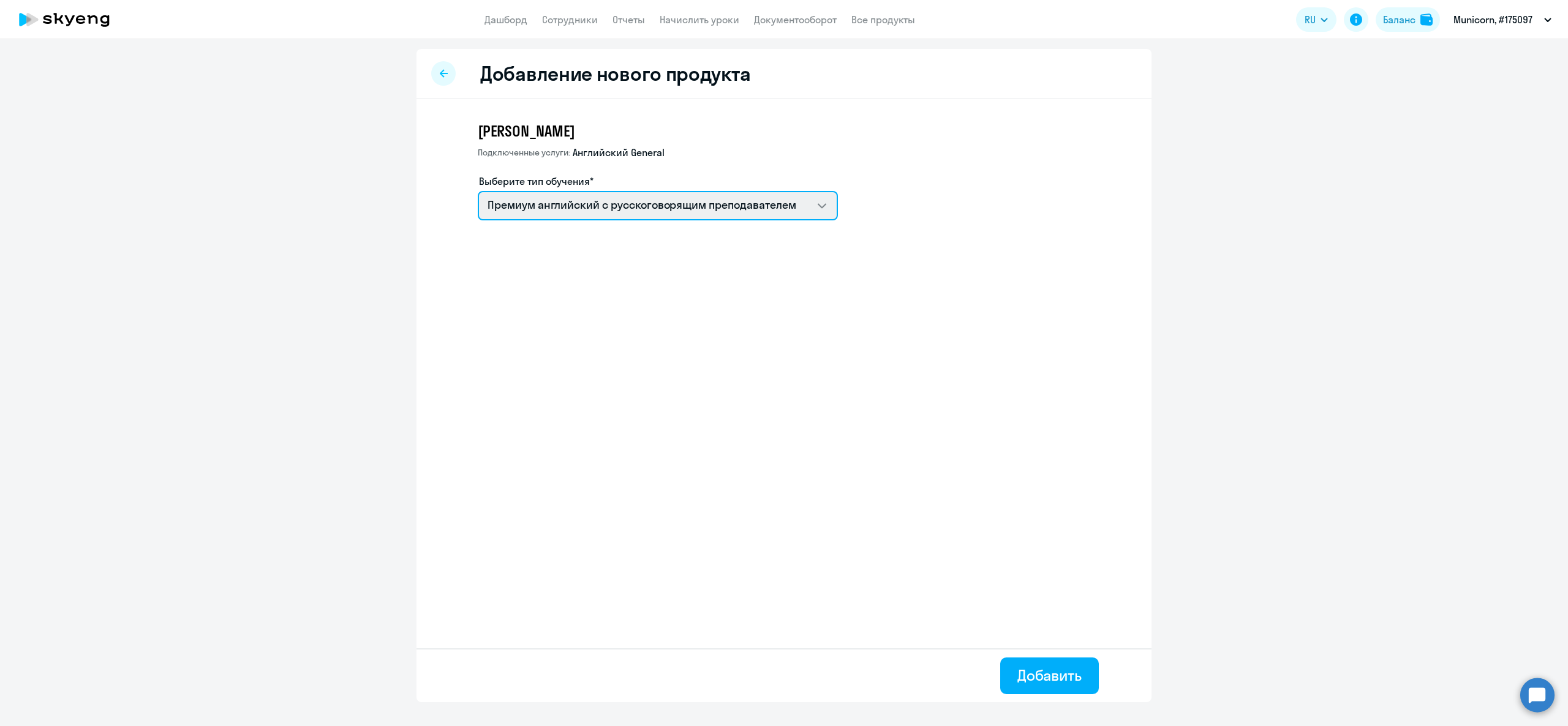
click at [585, 203] on select "Премиум английский с русскоговорящим преподавателем Премиум уроки по немецкому …" at bounding box center [658, 206] width 360 height 29
select select "spanish_adult_not_native_speaker_premium"
click at [478, 191] on select "Премиум английский с русскоговорящим преподавателем Премиум уроки по немецкому …" at bounding box center [658, 206] width 360 height 29
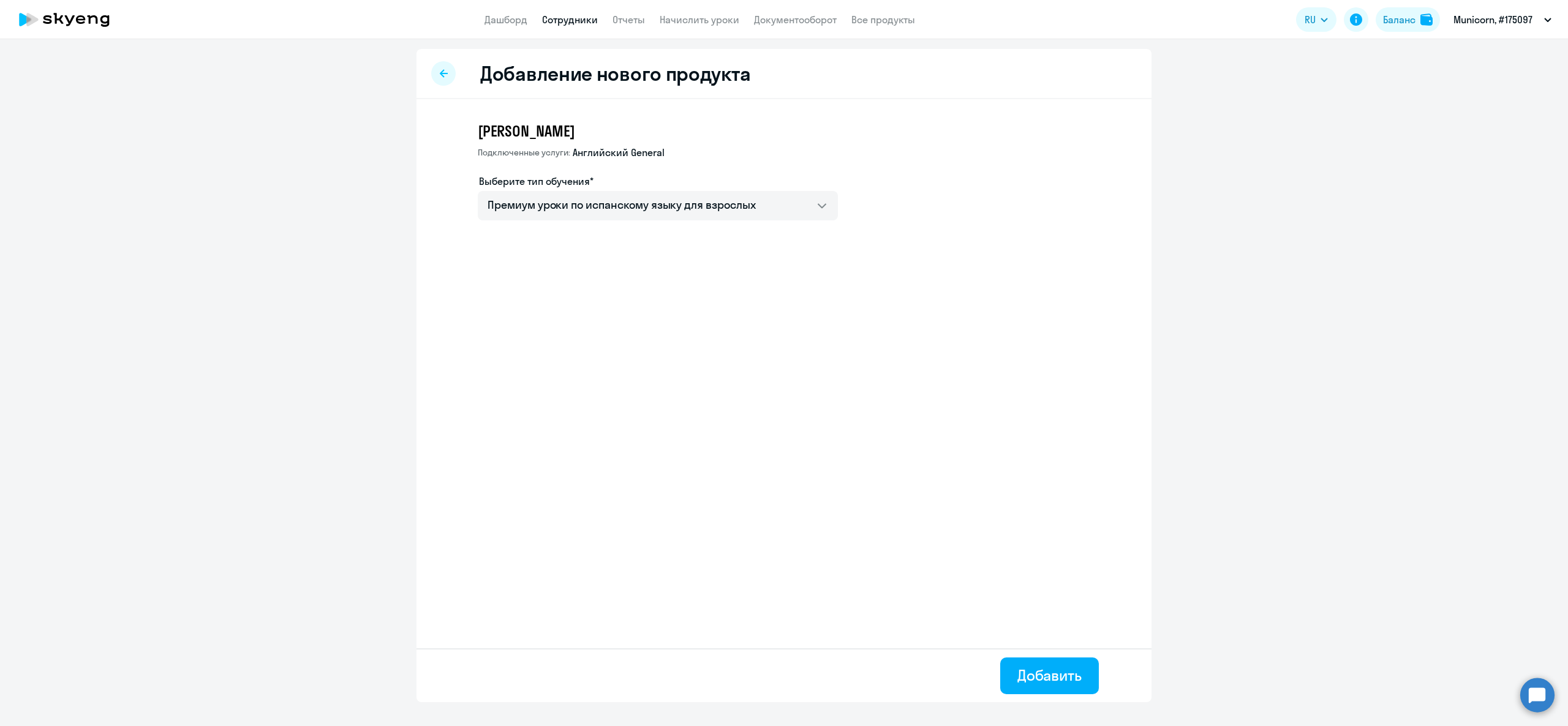
click at [578, 25] on link "Сотрудники" at bounding box center [569, 20] width 55 height 12
select select "30"
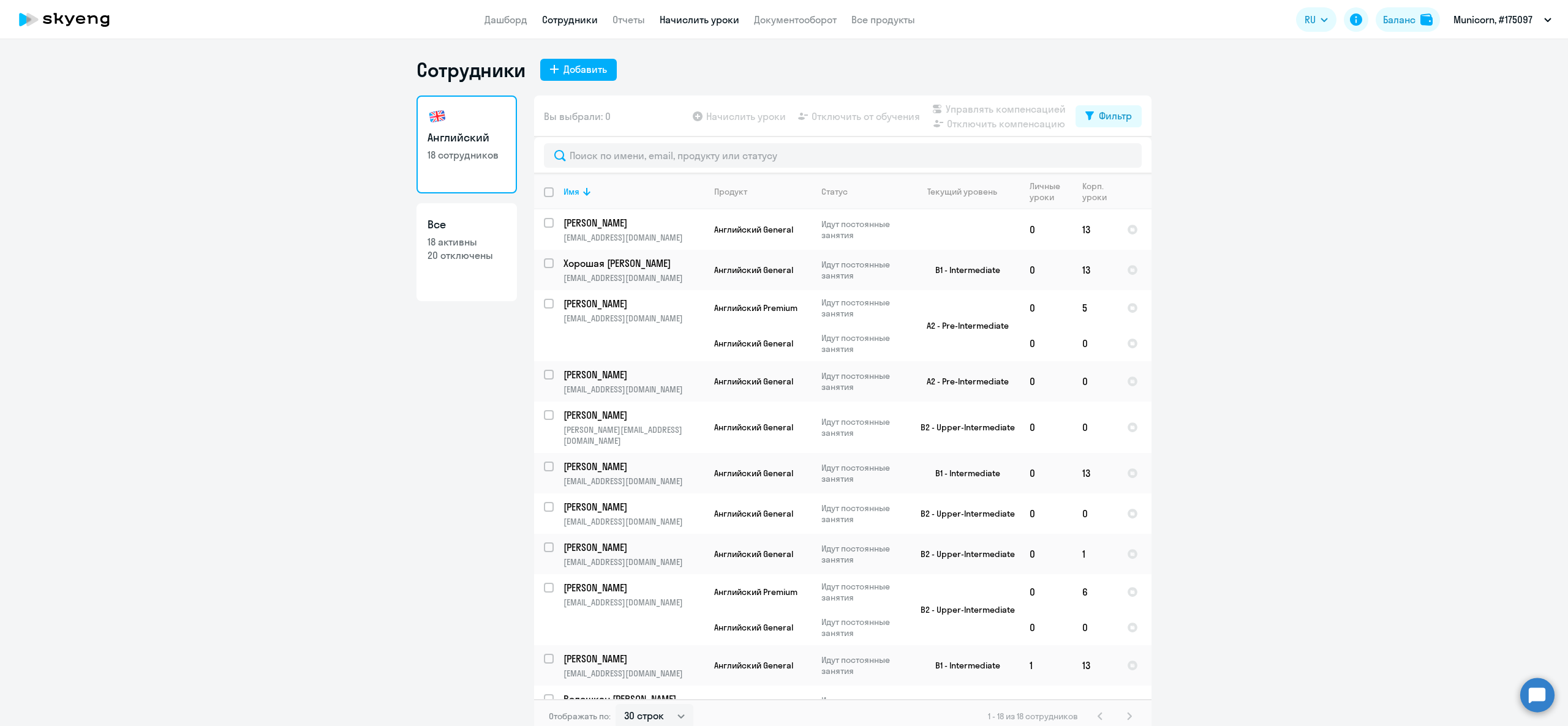
click at [702, 16] on link "Начислить уроки" at bounding box center [699, 20] width 79 height 12
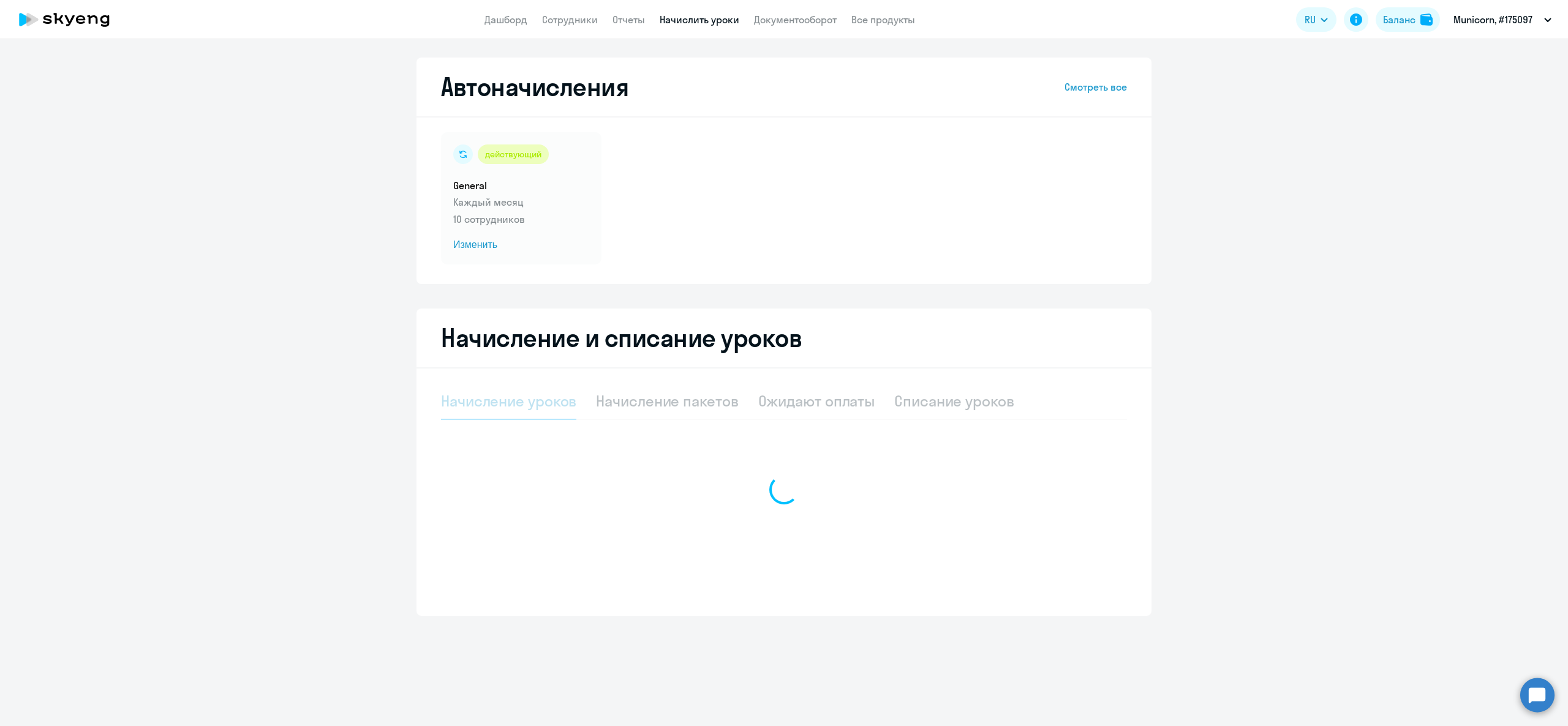
select select "10"
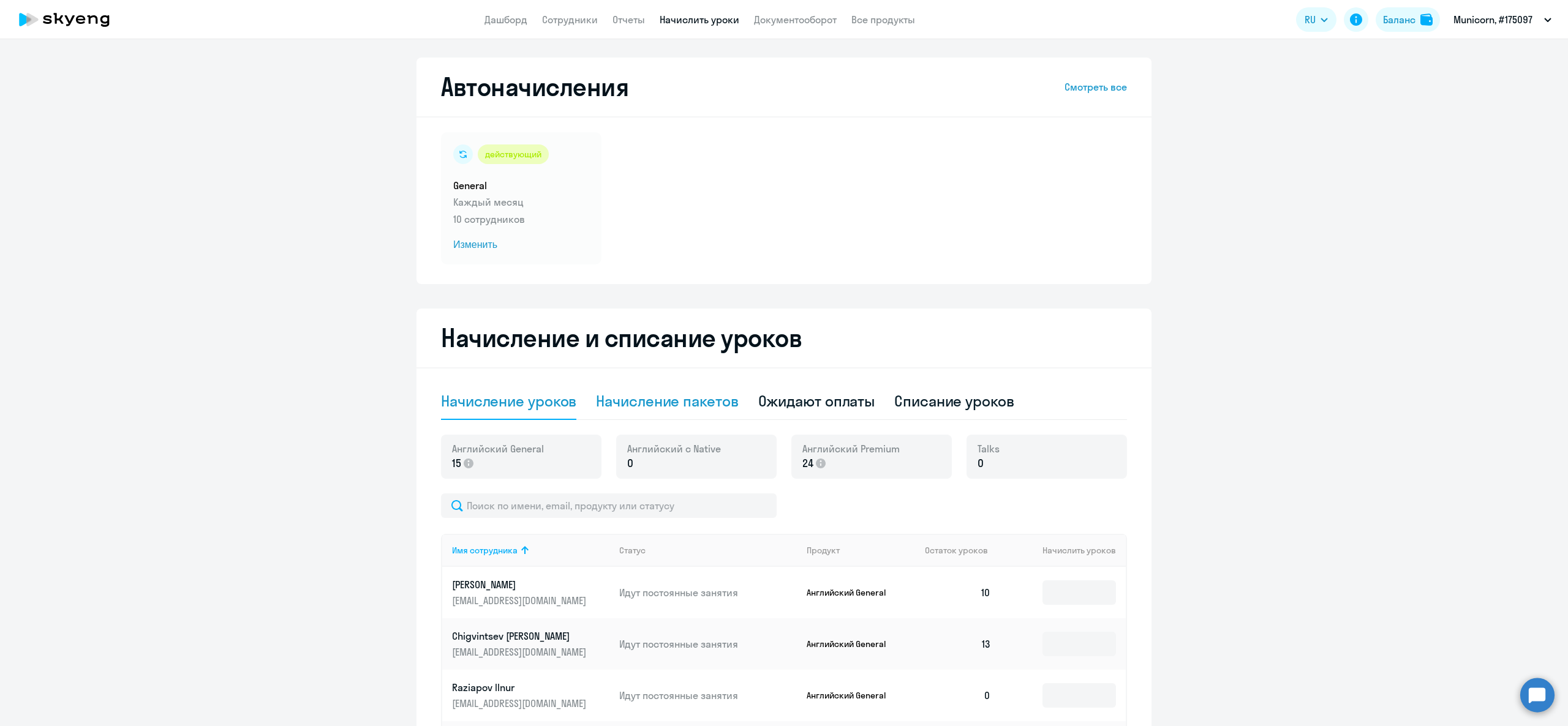
drag, startPoint x: 706, startPoint y: 383, endPoint x: 701, endPoint y: 398, distance: 15.8
click at [708, 383] on div "Начисление пакетов" at bounding box center [667, 401] width 142 height 37
click at [701, 398] on div "Начисление пакетов" at bounding box center [667, 401] width 142 height 20
select select "10"
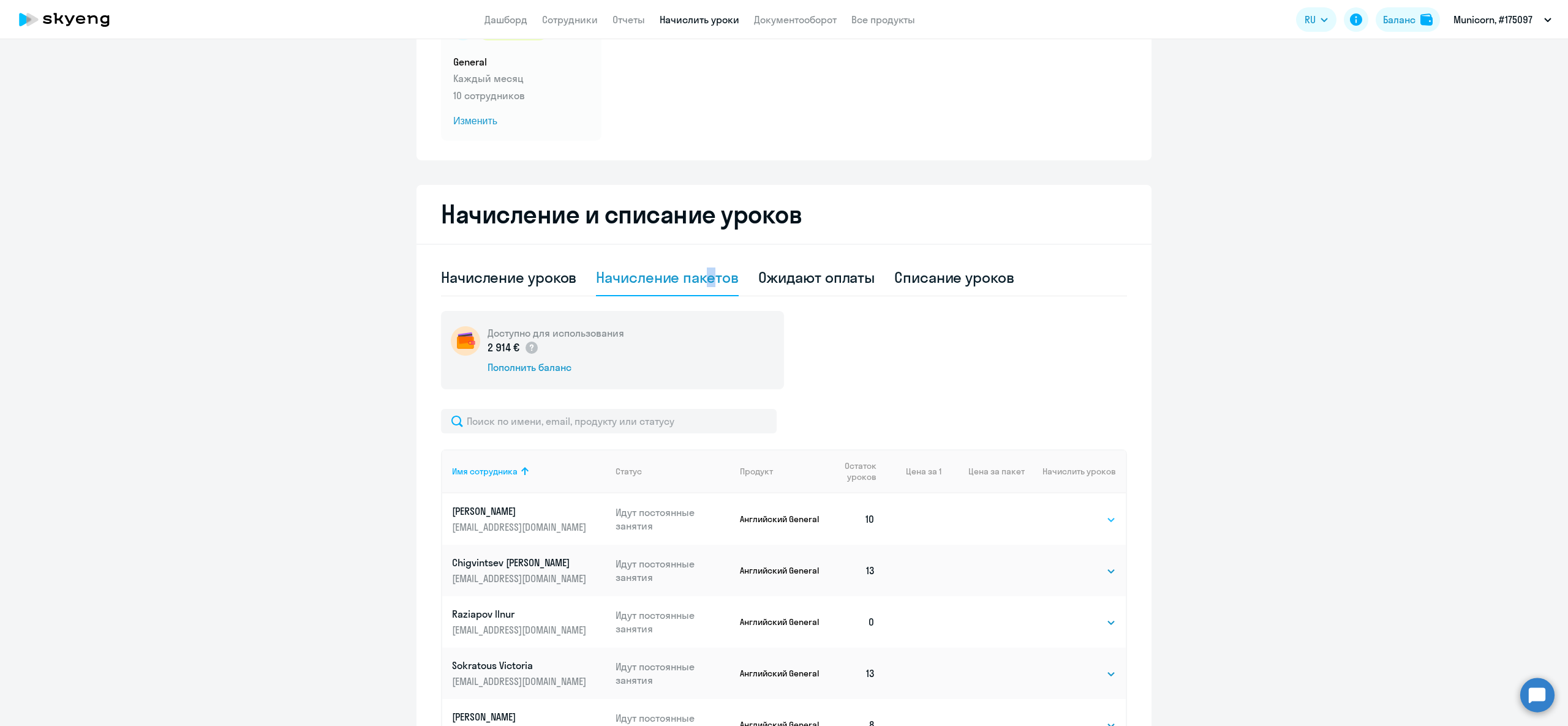
scroll to position [245, 0]
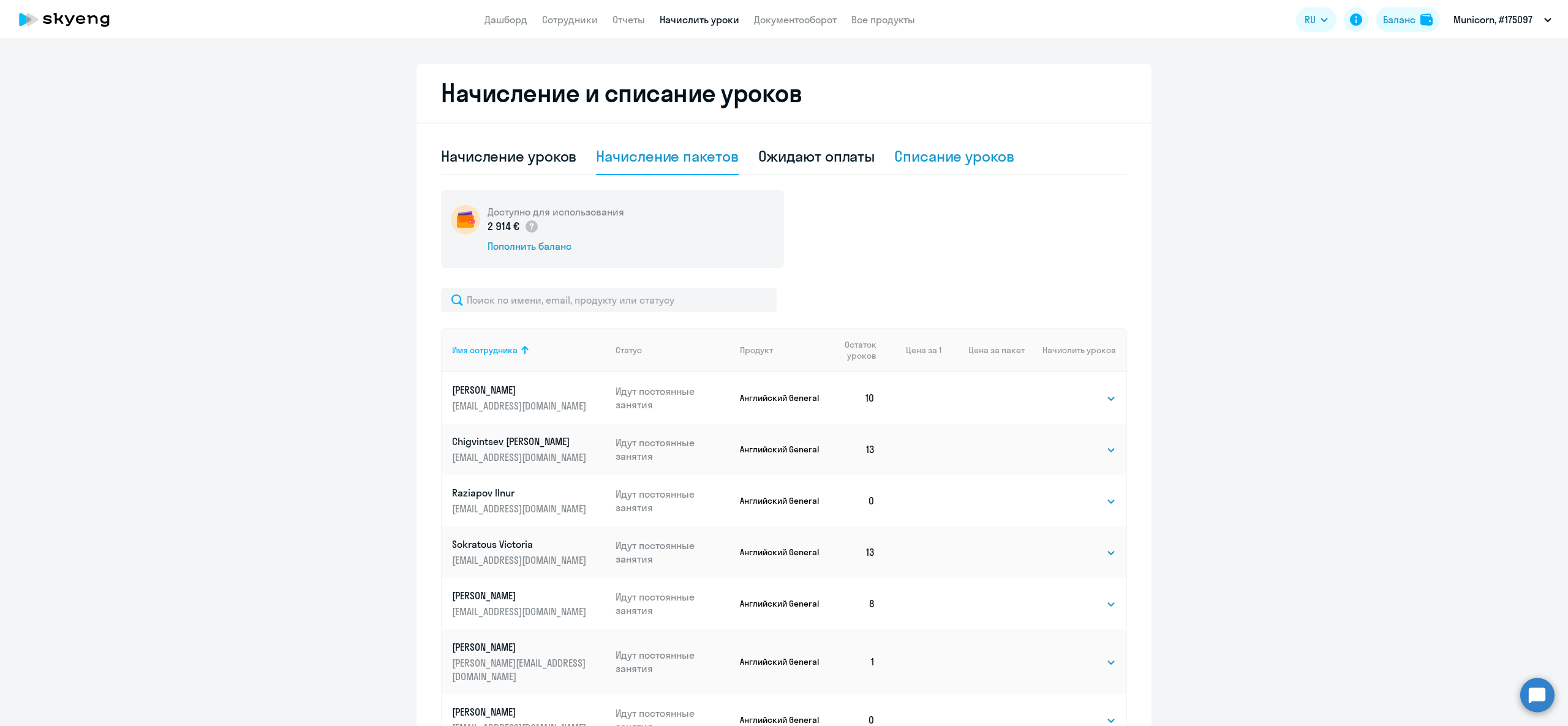
click at [939, 158] on div "Списание уроков" at bounding box center [954, 155] width 120 height 20
select select "10"
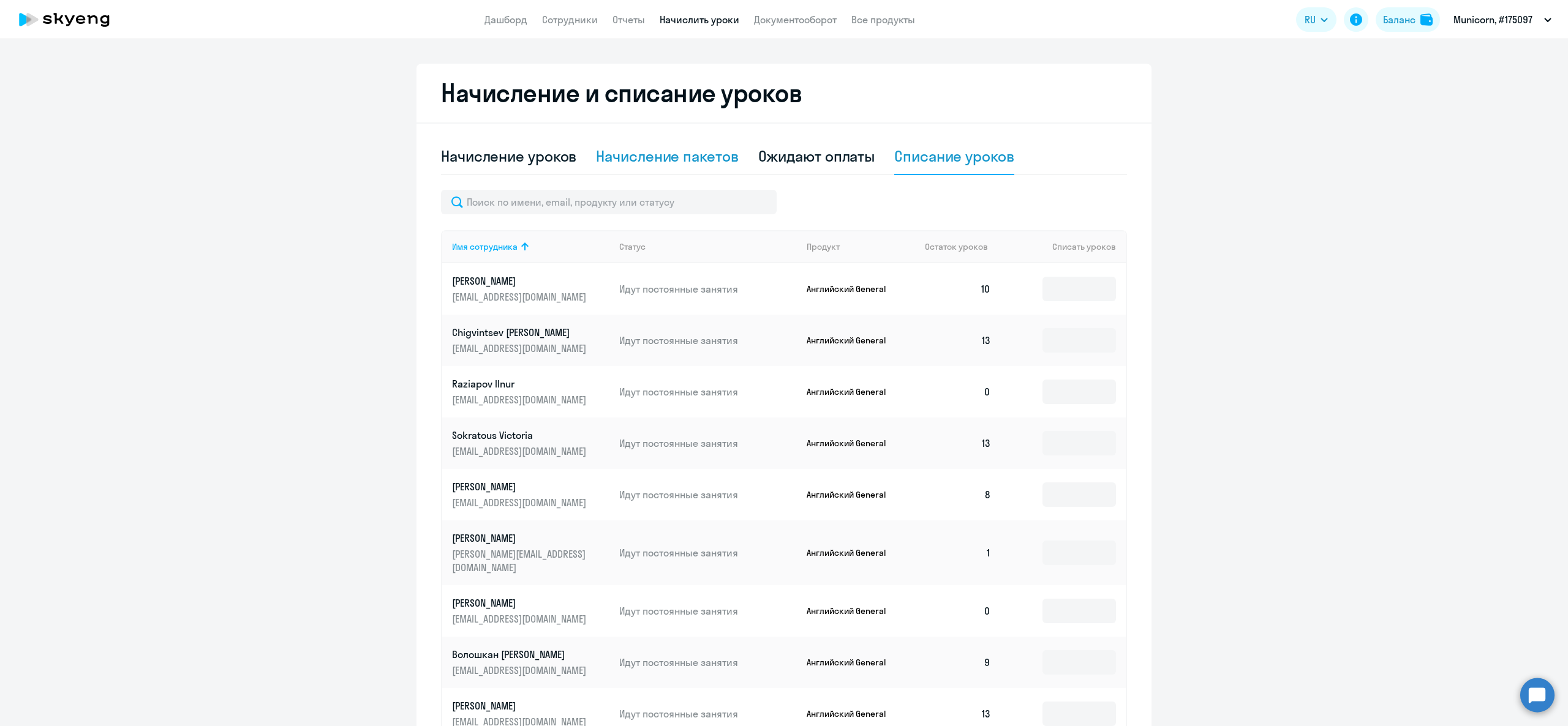
click at [677, 157] on div "Начисление пакетов" at bounding box center [667, 155] width 142 height 20
select select "10"
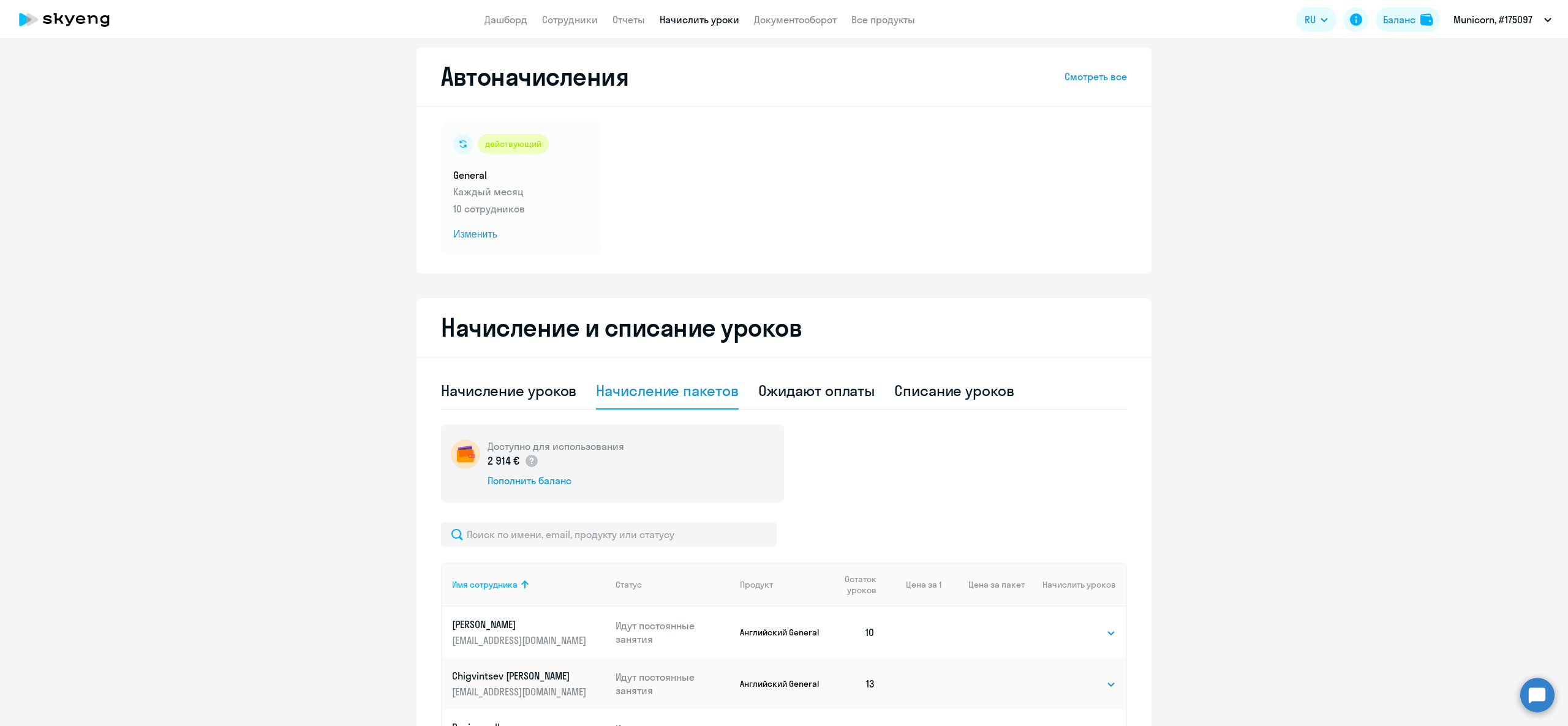
scroll to position [0, 0]
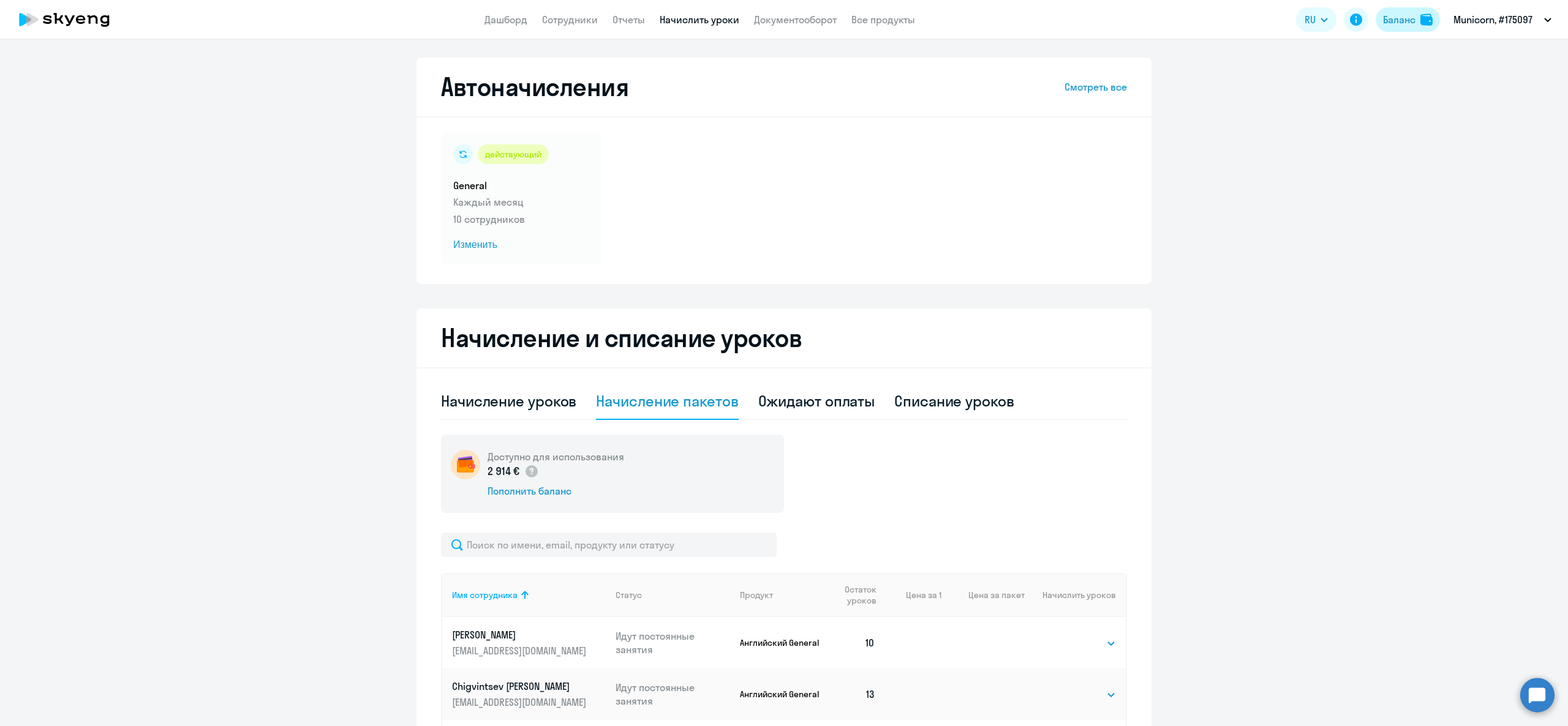
click at [1427, 14] on img at bounding box center [1426, 20] width 12 height 12
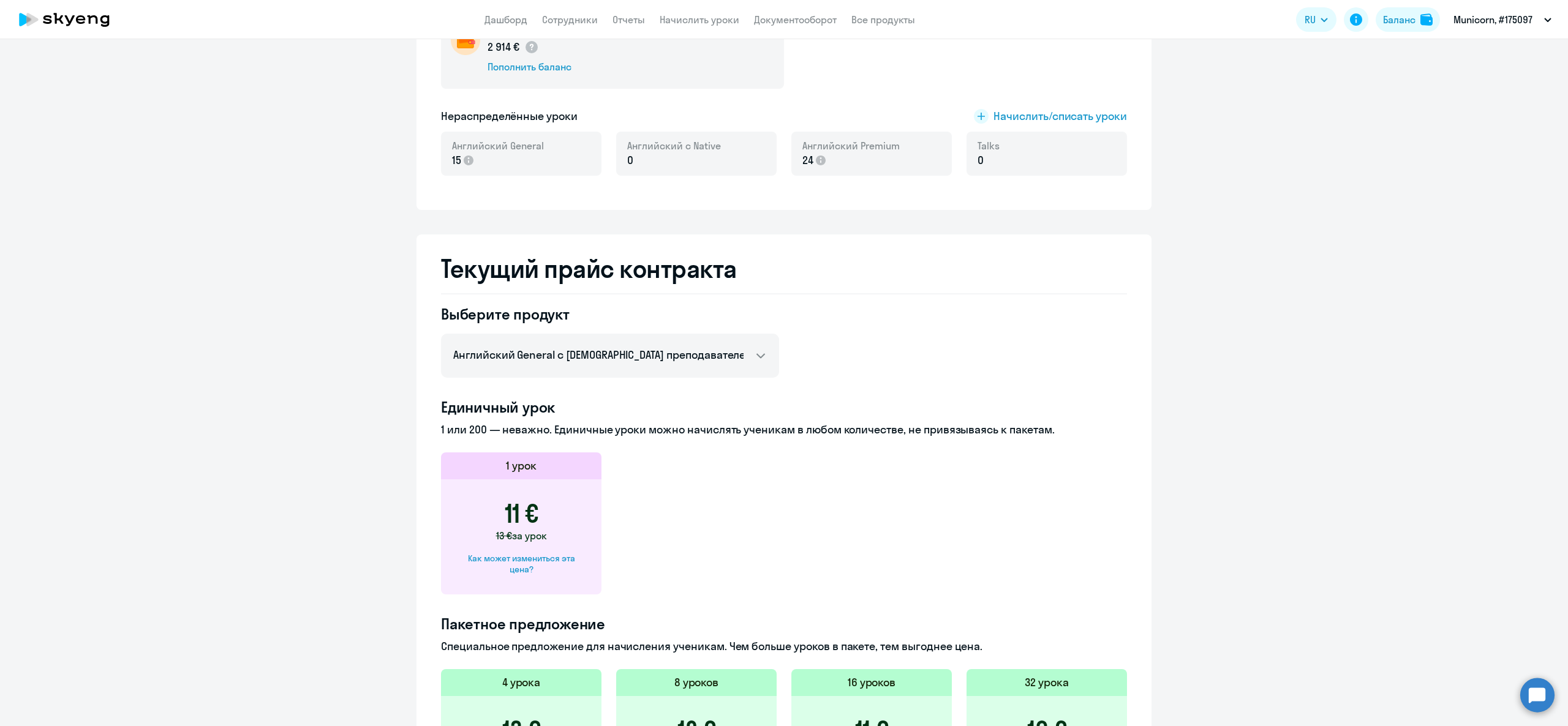
scroll to position [224, 0]
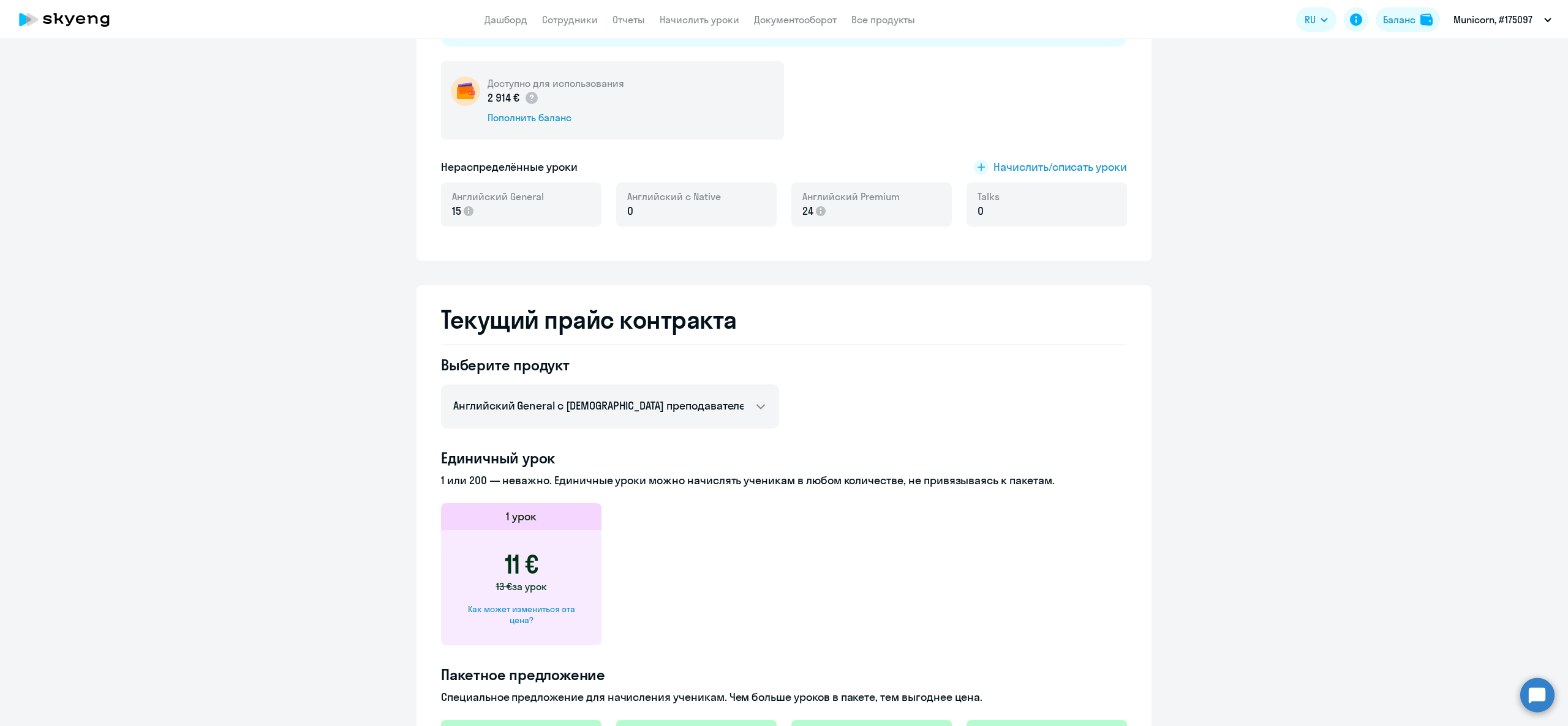
click at [625, 379] on div "Выберите продукт Английский General с русскоговорящим преподавателем Премиум ан…" at bounding box center [610, 392] width 338 height 73
click at [621, 419] on select "Английский General с русскоговорящим преподавателем Премиум [DEMOGRAPHIC_DATA] …" at bounding box center [610, 407] width 338 height 44
select select "german_adult_not_native_speaker_premium"
click at [441, 385] on select "Английский General с русскоговорящим преподавателем Премиум [DEMOGRAPHIC_DATA] …" at bounding box center [610, 407] width 338 height 44
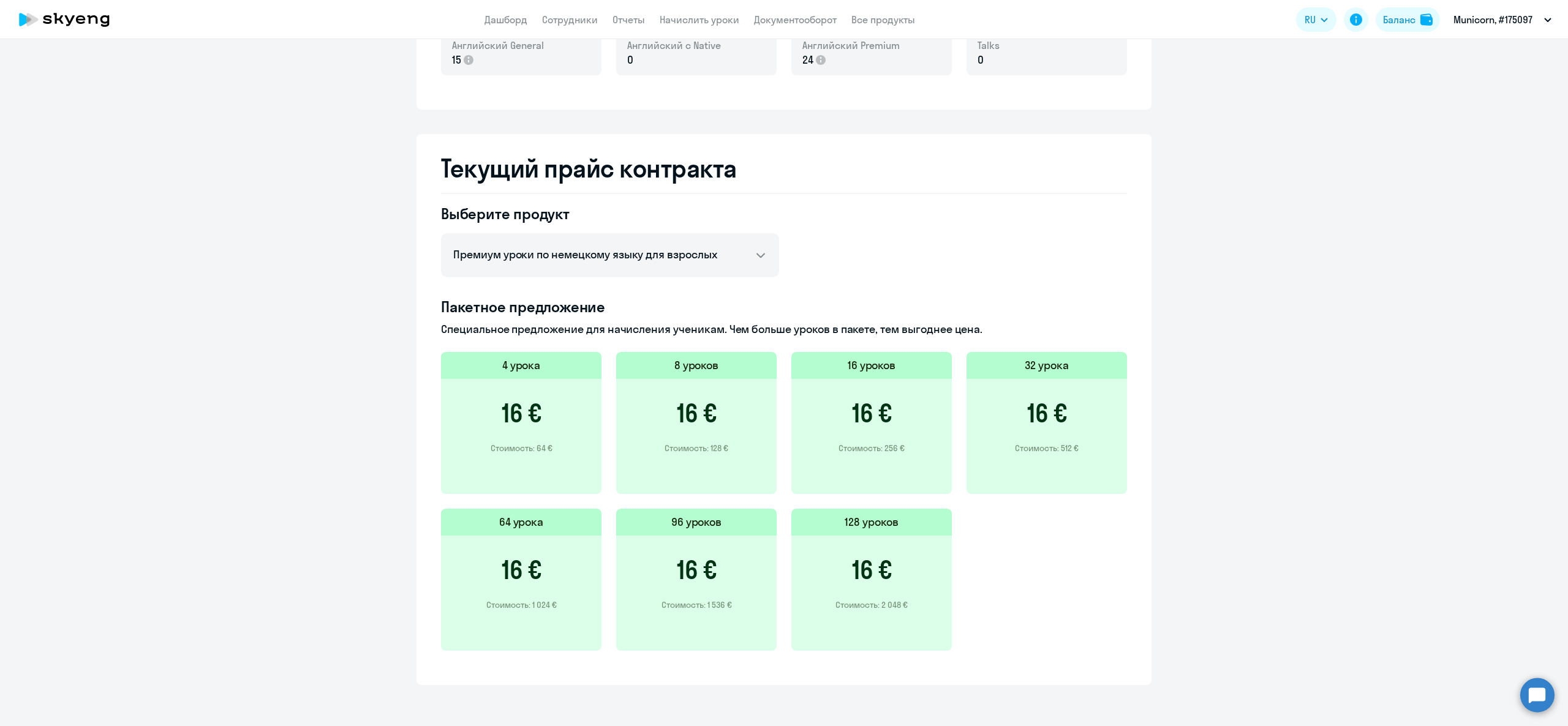
scroll to position [0, 0]
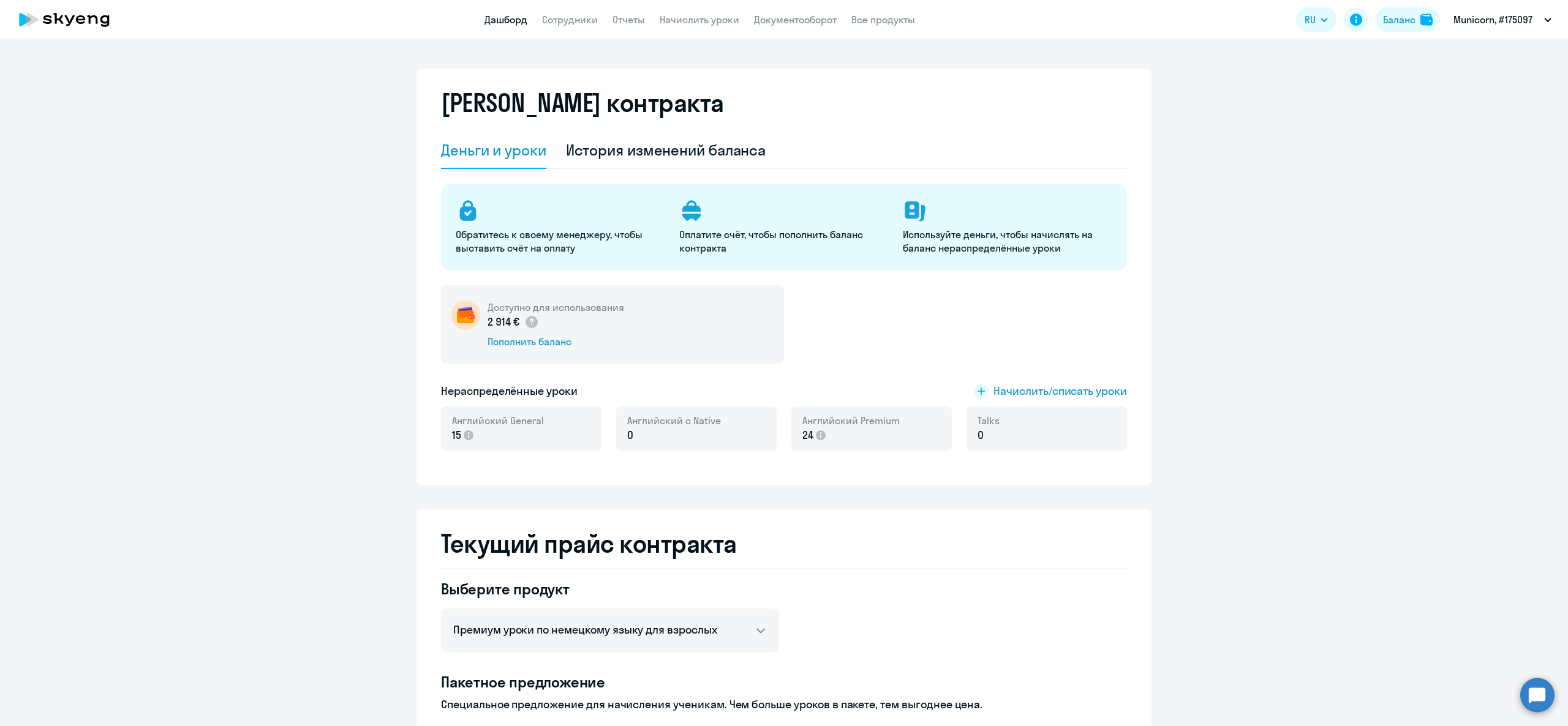
click at [498, 24] on link "Дашборд" at bounding box center [506, 20] width 43 height 12
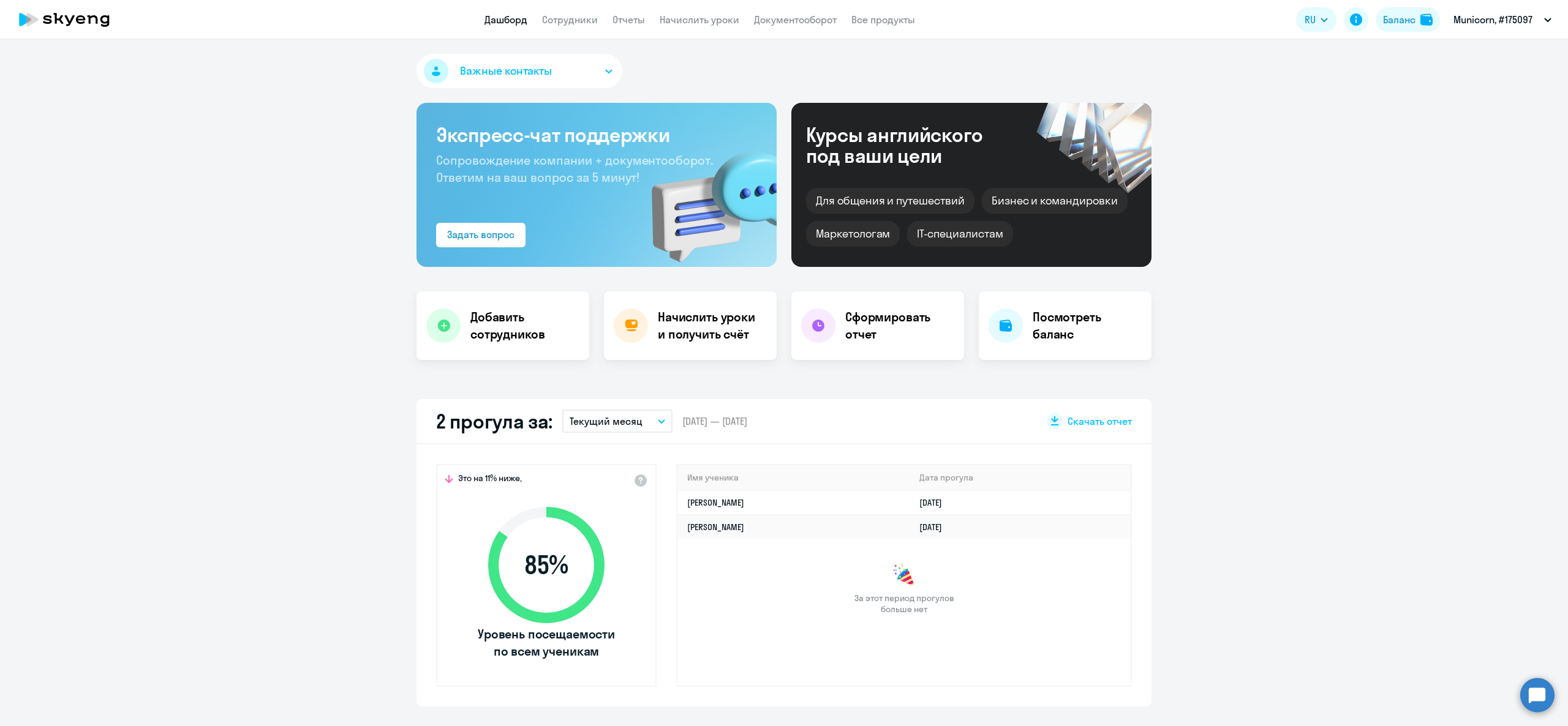
select select "30"
click at [1541, 693] on circle at bounding box center [1537, 694] width 34 height 34
